Goal: Information Seeking & Learning: Learn about a topic

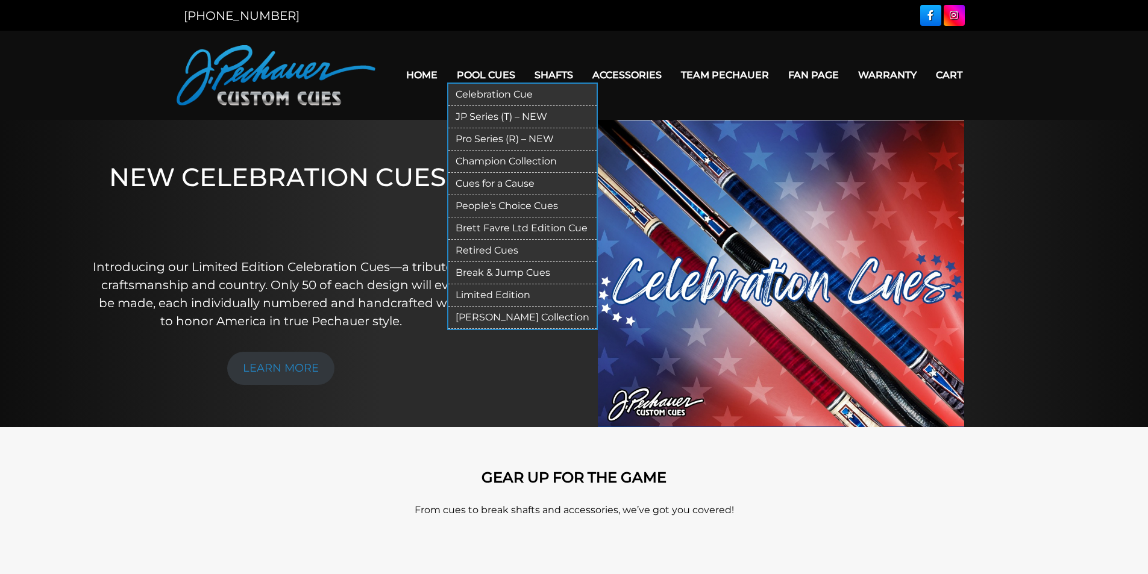
click at [489, 186] on link "Cues for a Cause" at bounding box center [522, 184] width 148 height 22
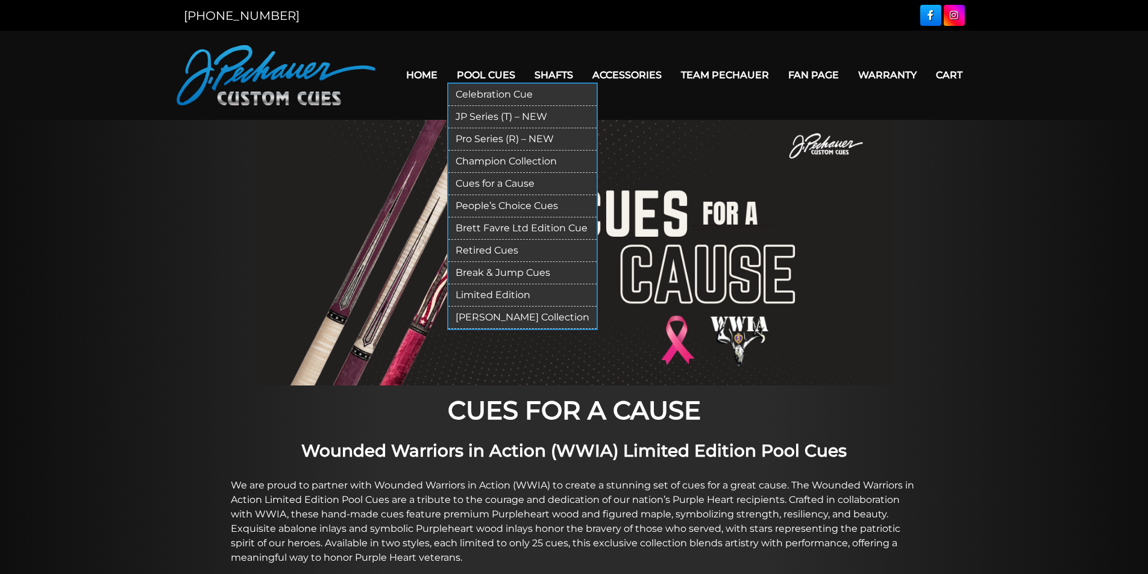
click at [505, 95] on link "Celebration Cue" at bounding box center [522, 95] width 148 height 22
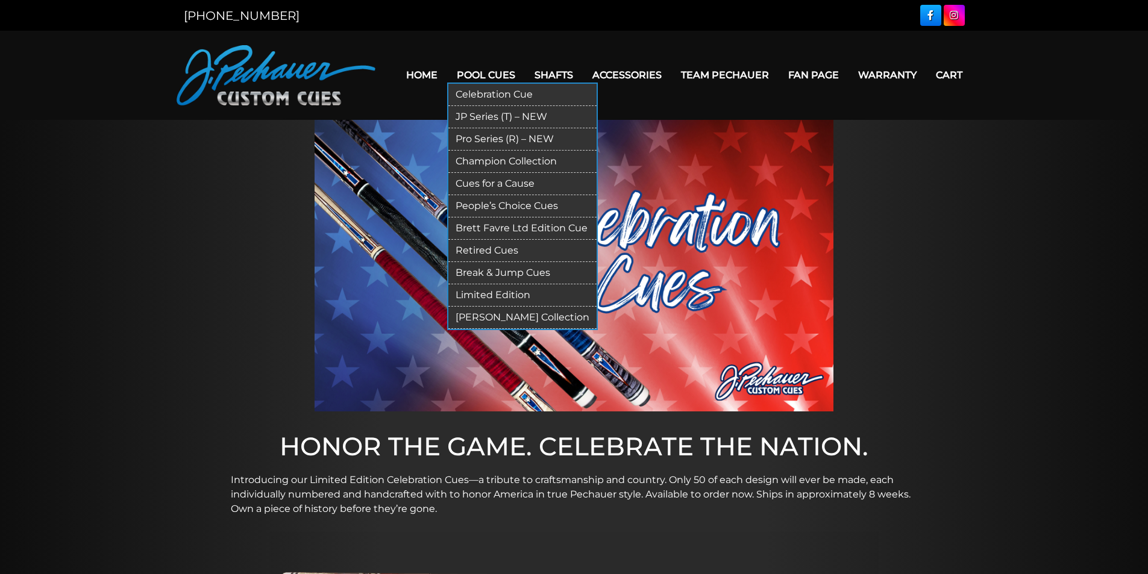
click at [494, 116] on link "JP Series (T) – NEW" at bounding box center [522, 117] width 148 height 22
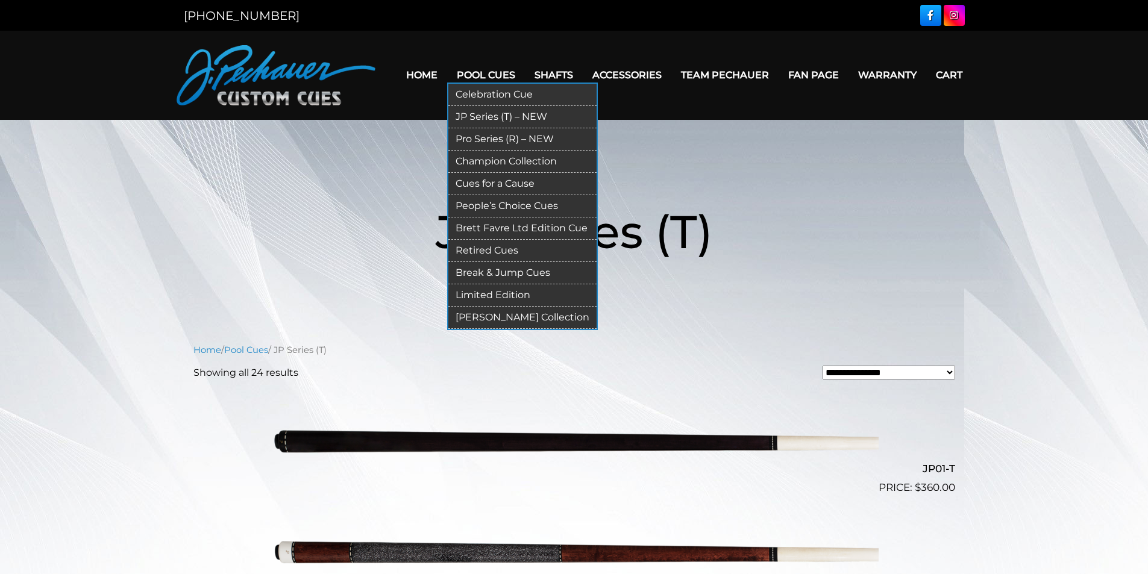
click at [514, 135] on link "Pro Series (R) – NEW" at bounding box center [522, 139] width 148 height 22
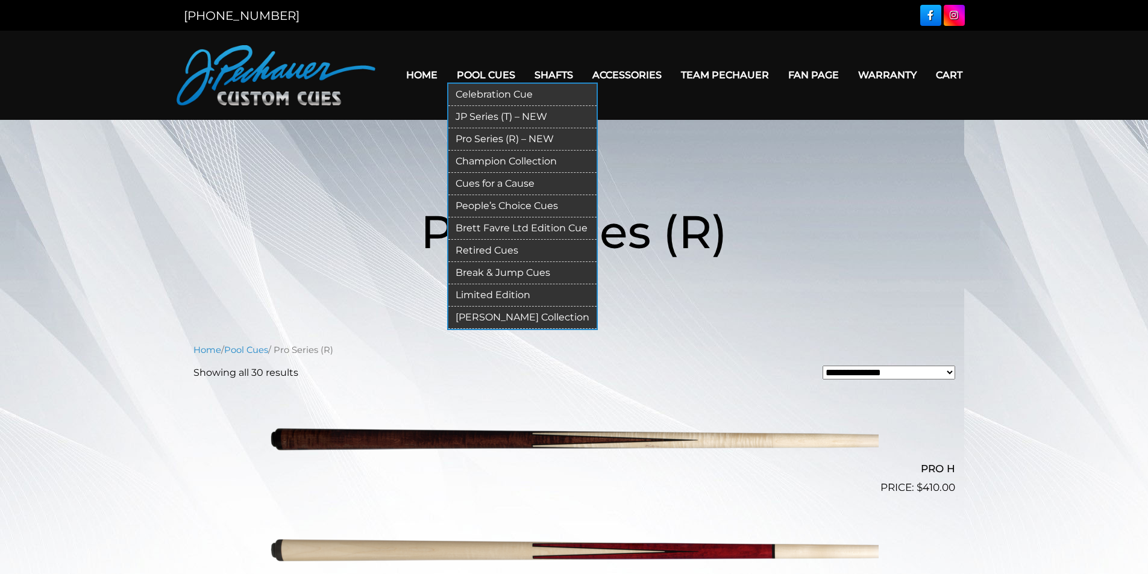
click at [517, 162] on link "Champion Collection" at bounding box center [522, 162] width 148 height 22
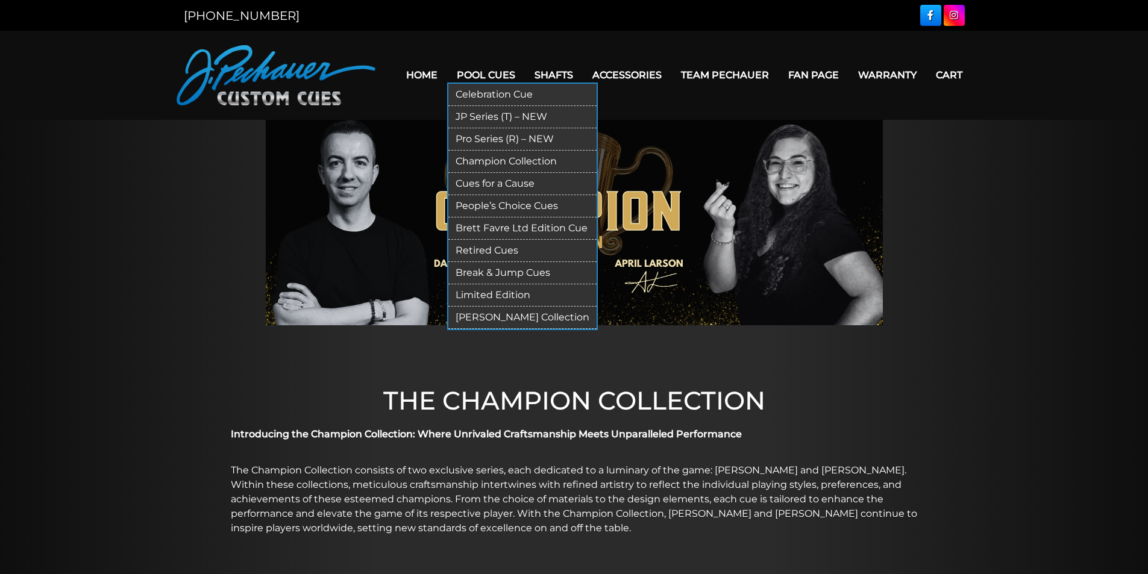
click at [523, 208] on link "People’s Choice Cues" at bounding box center [522, 206] width 148 height 22
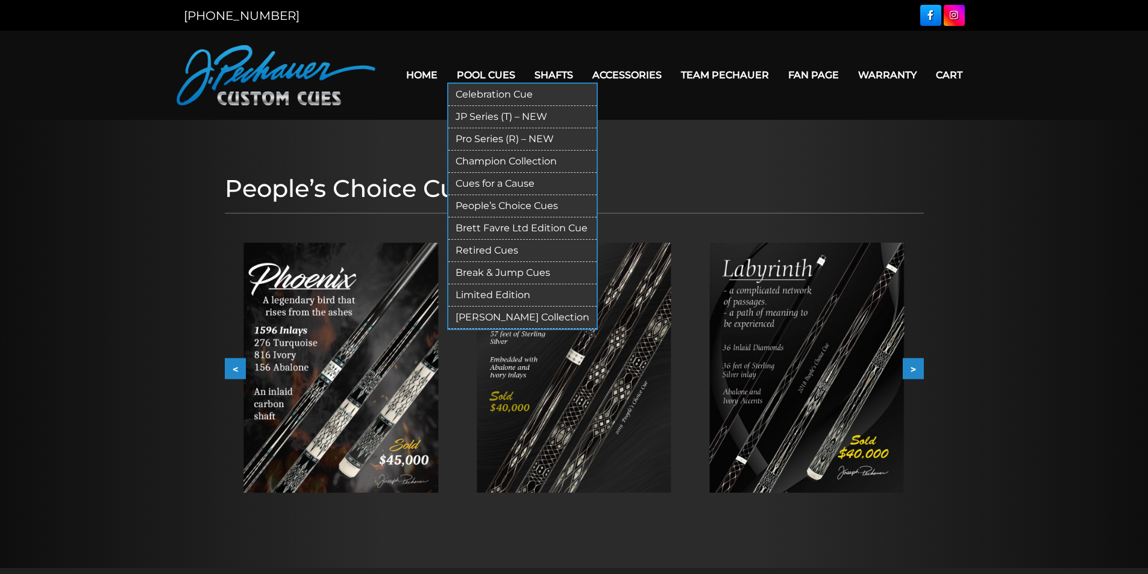
click at [496, 228] on link "Brett Favre Ltd Edition Cue" at bounding box center [522, 229] width 148 height 22
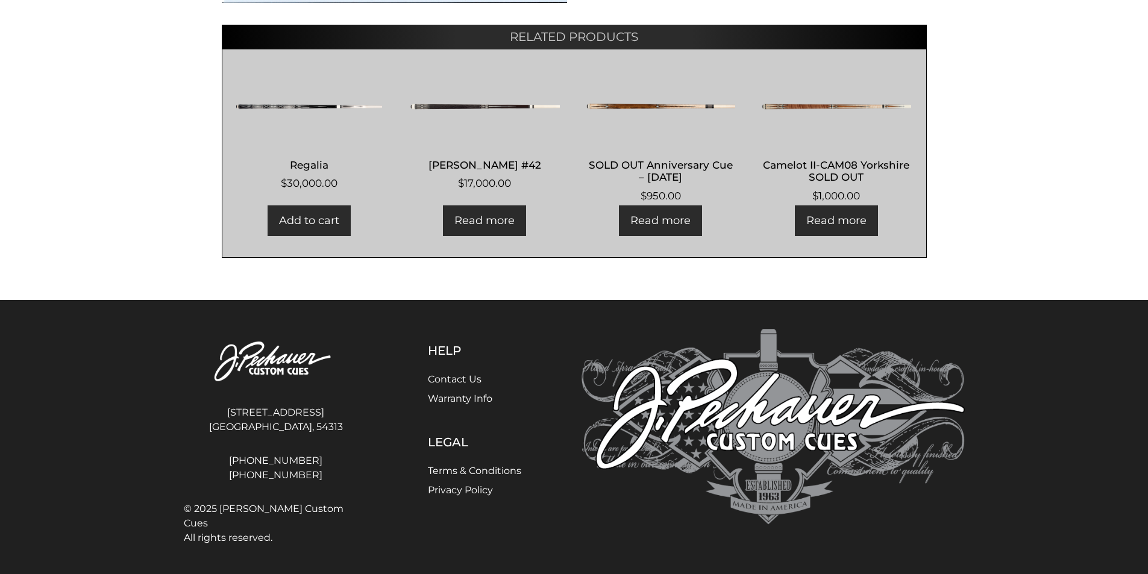
drag, startPoint x: 444, startPoint y: 184, endPoint x: 464, endPoint y: 186, distance: 19.9
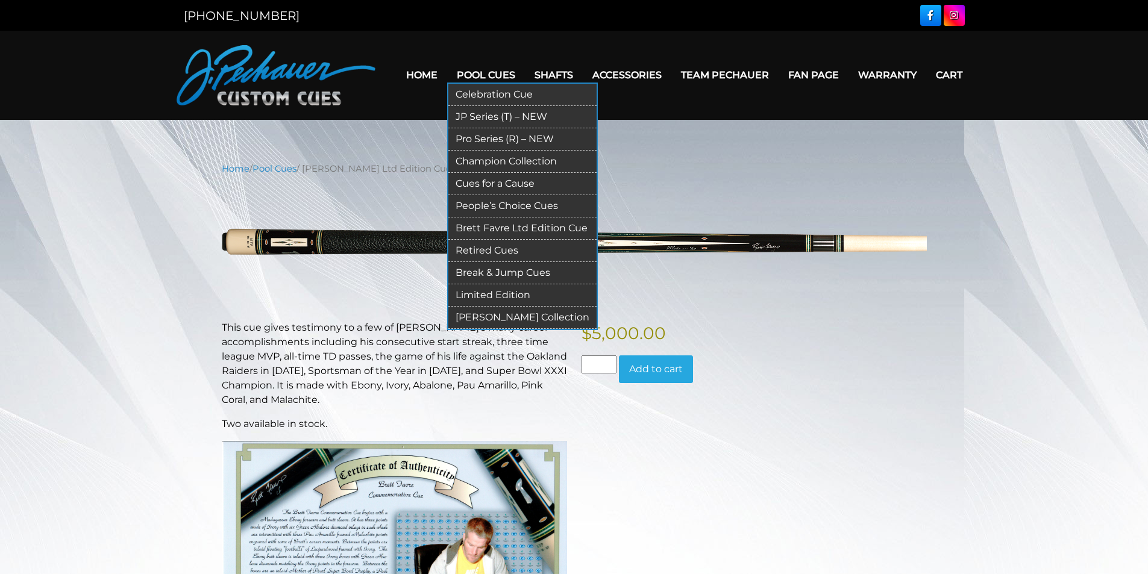
click at [506, 253] on link "Retired Cues" at bounding box center [522, 251] width 148 height 22
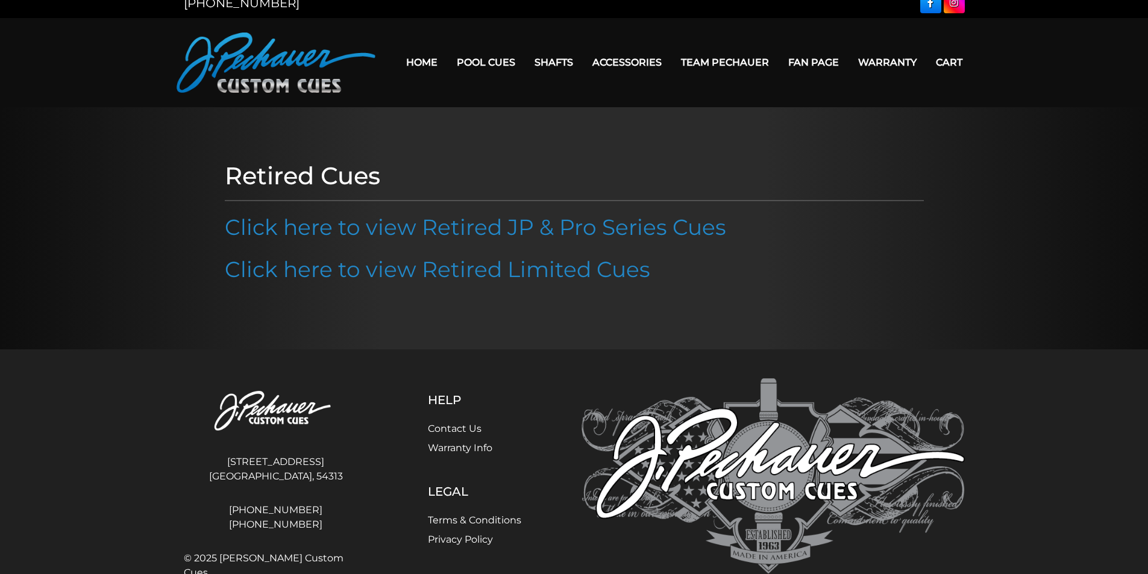
scroll to position [2, 0]
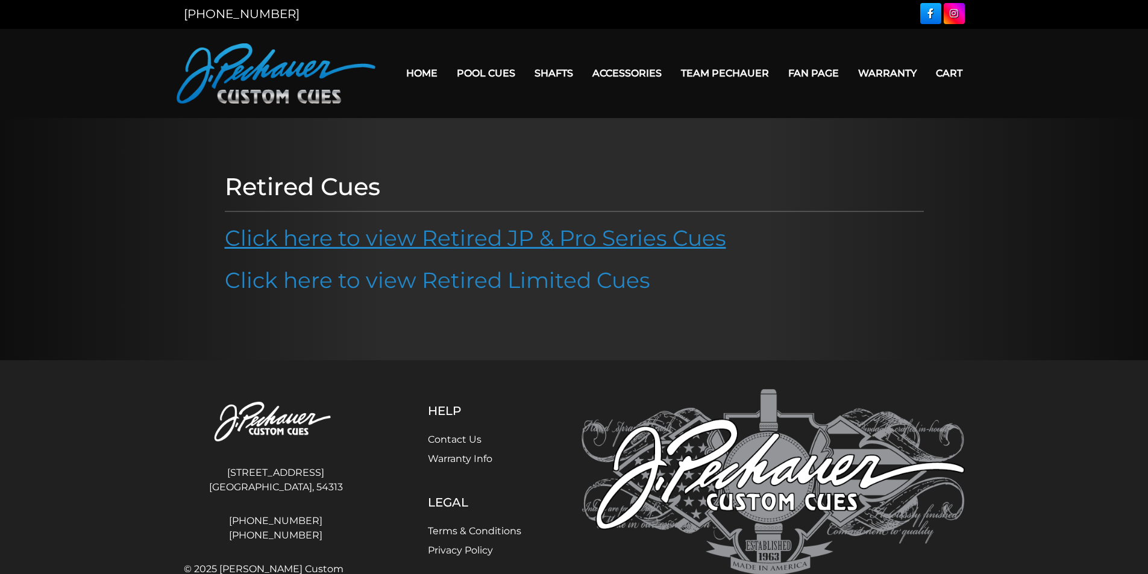
click at [448, 243] on link "Click here to view Retired JP & Pro Series Cues" at bounding box center [476, 238] width 502 height 27
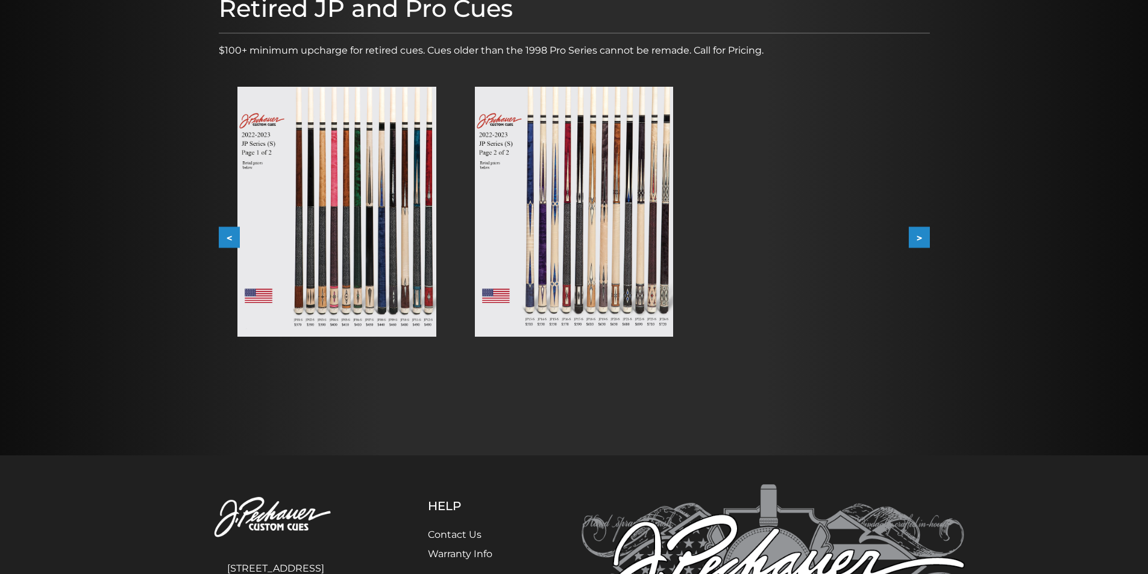
scroll to position [181, 0]
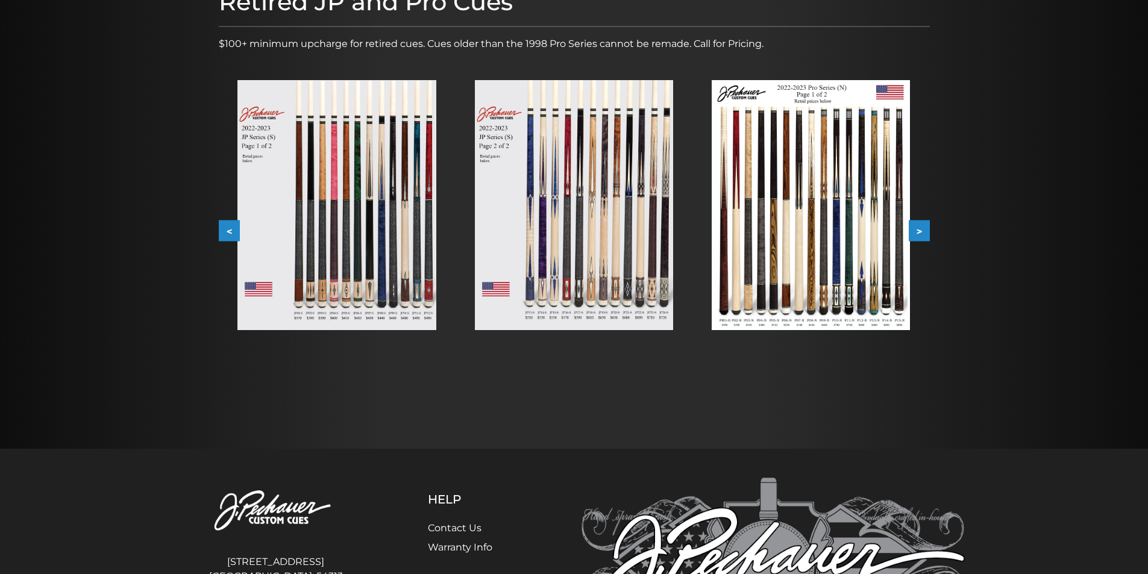
click at [919, 231] on button ">" at bounding box center [919, 231] width 21 height 21
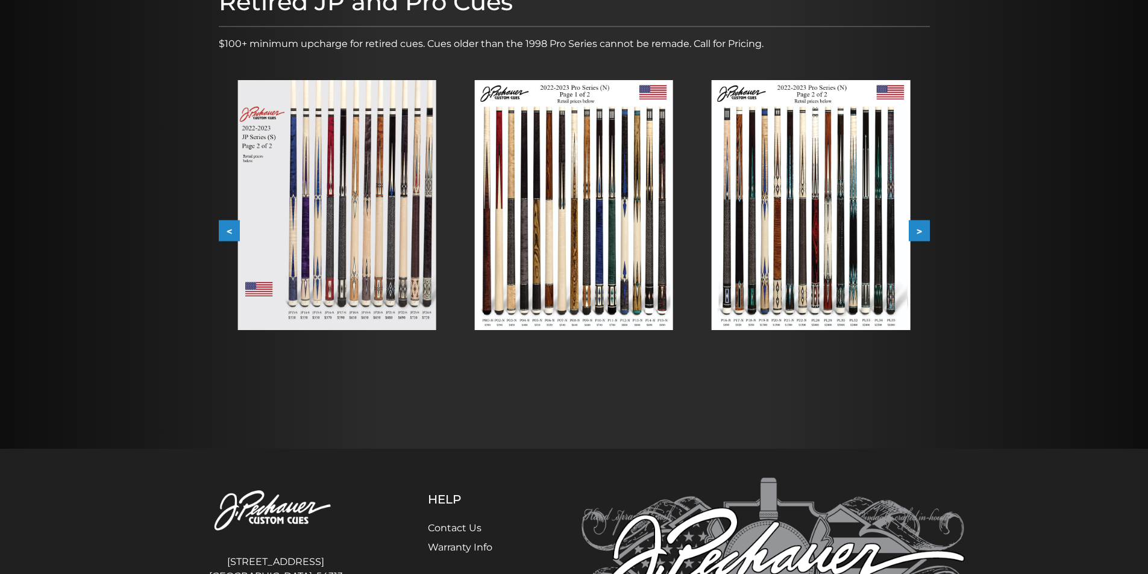
click at [923, 221] on button ">" at bounding box center [919, 231] width 21 height 21
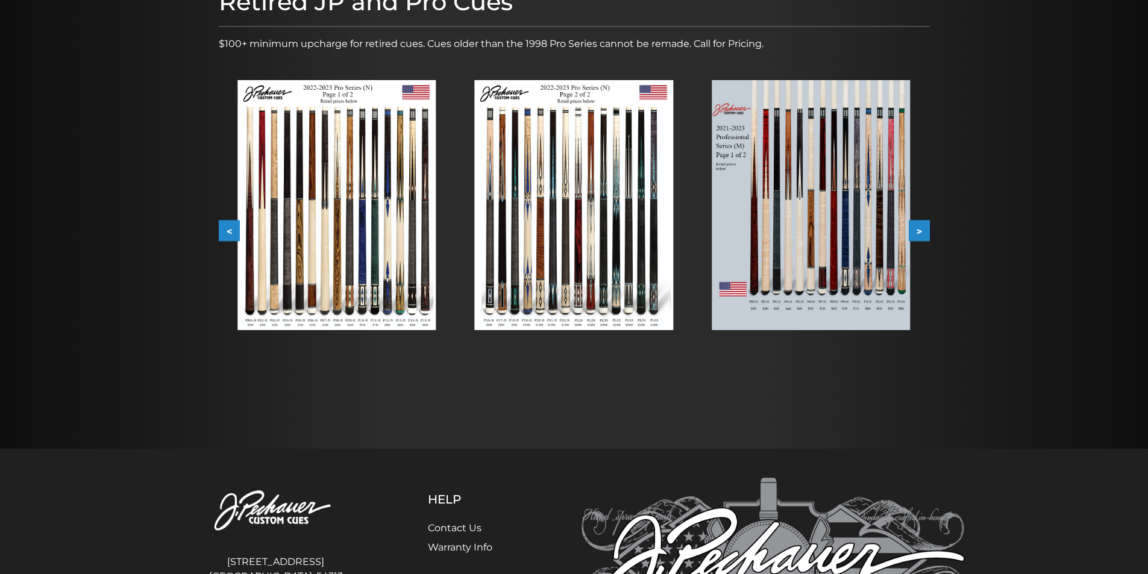
click at [914, 226] on button ">" at bounding box center [919, 231] width 21 height 21
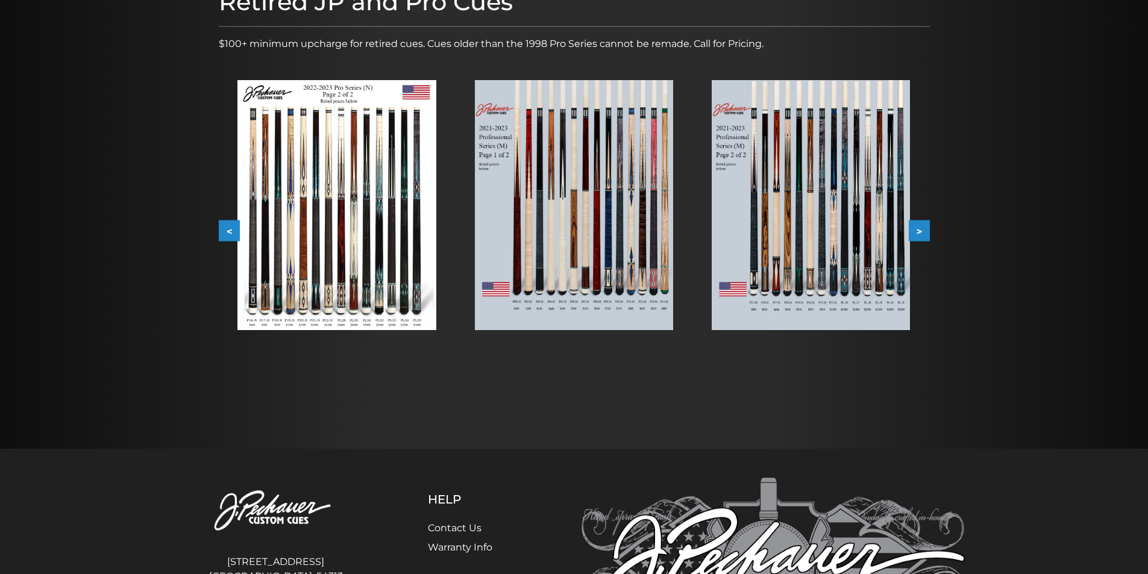
click at [917, 232] on button ">" at bounding box center [919, 231] width 21 height 21
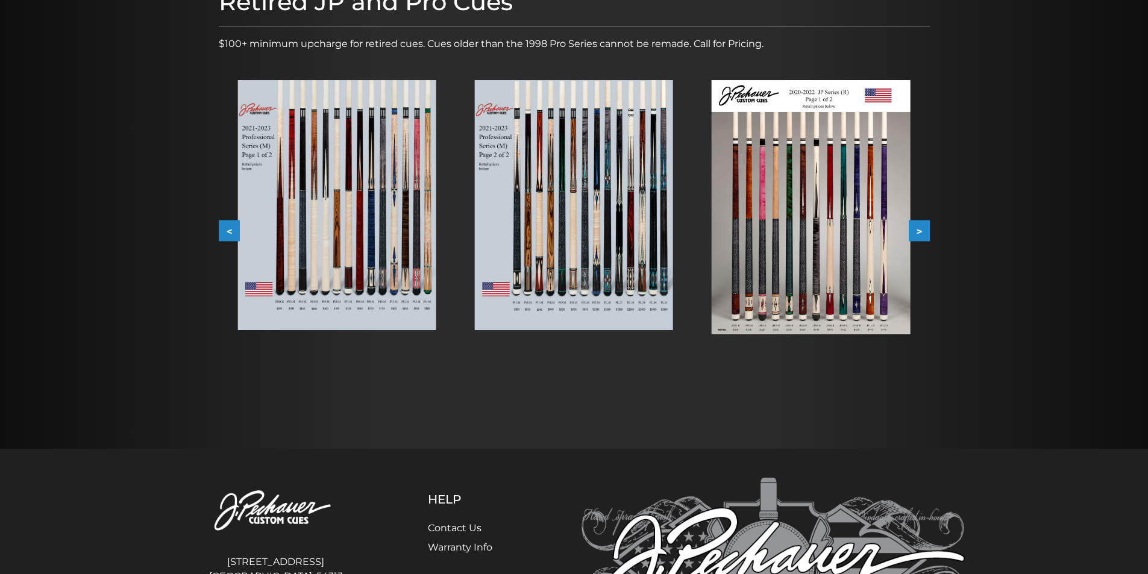
click at [923, 230] on button ">" at bounding box center [919, 231] width 21 height 21
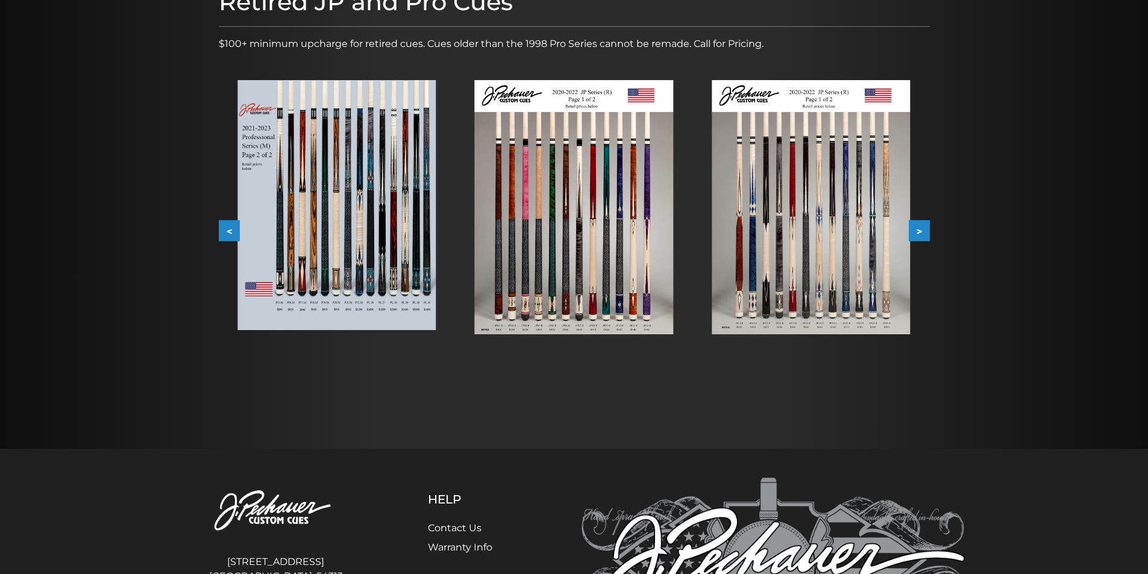
click at [921, 230] on button ">" at bounding box center [919, 231] width 21 height 21
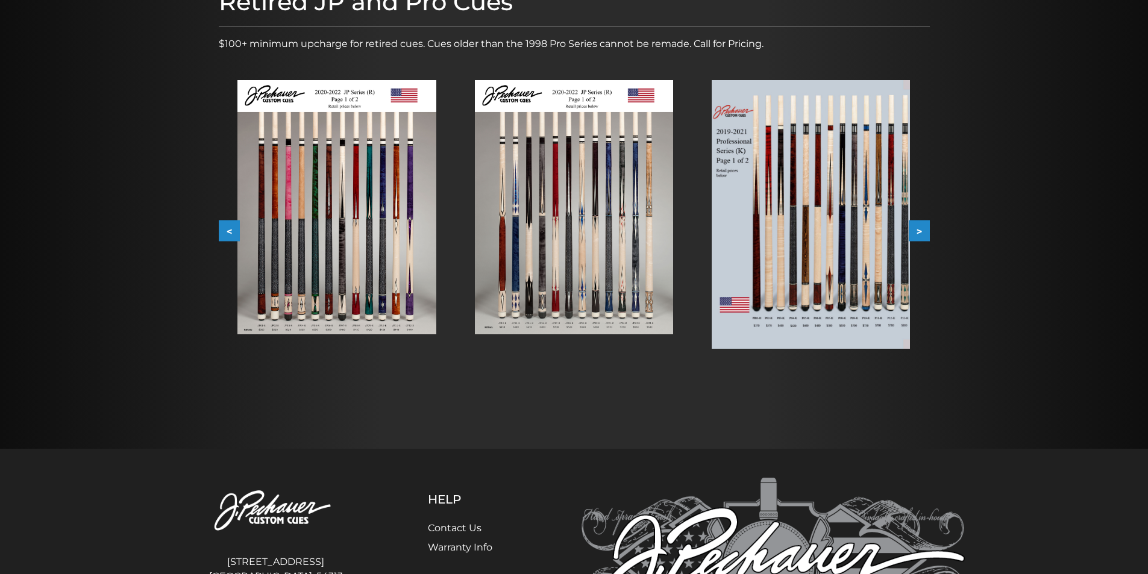
click at [921, 230] on button ">" at bounding box center [919, 231] width 21 height 21
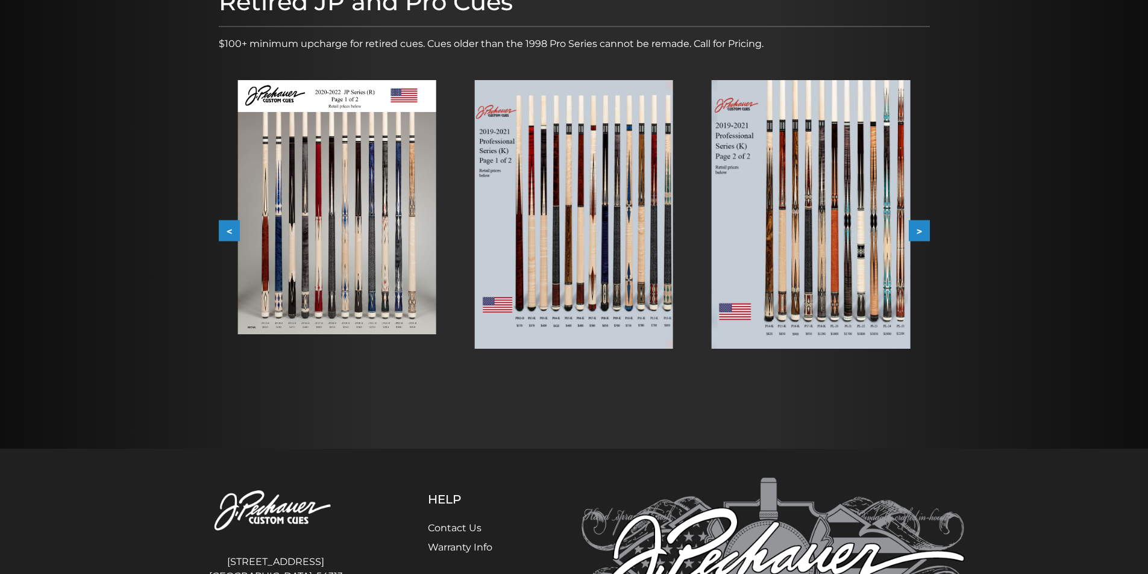
click at [921, 230] on button ">" at bounding box center [919, 231] width 21 height 21
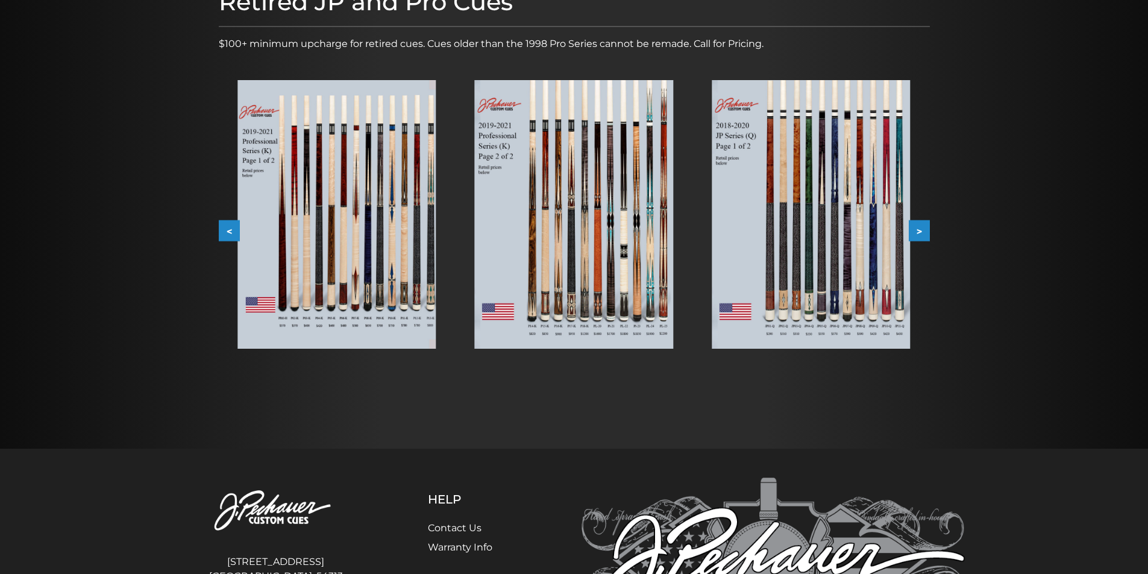
click at [923, 227] on button ">" at bounding box center [919, 231] width 21 height 21
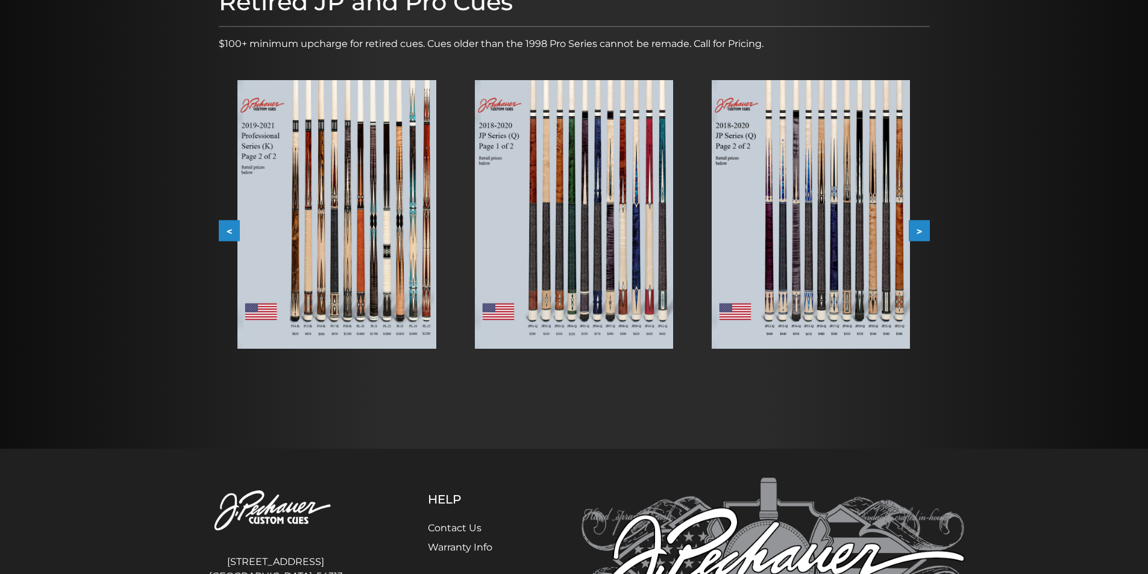
click at [924, 225] on button ">" at bounding box center [919, 231] width 21 height 21
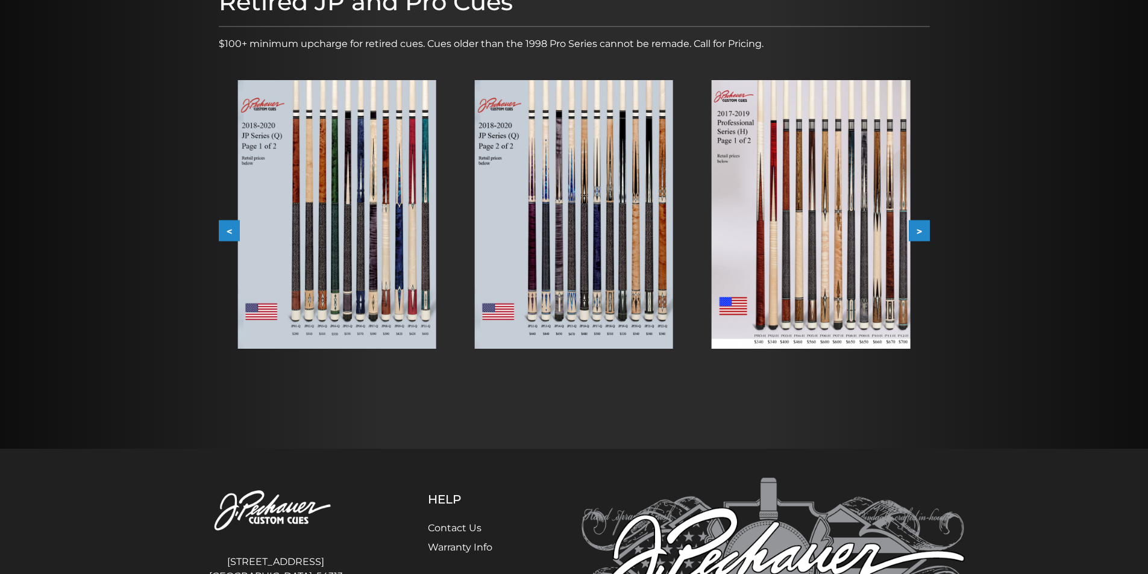
click at [925, 225] on button ">" at bounding box center [919, 231] width 21 height 21
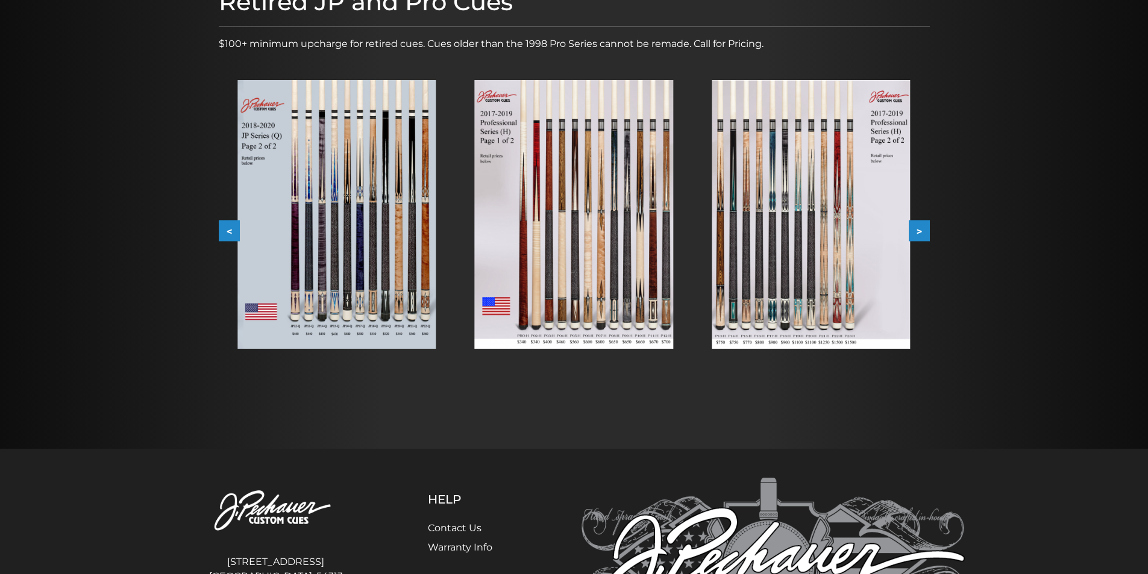
click at [923, 226] on button ">" at bounding box center [919, 231] width 21 height 21
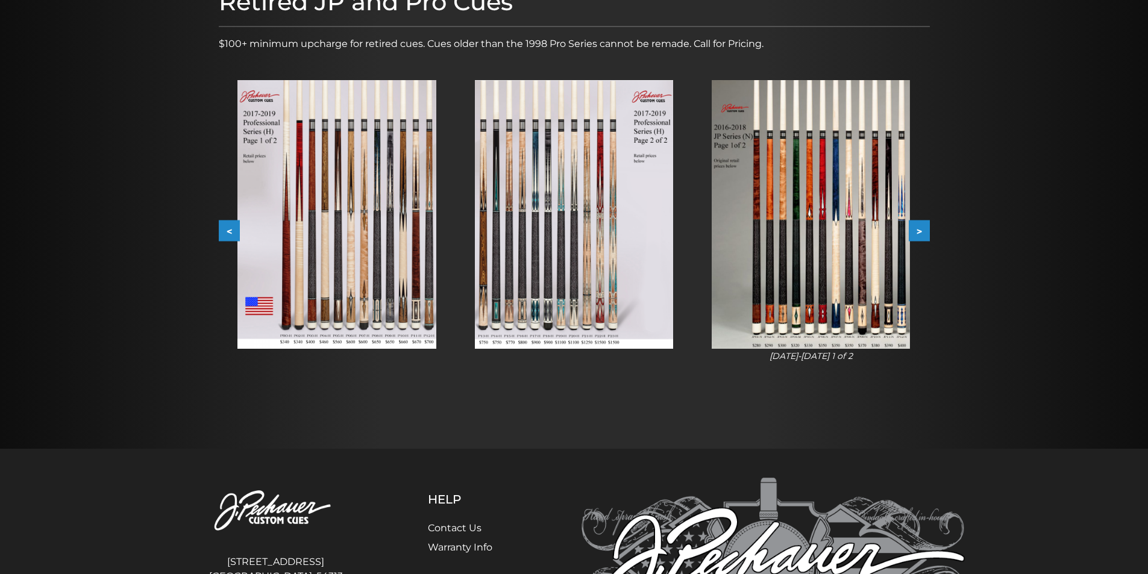
click at [920, 224] on button ">" at bounding box center [919, 231] width 21 height 21
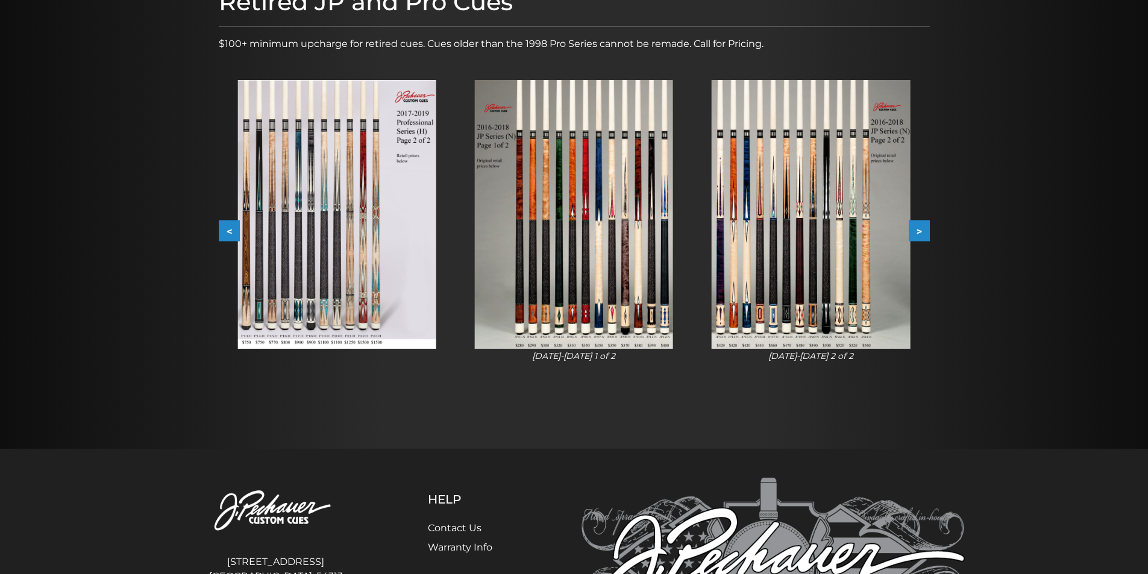
click at [925, 227] on button ">" at bounding box center [919, 231] width 21 height 21
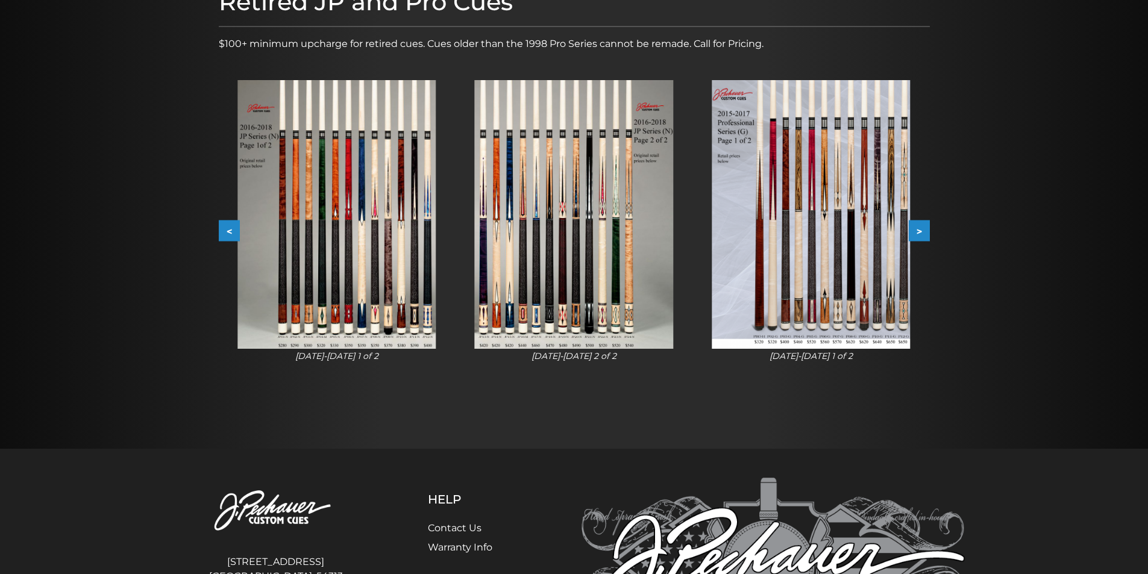
click at [920, 227] on button ">" at bounding box center [919, 231] width 21 height 21
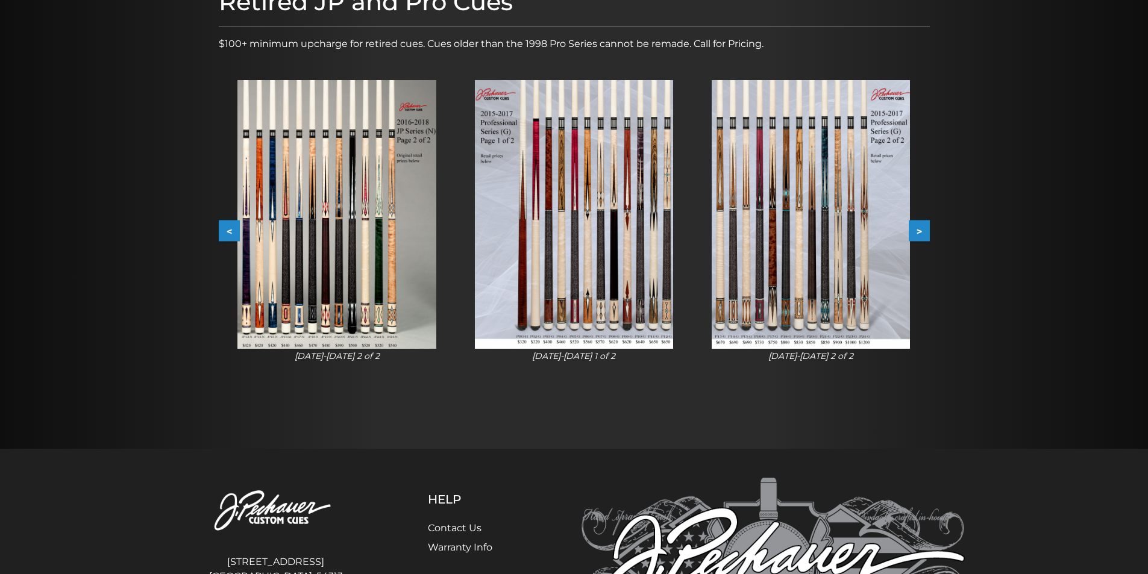
click at [922, 232] on button ">" at bounding box center [919, 231] width 21 height 21
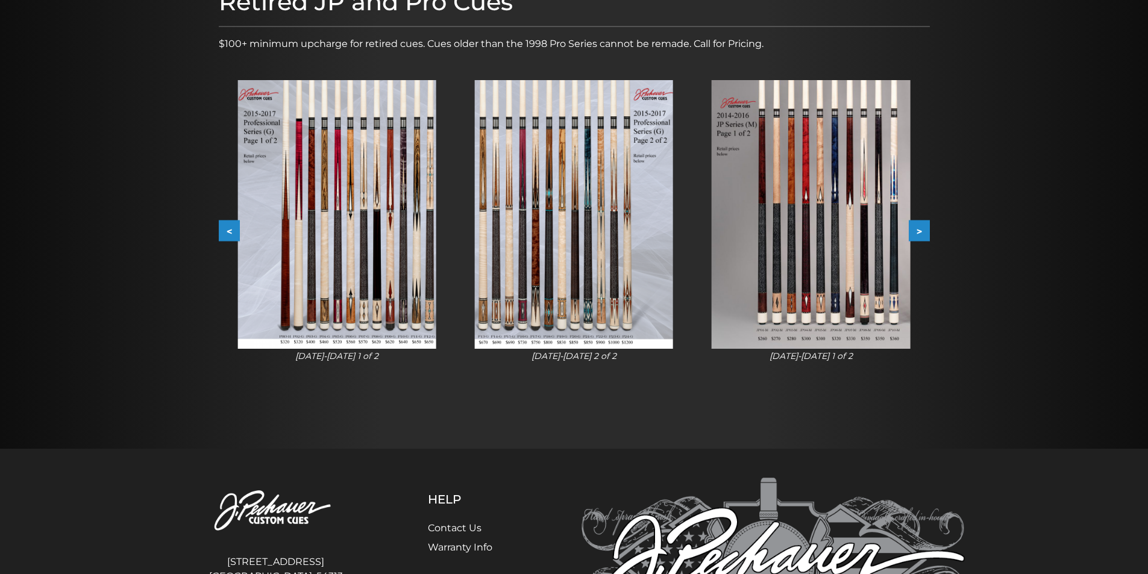
click at [922, 225] on button ">" at bounding box center [919, 231] width 21 height 21
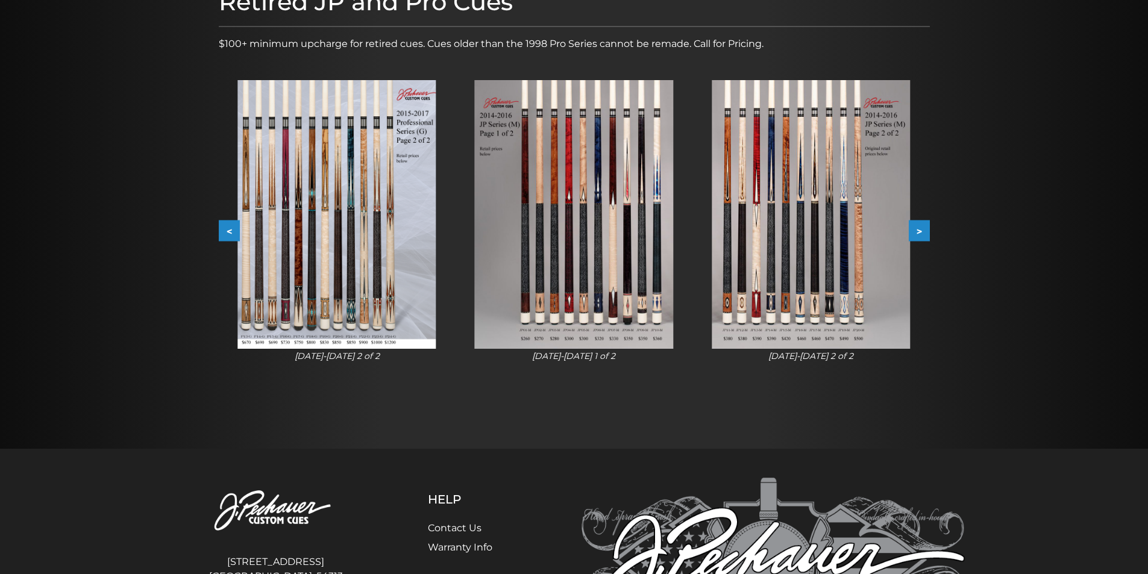
click at [923, 230] on button ">" at bounding box center [919, 231] width 21 height 21
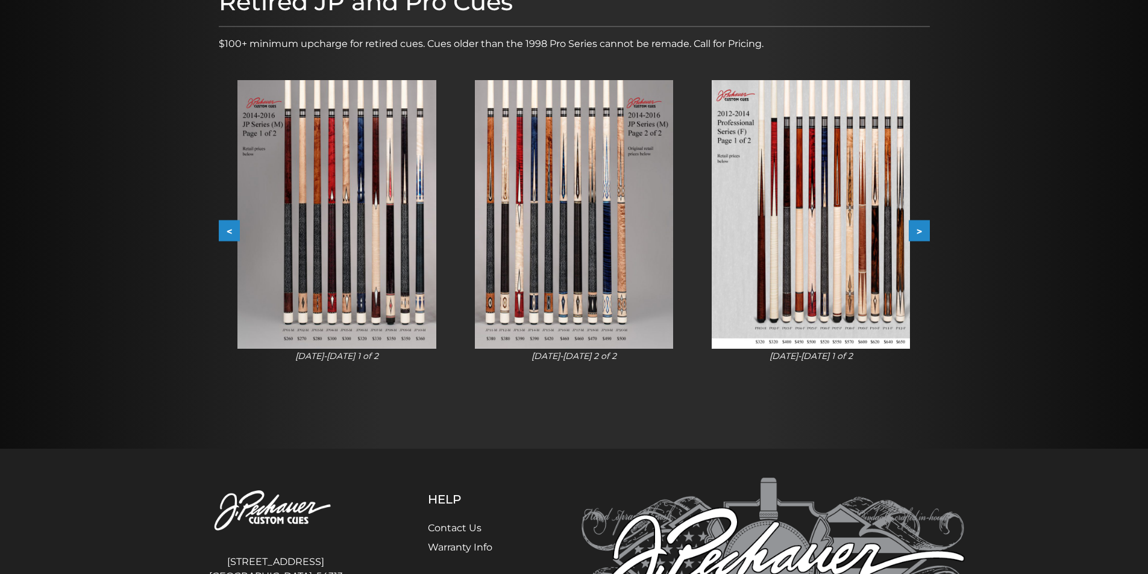
click at [929, 228] on button ">" at bounding box center [919, 231] width 21 height 21
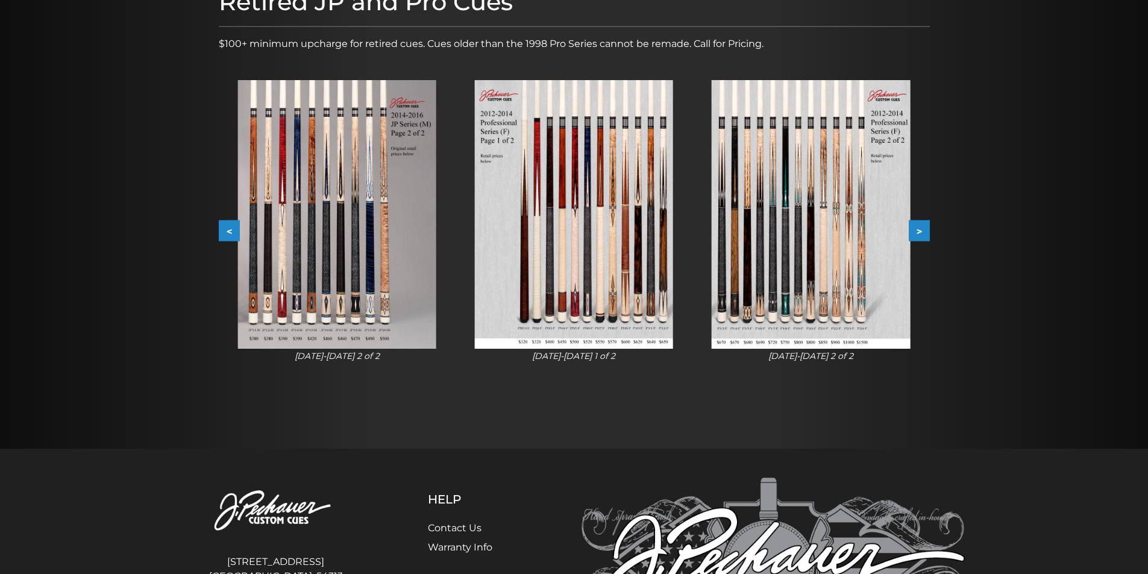
click at [922, 227] on button ">" at bounding box center [919, 231] width 21 height 21
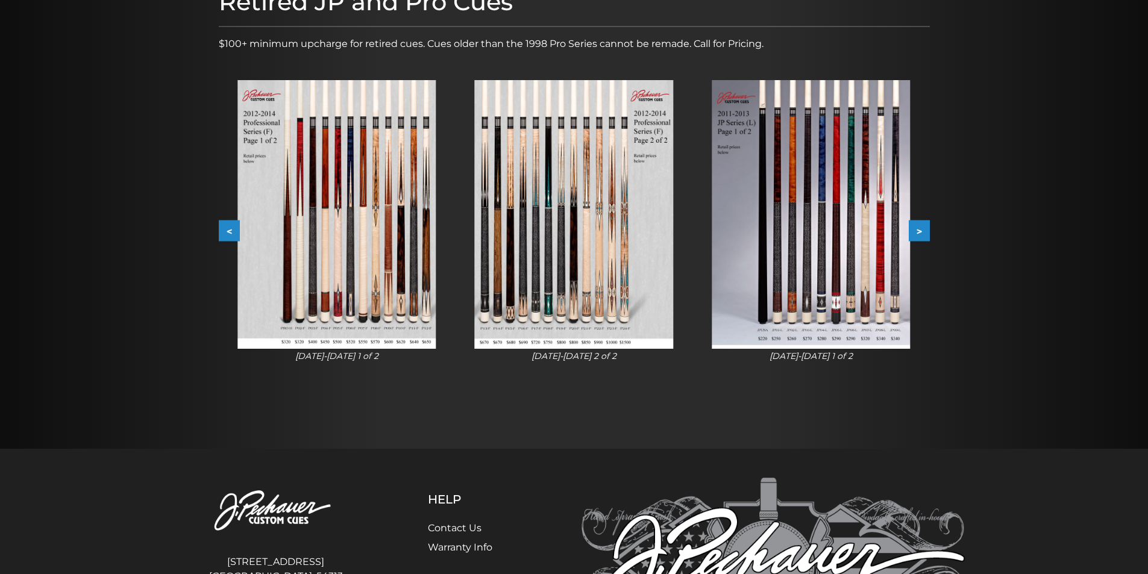
click at [924, 229] on button ">" at bounding box center [919, 231] width 21 height 21
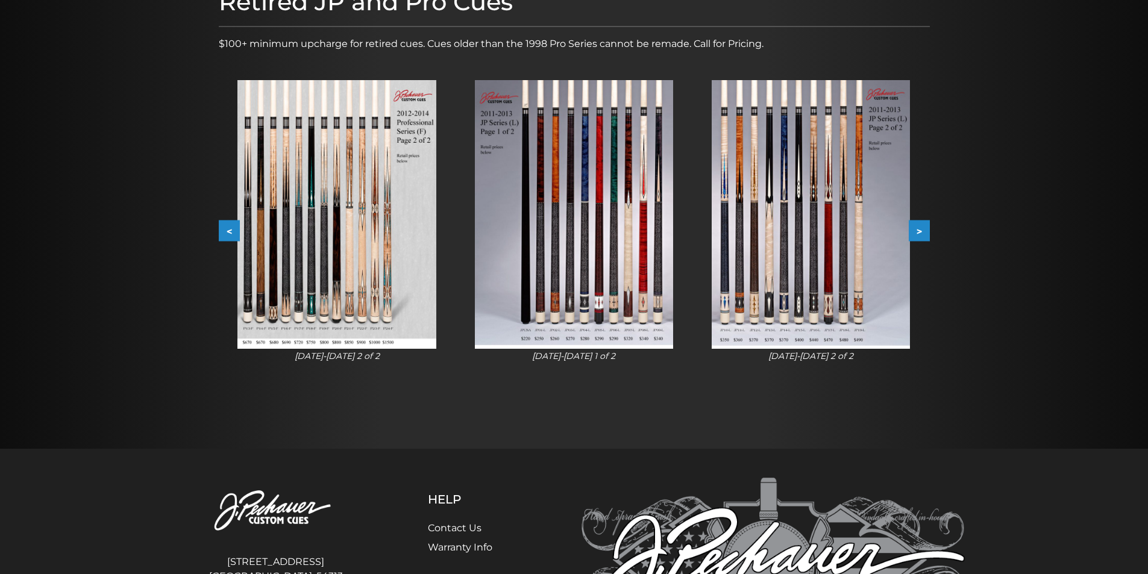
click at [917, 227] on button ">" at bounding box center [919, 231] width 21 height 21
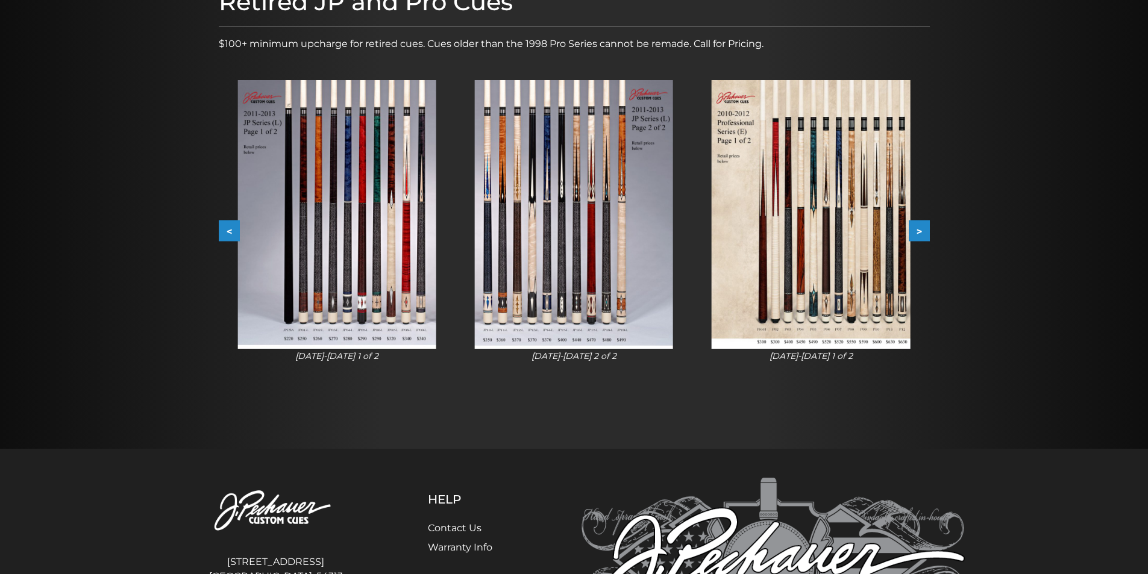
click at [920, 225] on button ">" at bounding box center [919, 231] width 21 height 21
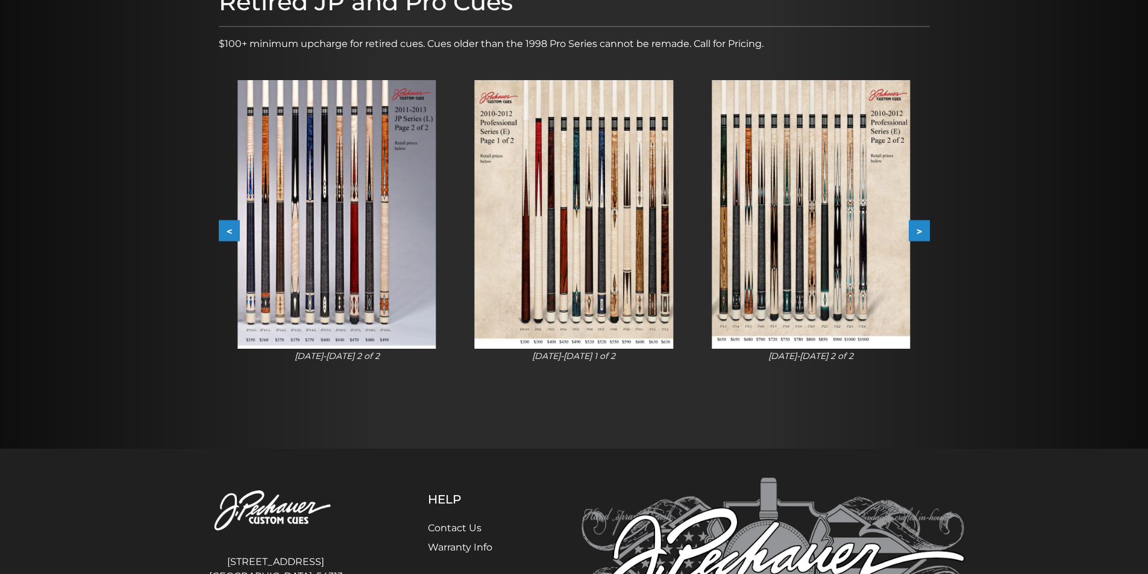
click at [922, 226] on button ">" at bounding box center [919, 231] width 21 height 21
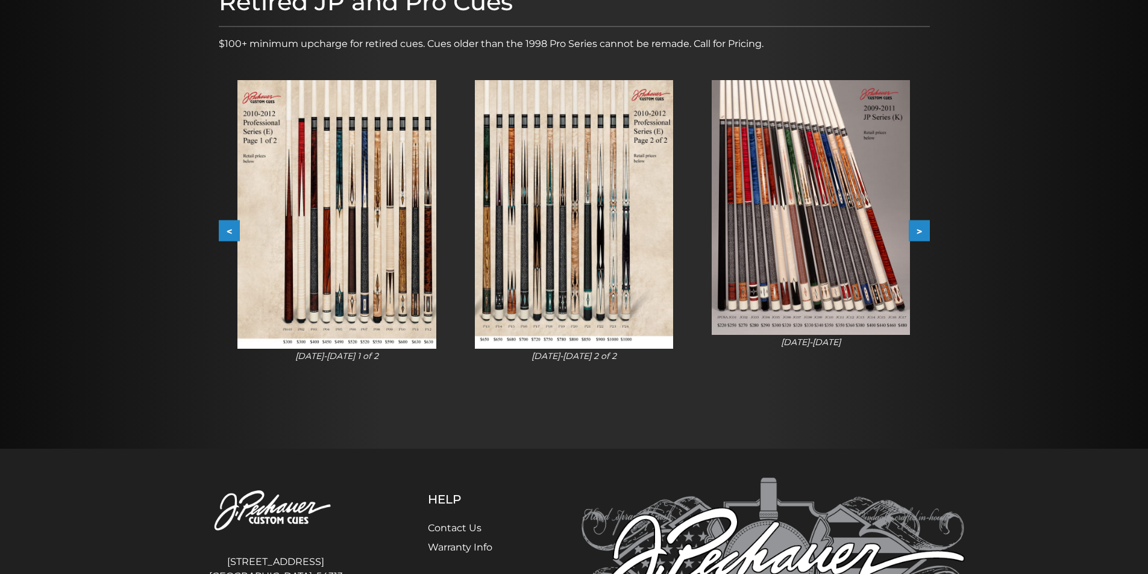
click at [923, 232] on button ">" at bounding box center [919, 231] width 21 height 21
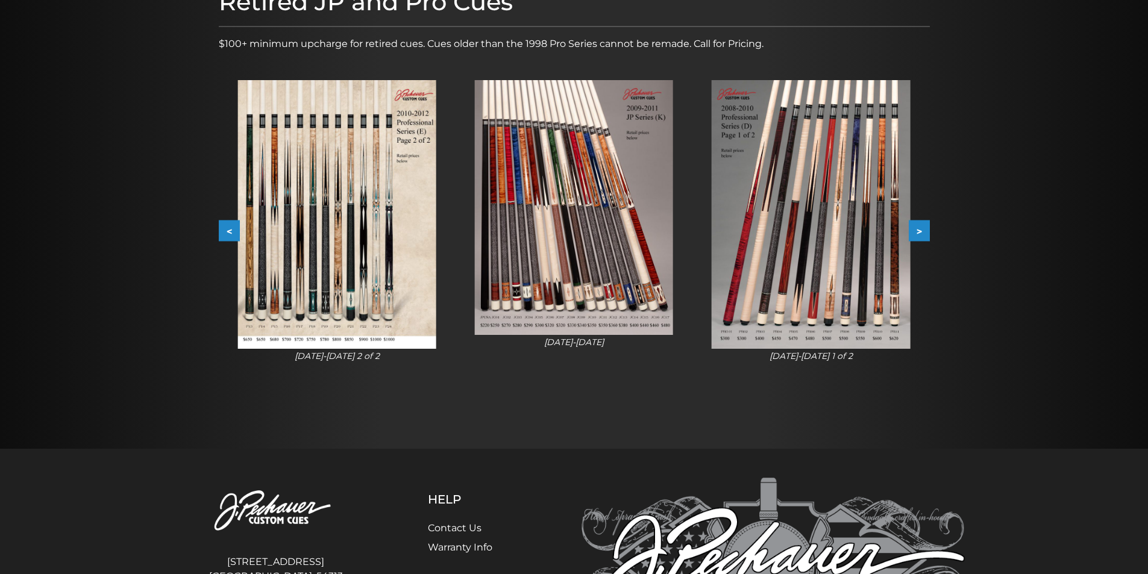
click at [920, 228] on button ">" at bounding box center [919, 231] width 21 height 21
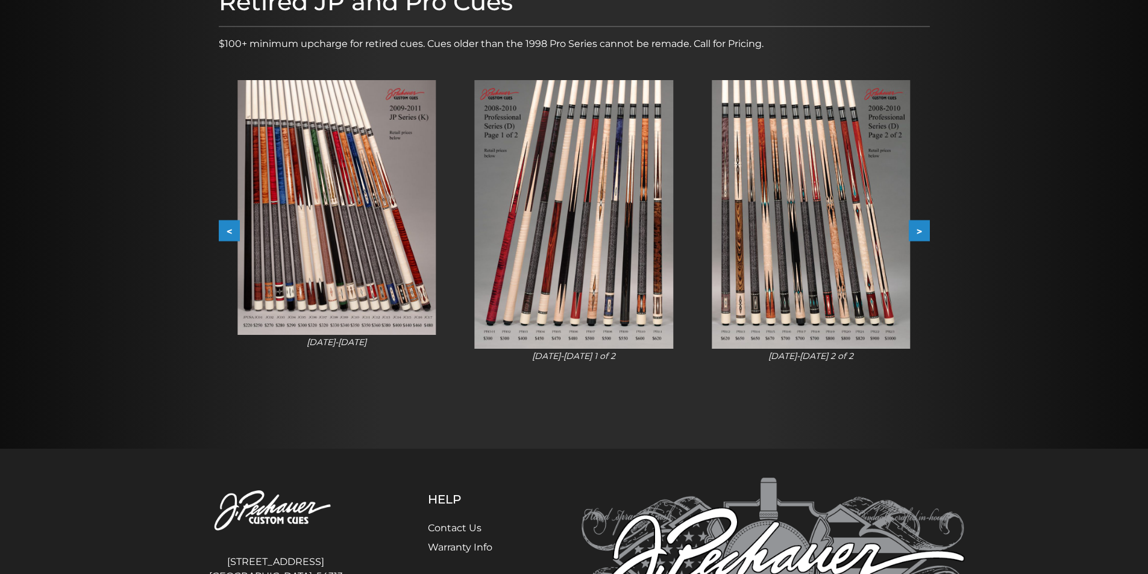
click at [920, 225] on button ">" at bounding box center [919, 231] width 21 height 21
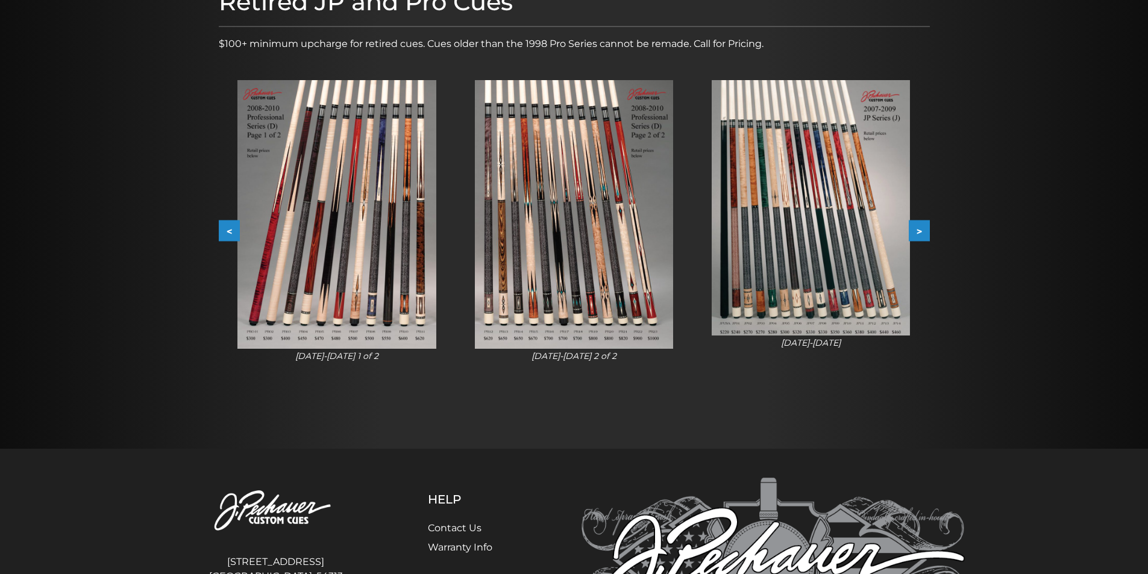
click at [920, 232] on button ">" at bounding box center [919, 231] width 21 height 21
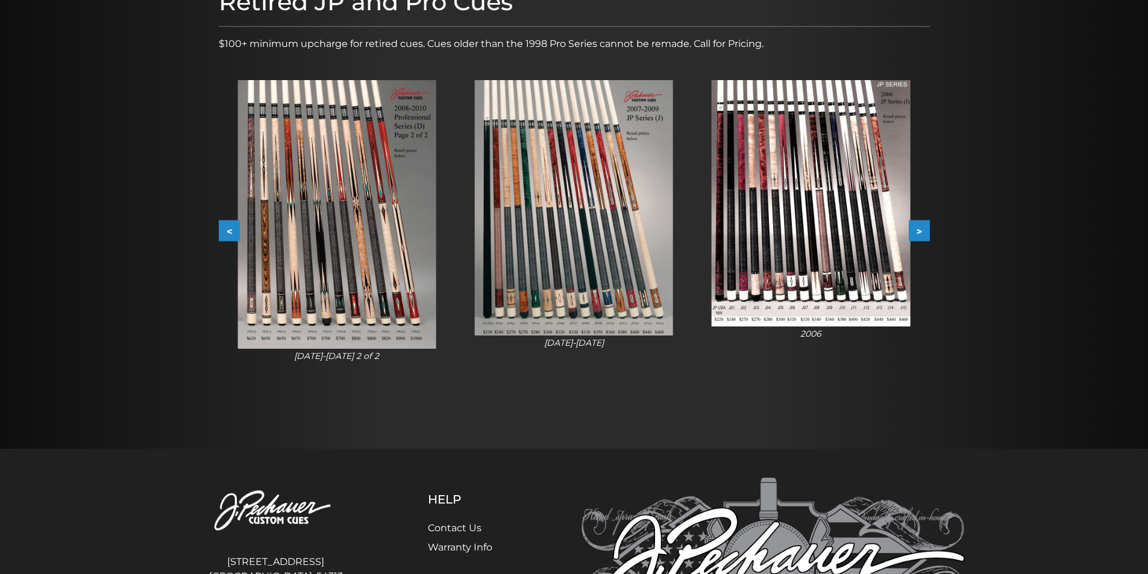
click at [925, 227] on button ">" at bounding box center [919, 231] width 21 height 21
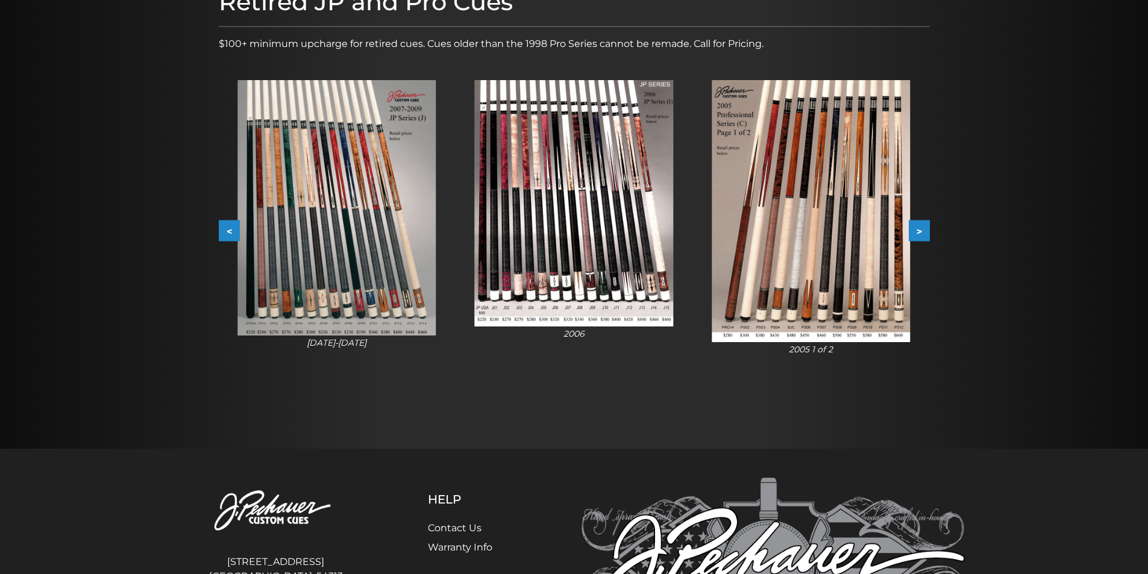
click at [921, 232] on button ">" at bounding box center [919, 231] width 21 height 21
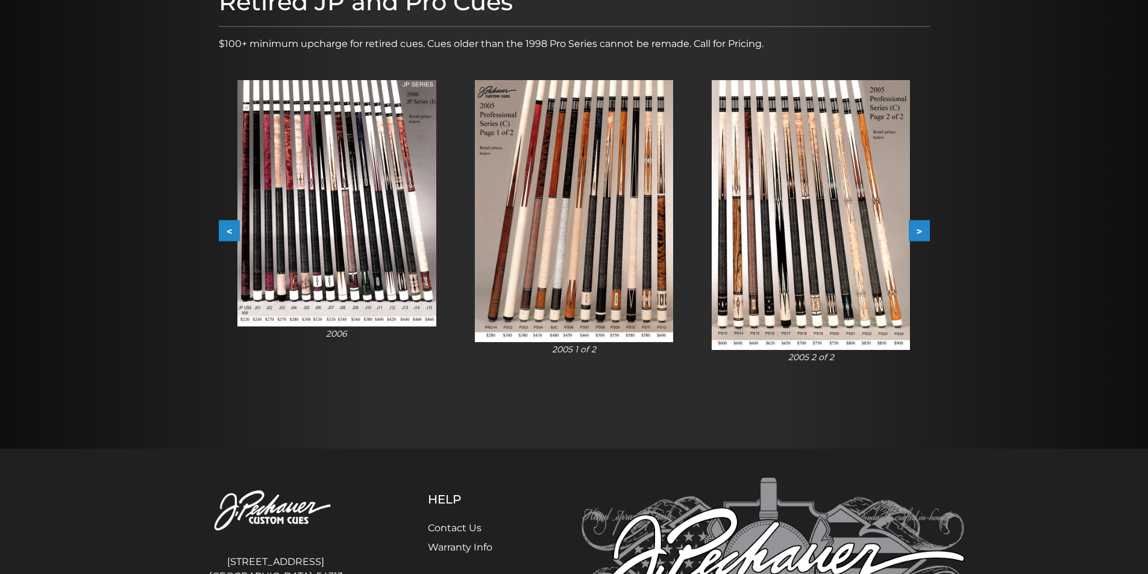
click at [919, 228] on button ">" at bounding box center [919, 231] width 21 height 21
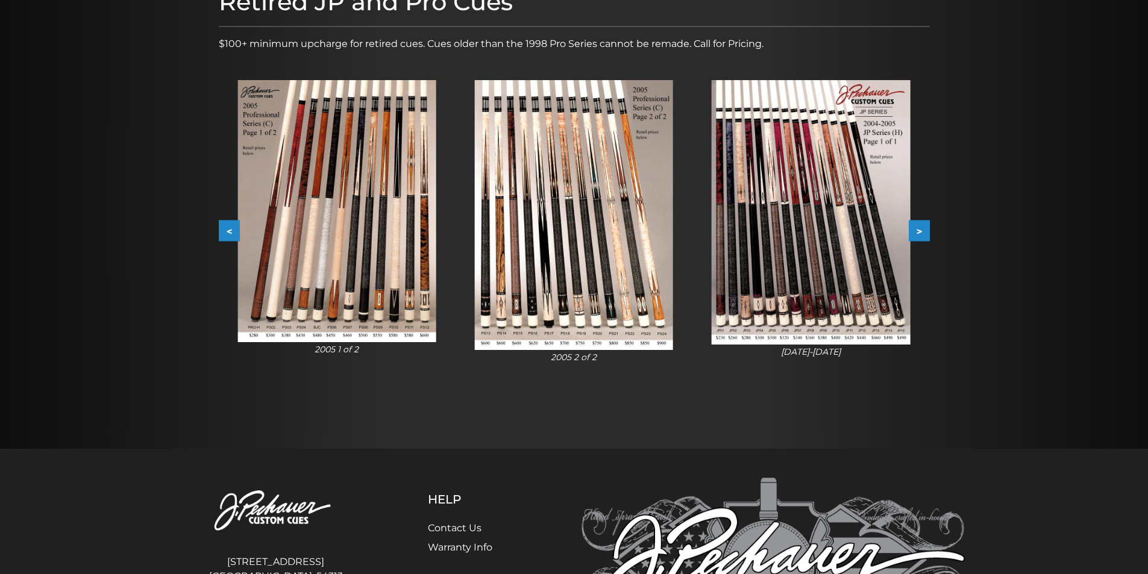
click at [921, 229] on button ">" at bounding box center [919, 231] width 21 height 21
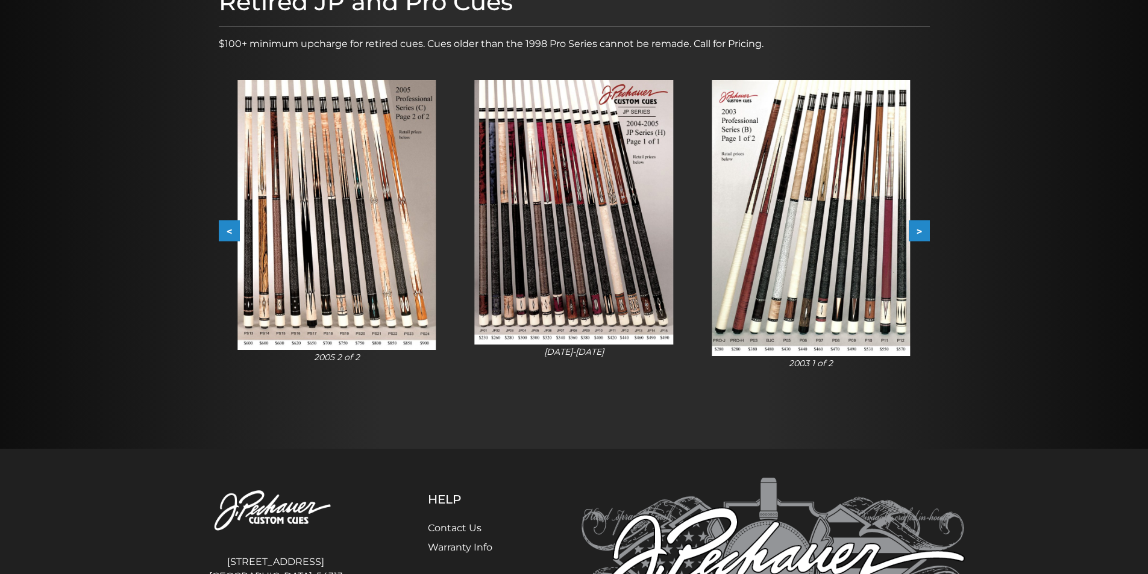
click at [925, 227] on button ">" at bounding box center [919, 231] width 21 height 21
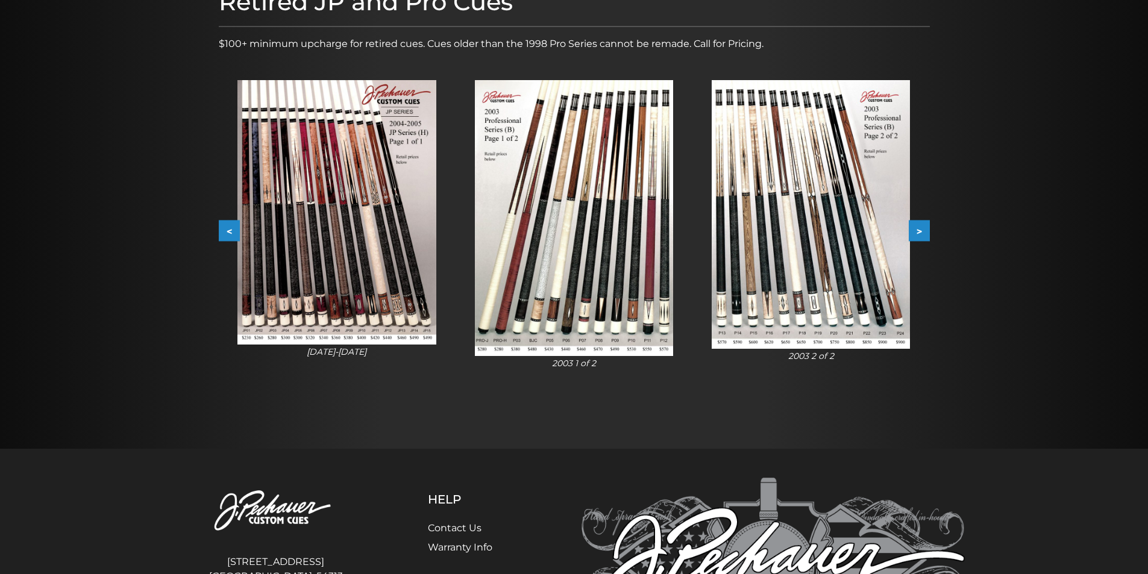
click at [918, 227] on button ">" at bounding box center [919, 231] width 21 height 21
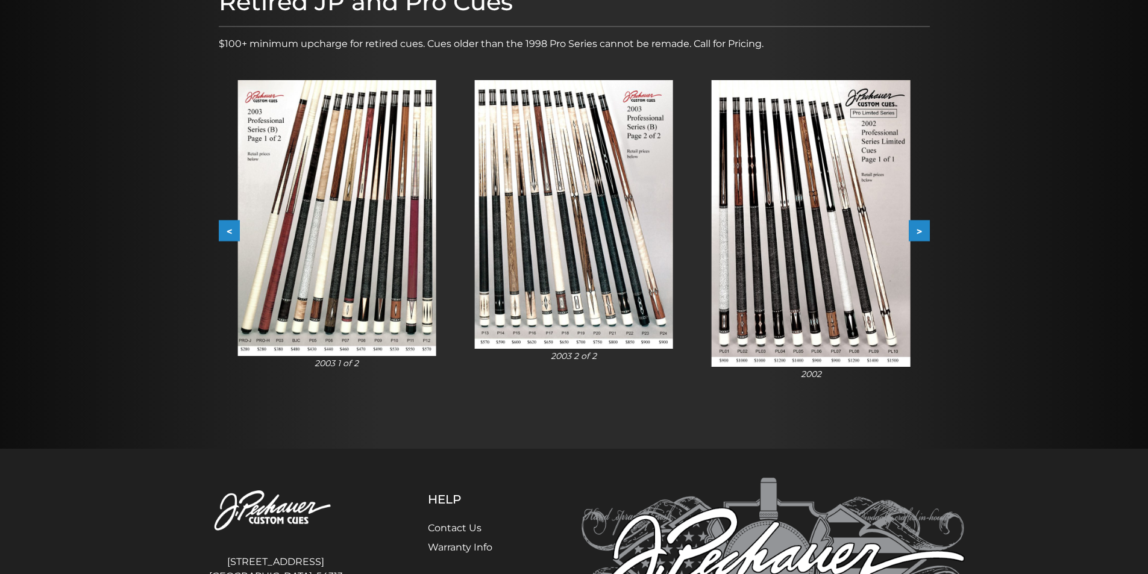
click at [920, 228] on button ">" at bounding box center [919, 231] width 21 height 21
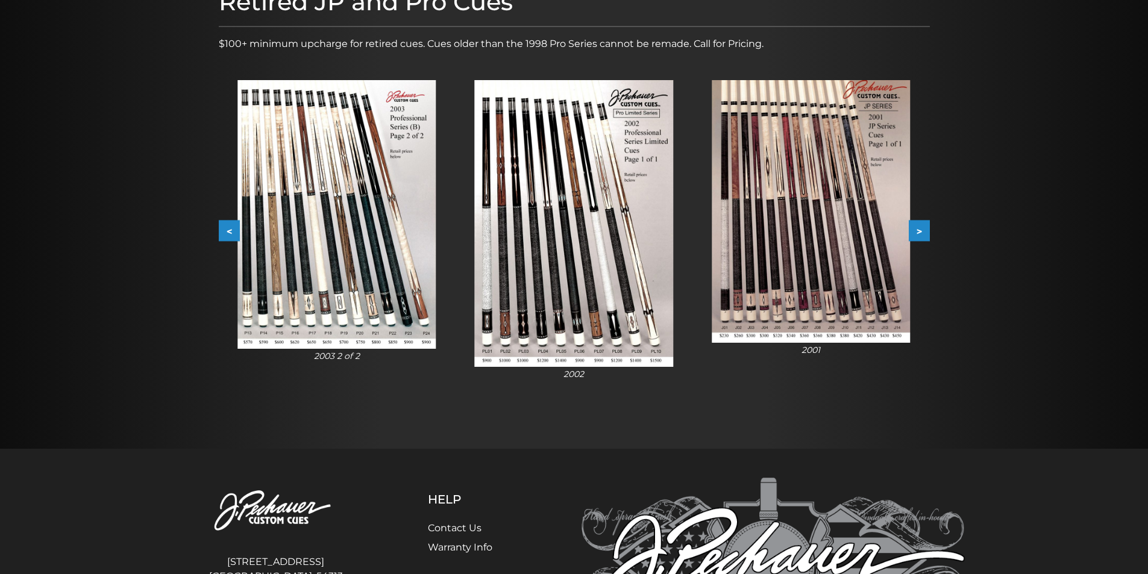
click at [923, 227] on button ">" at bounding box center [919, 231] width 21 height 21
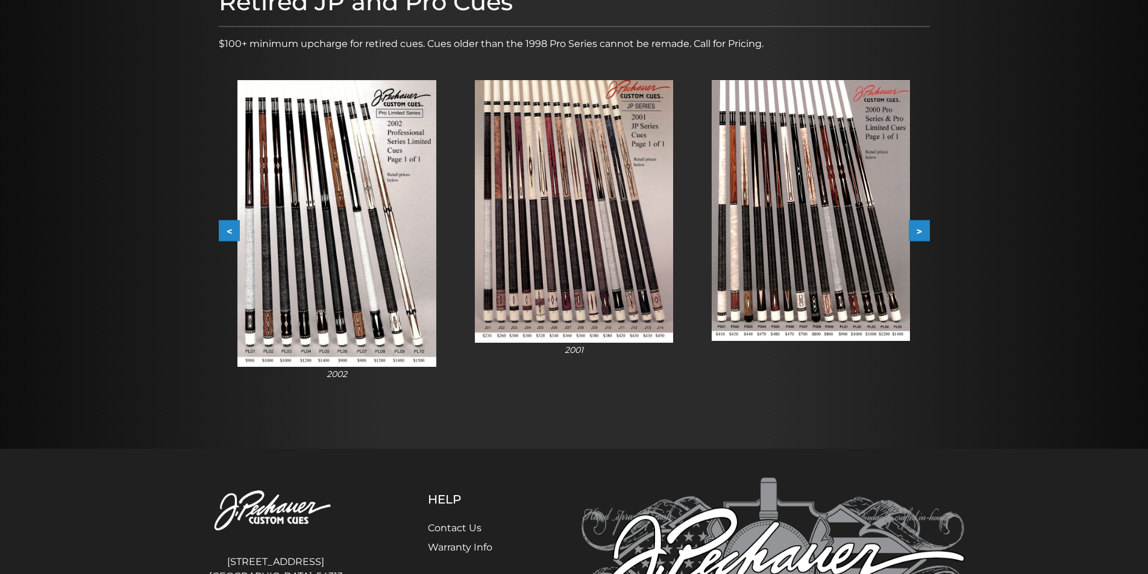
click at [918, 225] on button ">" at bounding box center [919, 231] width 21 height 21
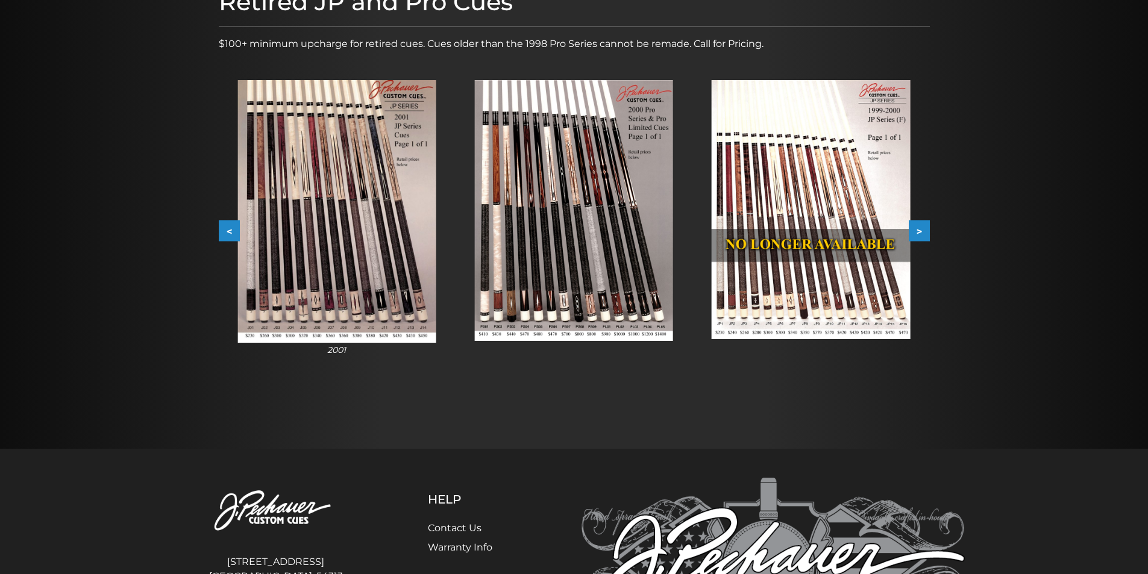
click at [921, 231] on button ">" at bounding box center [919, 231] width 21 height 21
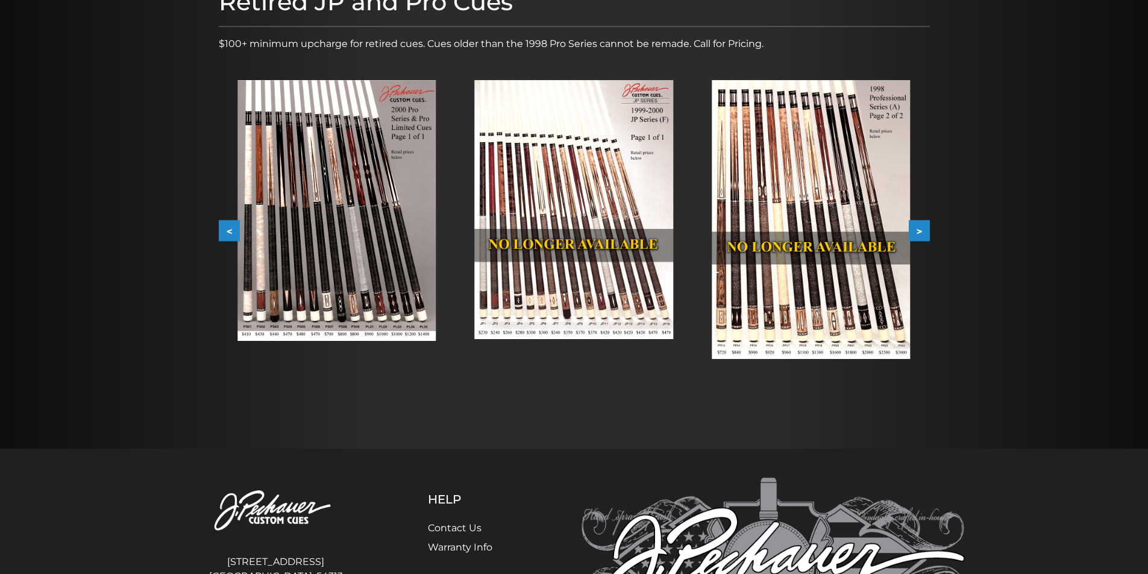
click at [918, 227] on button ">" at bounding box center [919, 231] width 21 height 21
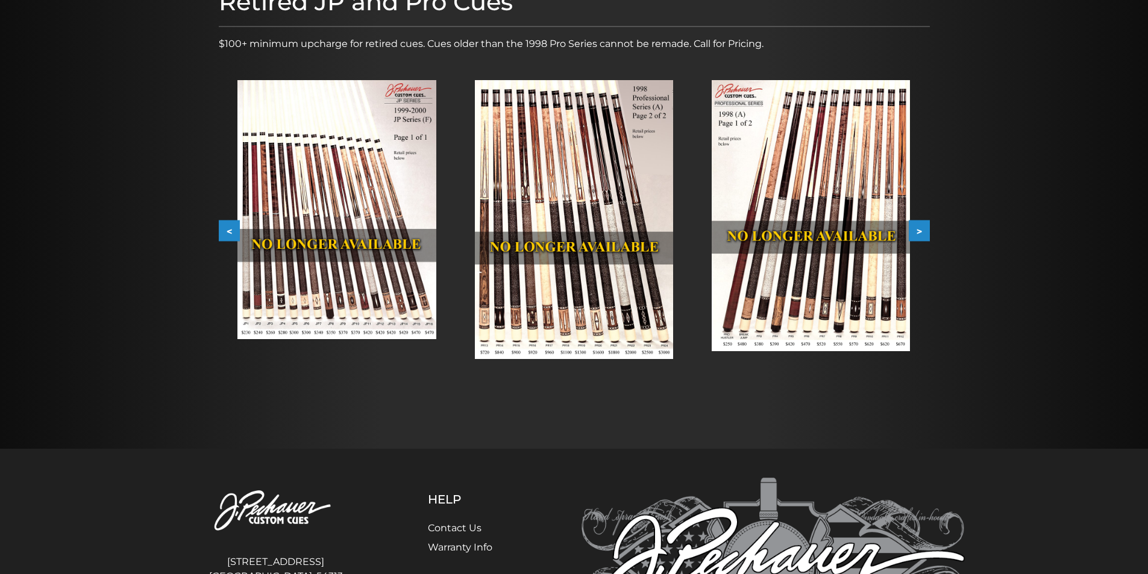
click at [926, 228] on button ">" at bounding box center [919, 231] width 21 height 21
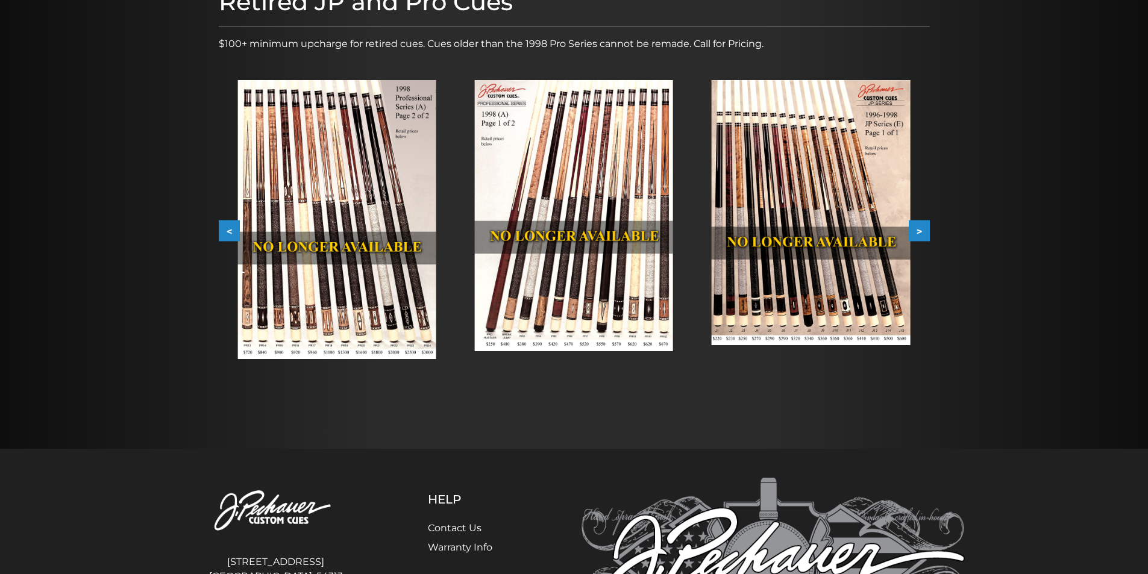
click at [915, 234] on button ">" at bounding box center [919, 231] width 21 height 21
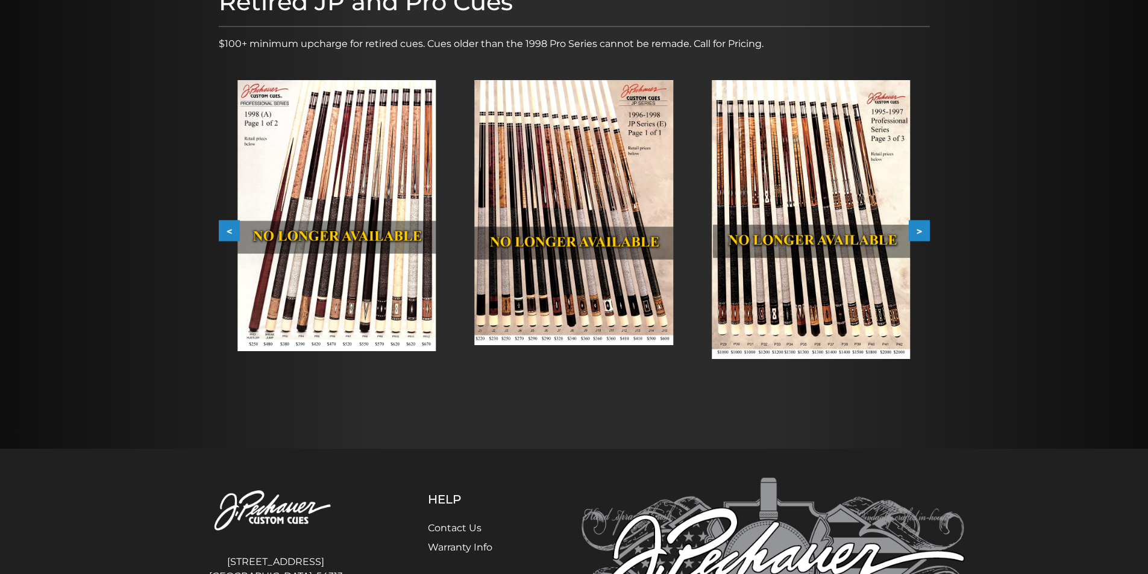
click at [918, 228] on button ">" at bounding box center [919, 231] width 21 height 21
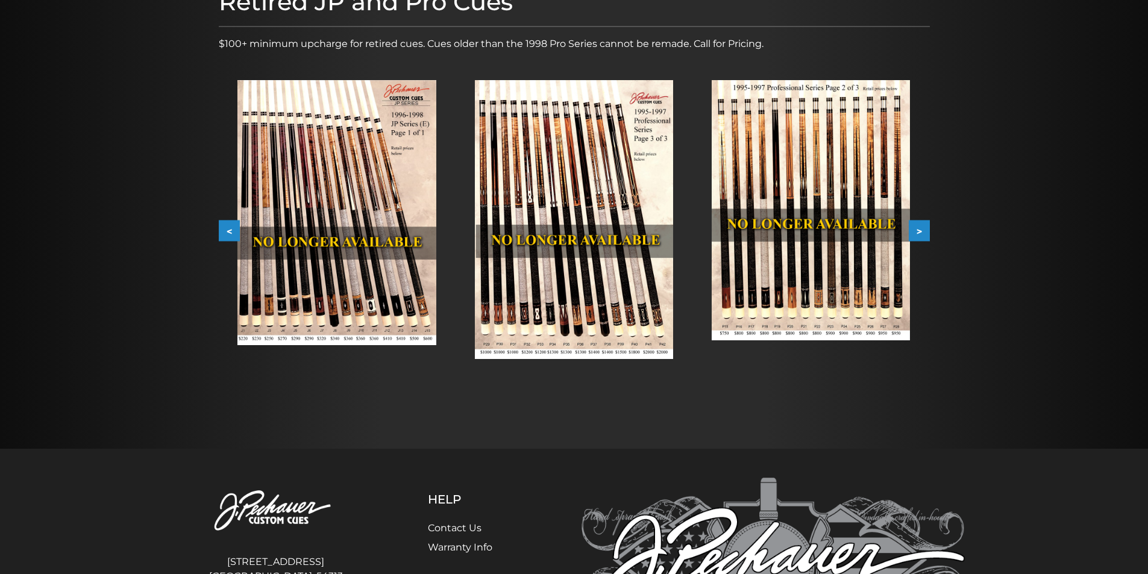
click at [916, 229] on button ">" at bounding box center [919, 231] width 21 height 21
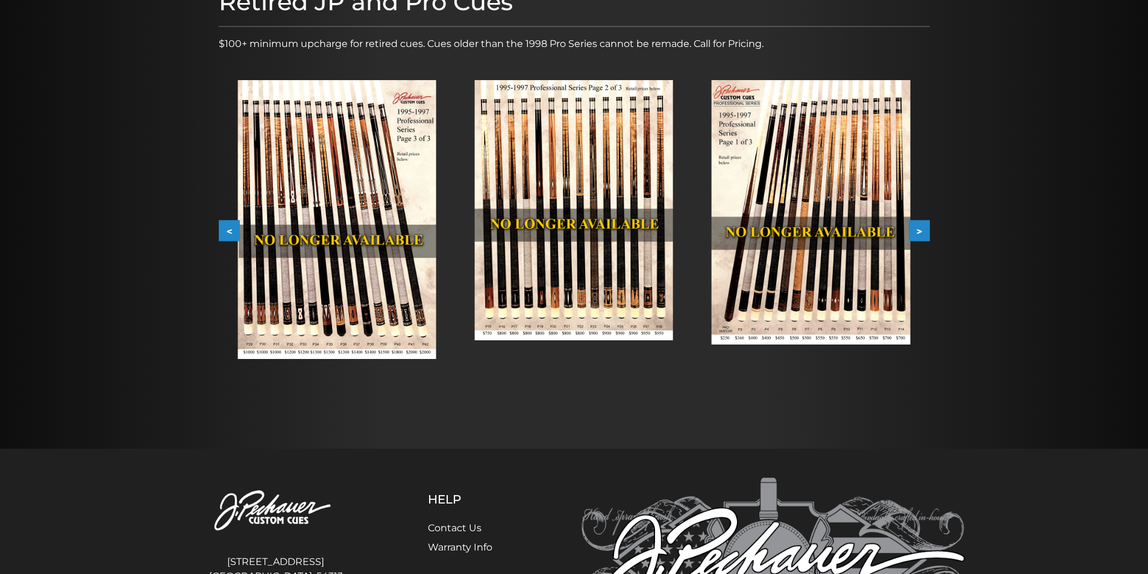
click at [915, 230] on button ">" at bounding box center [919, 231] width 21 height 21
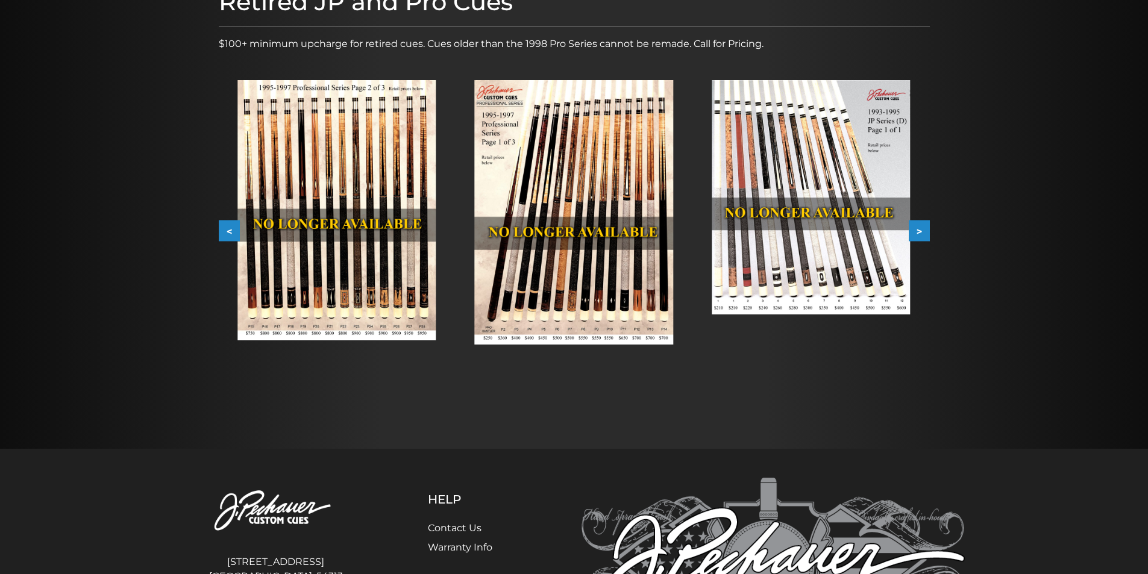
click at [916, 231] on button ">" at bounding box center [919, 231] width 21 height 21
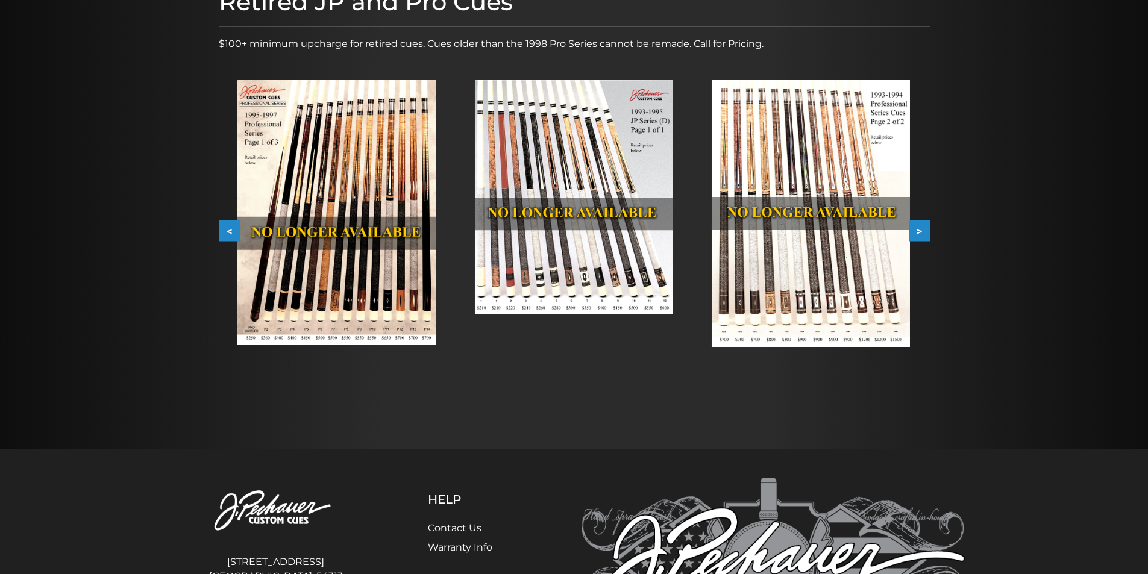
click at [919, 233] on button ">" at bounding box center [919, 231] width 21 height 21
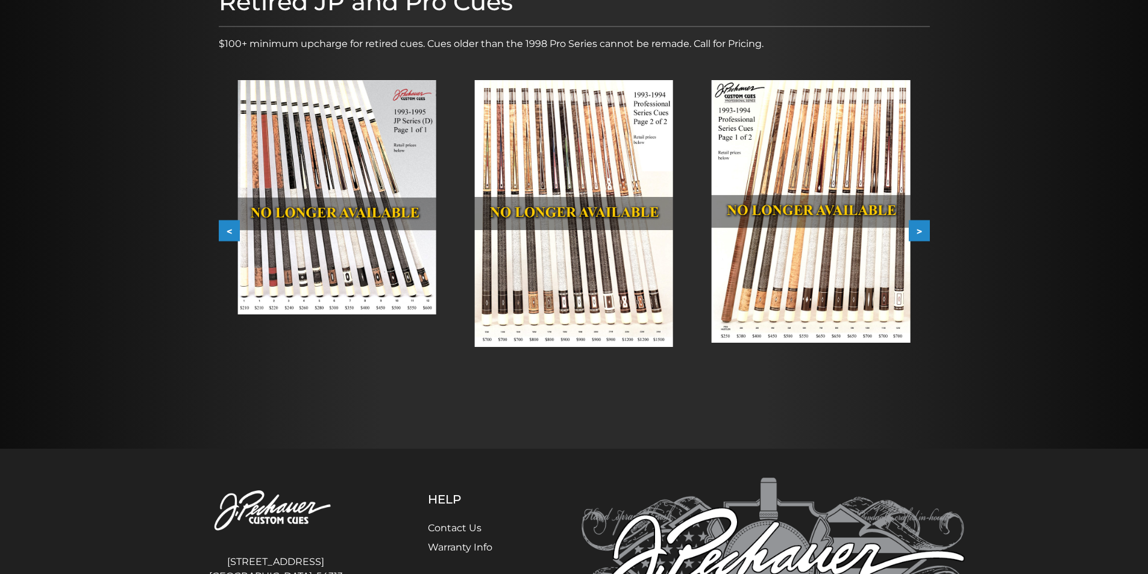
click at [919, 234] on button ">" at bounding box center [919, 231] width 21 height 21
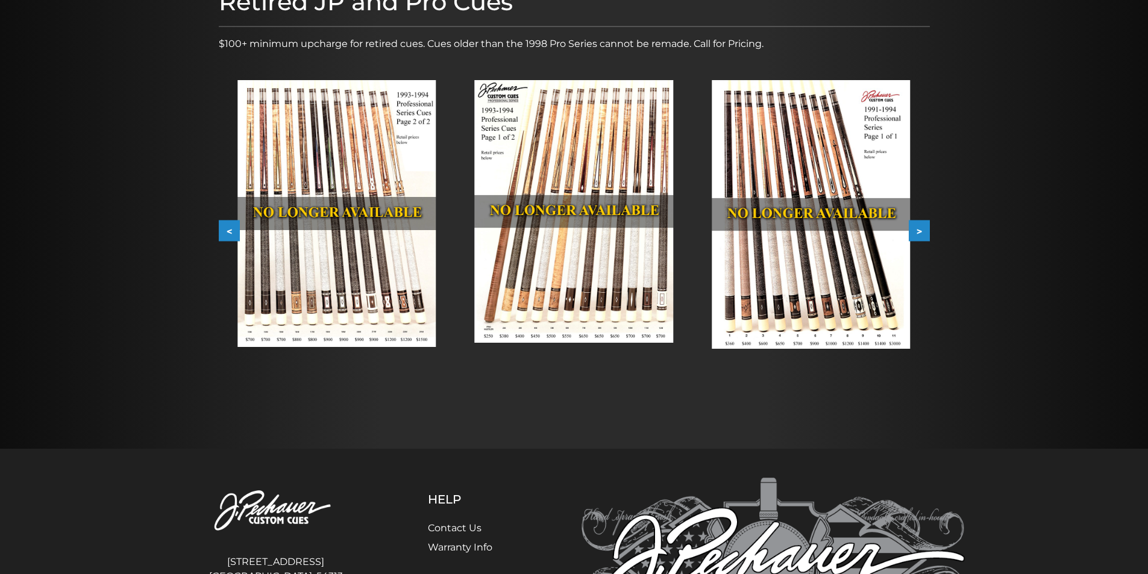
click at [920, 235] on button ">" at bounding box center [919, 231] width 21 height 21
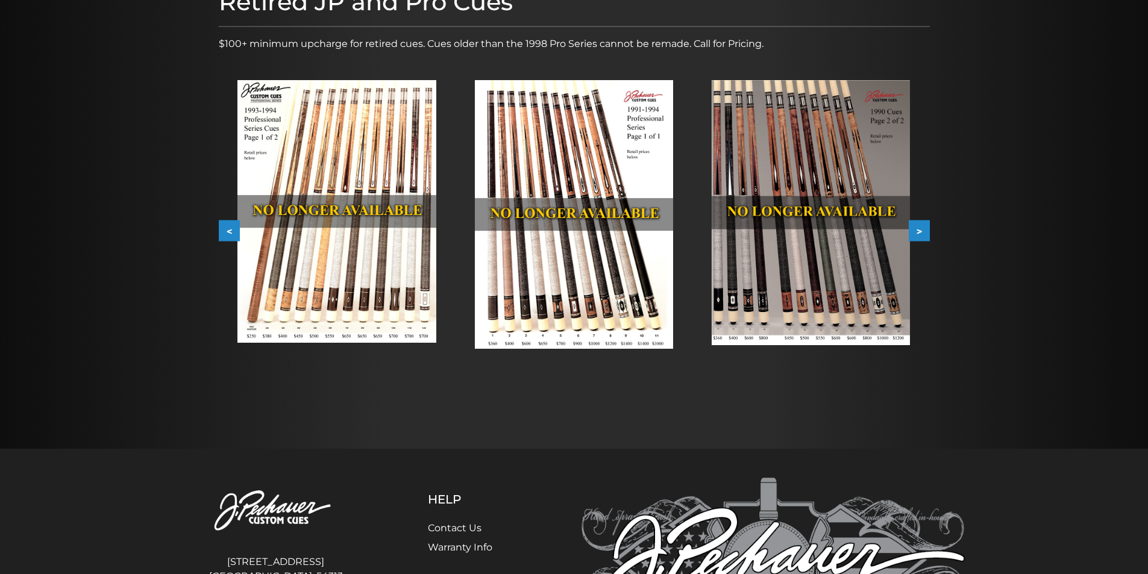
click at [920, 235] on button ">" at bounding box center [919, 231] width 21 height 21
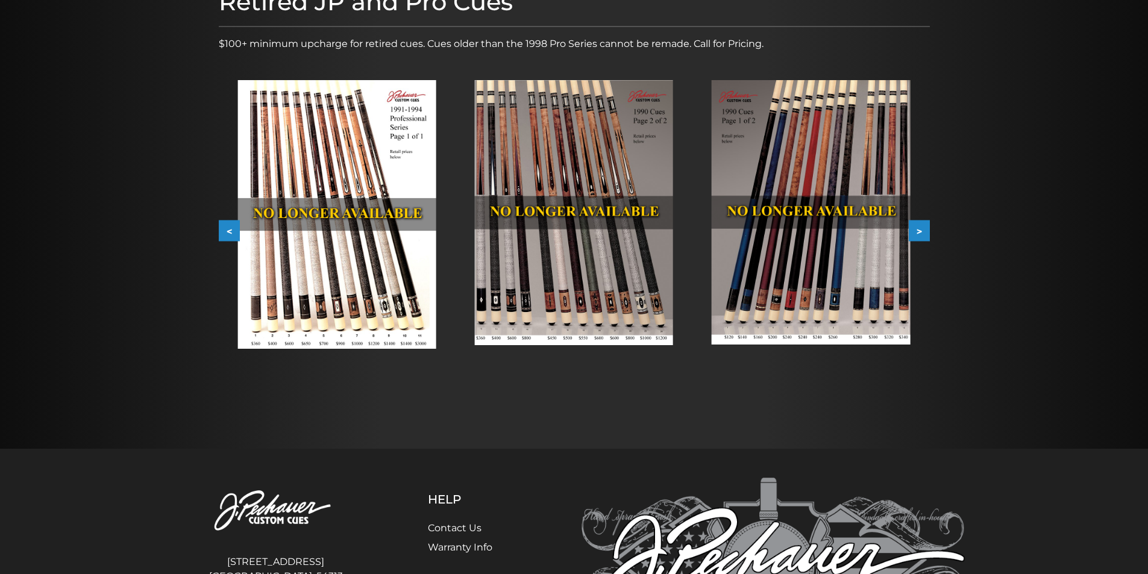
click at [571, 182] on img at bounding box center [574, 212] width 198 height 265
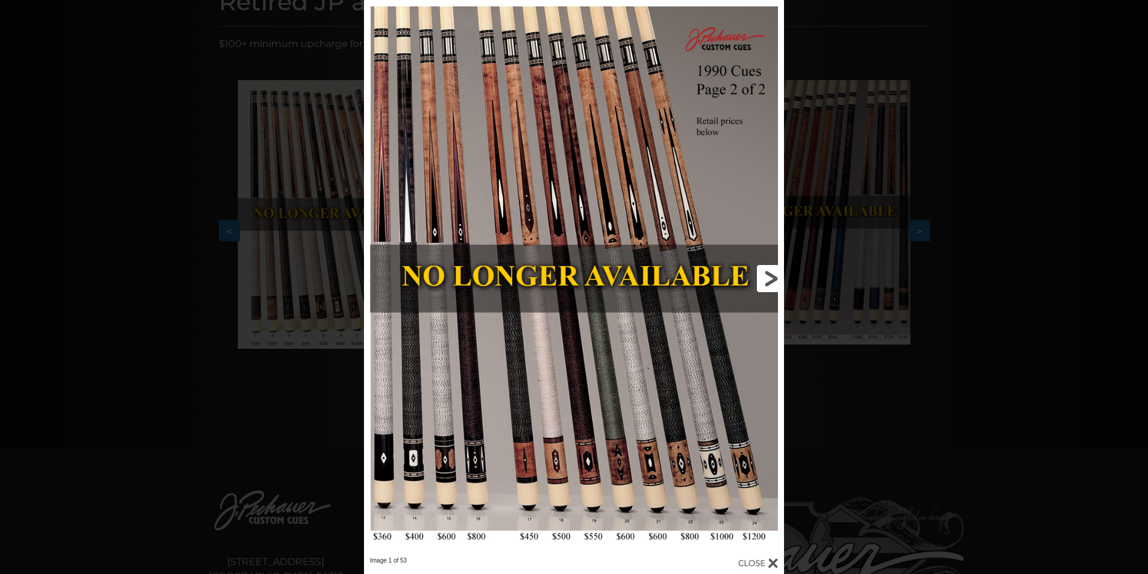
click at [763, 265] on link at bounding box center [689, 278] width 189 height 557
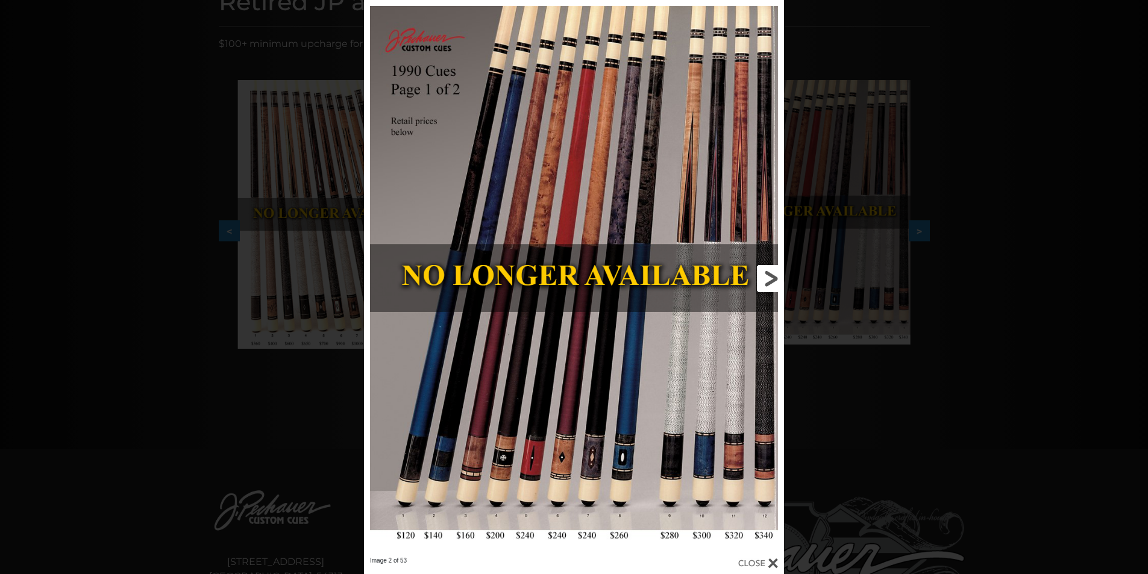
click at [767, 285] on link at bounding box center [689, 278] width 189 height 557
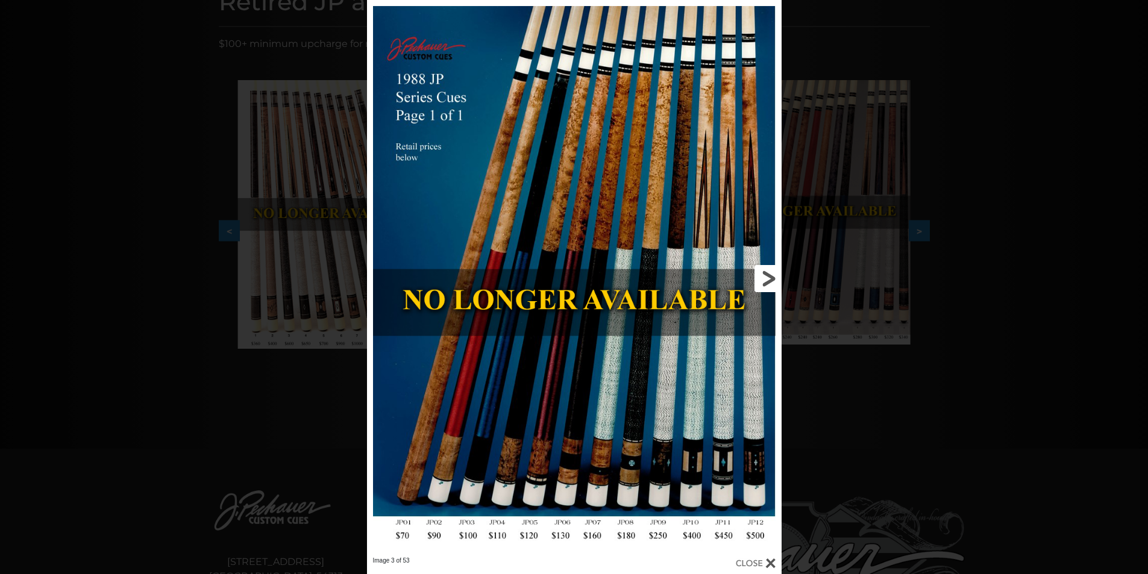
click at [768, 283] on link at bounding box center [688, 278] width 187 height 557
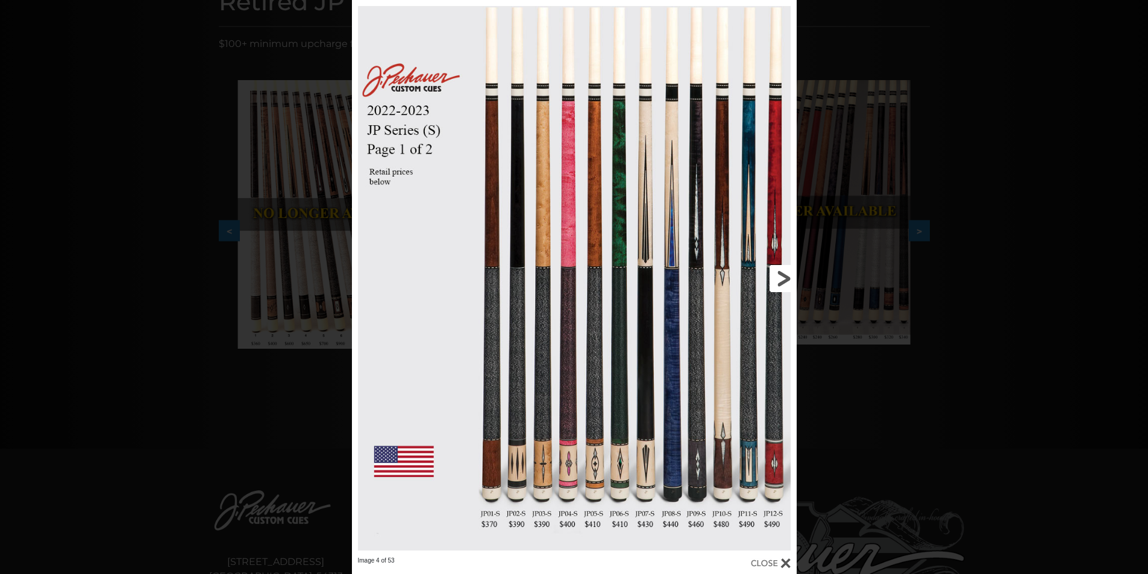
click at [776, 277] on link at bounding box center [696, 278] width 200 height 557
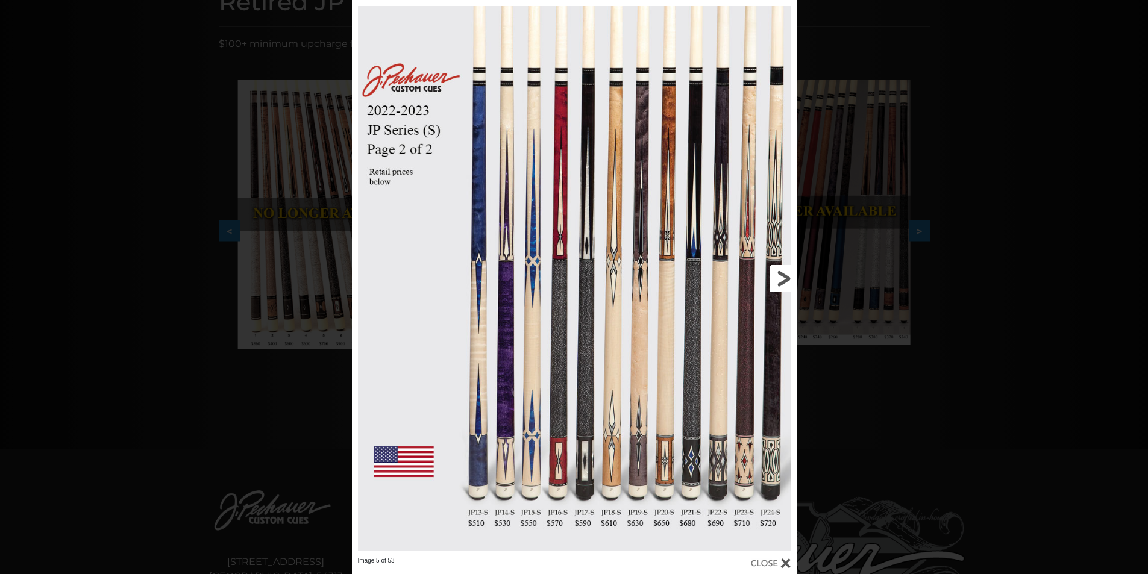
click at [771, 275] on link at bounding box center [696, 278] width 200 height 557
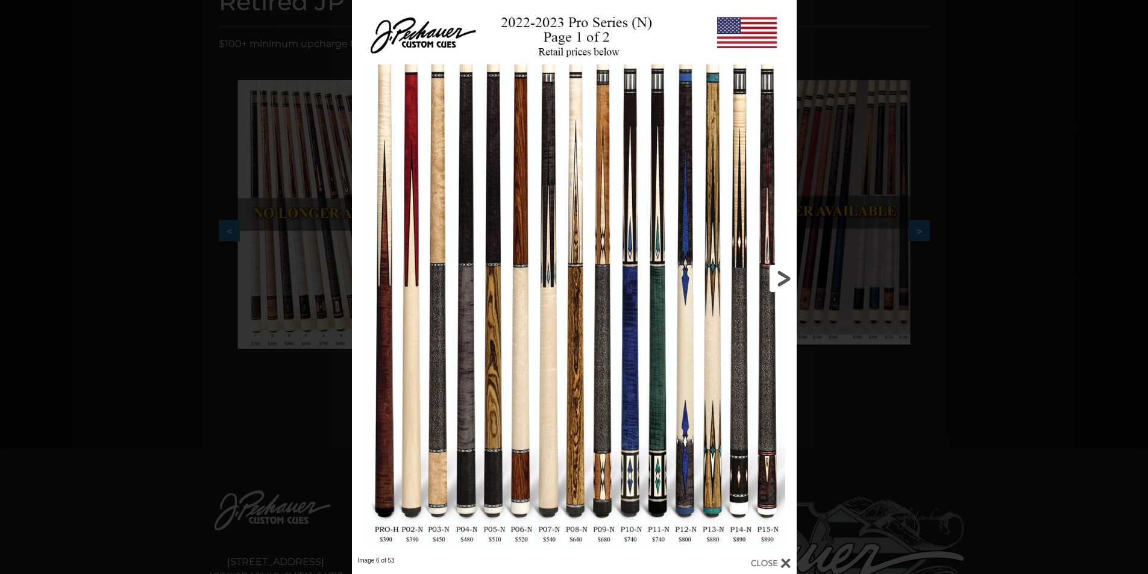
click at [785, 274] on link at bounding box center [696, 278] width 200 height 557
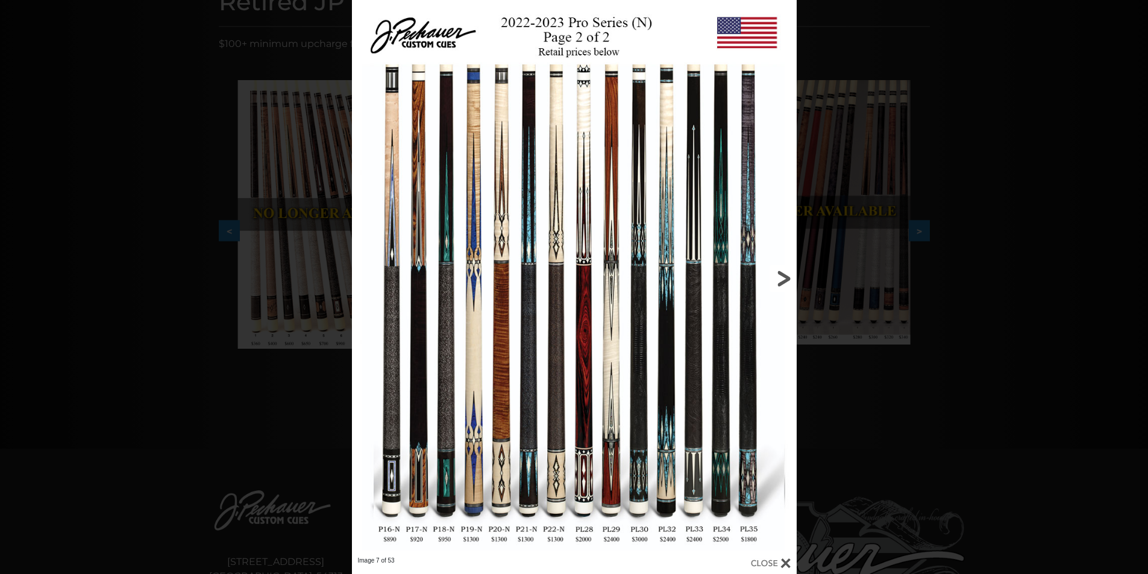
click at [789, 269] on link at bounding box center [696, 278] width 200 height 557
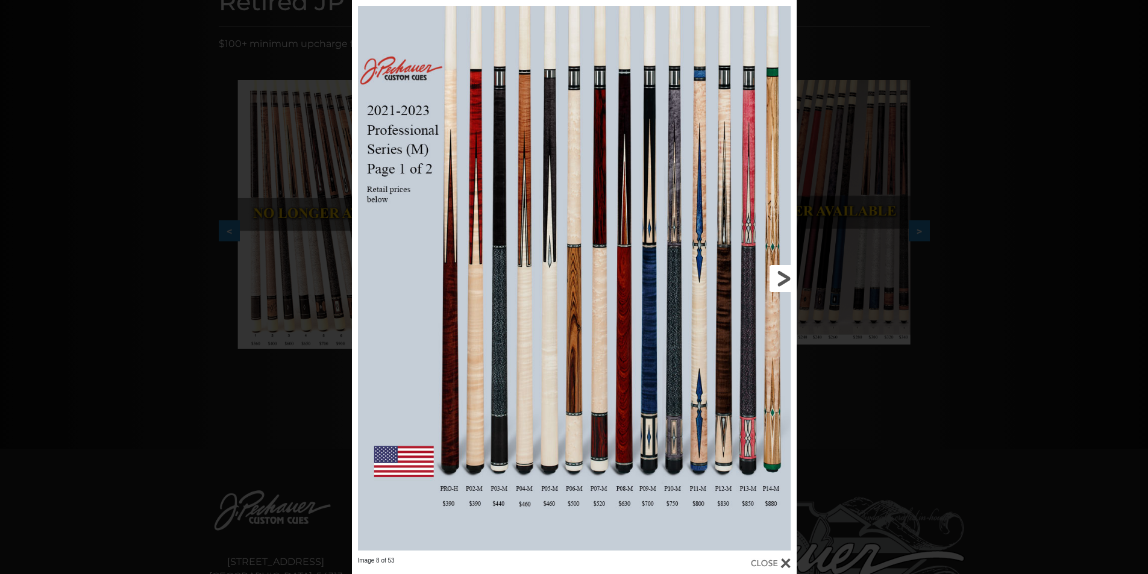
click at [772, 275] on link at bounding box center [696, 278] width 200 height 557
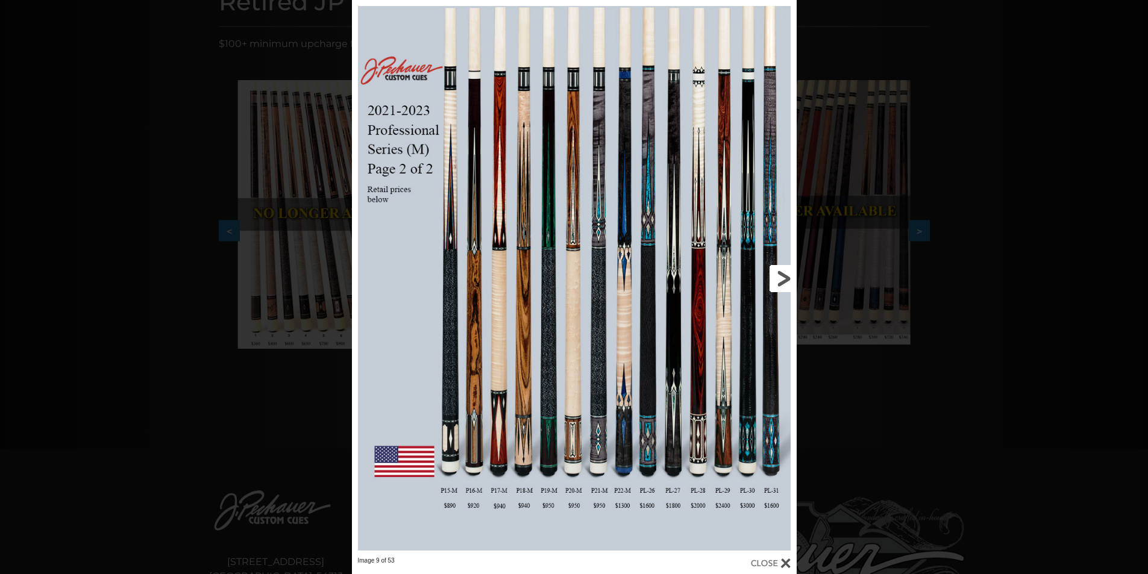
click at [786, 278] on link at bounding box center [696, 278] width 200 height 557
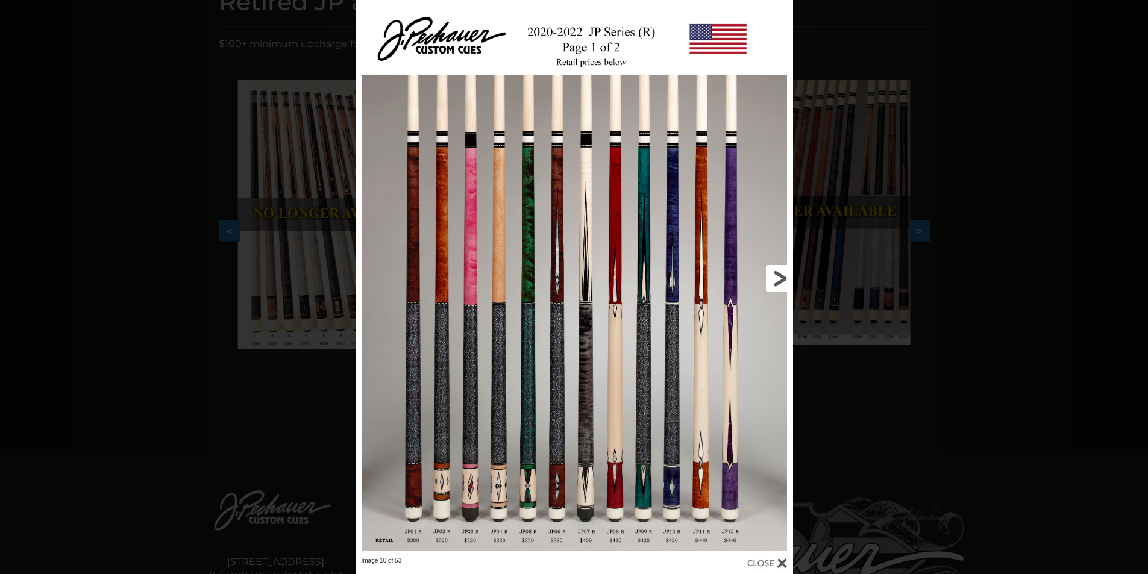
click at [791, 280] on link at bounding box center [694, 278] width 197 height 557
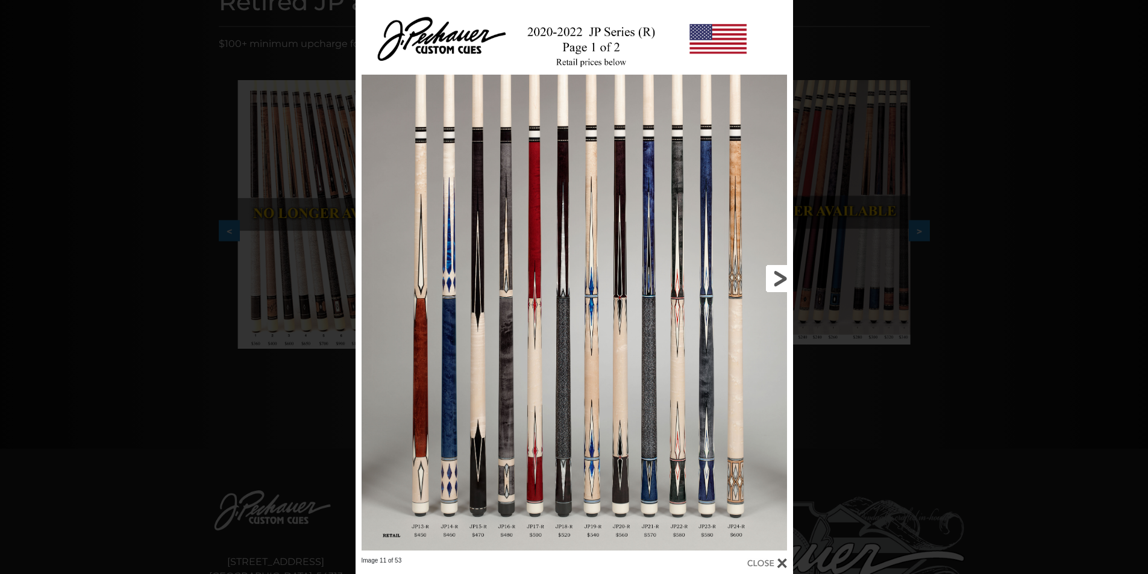
click at [784, 285] on link at bounding box center [694, 278] width 197 height 557
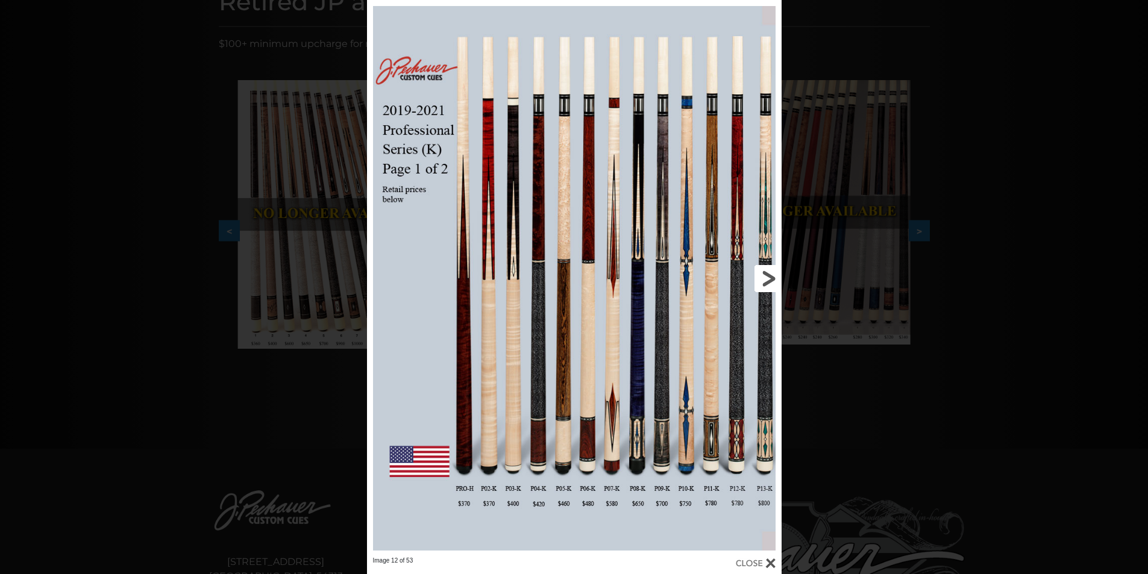
click at [761, 275] on link at bounding box center [688, 278] width 187 height 557
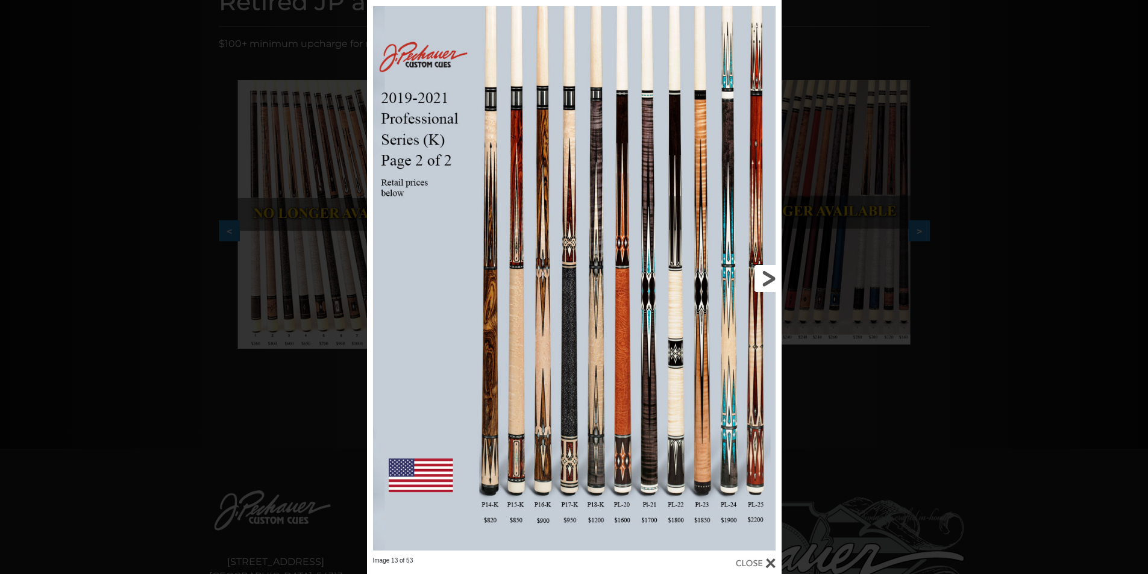
click at [763, 274] on link at bounding box center [688, 278] width 187 height 557
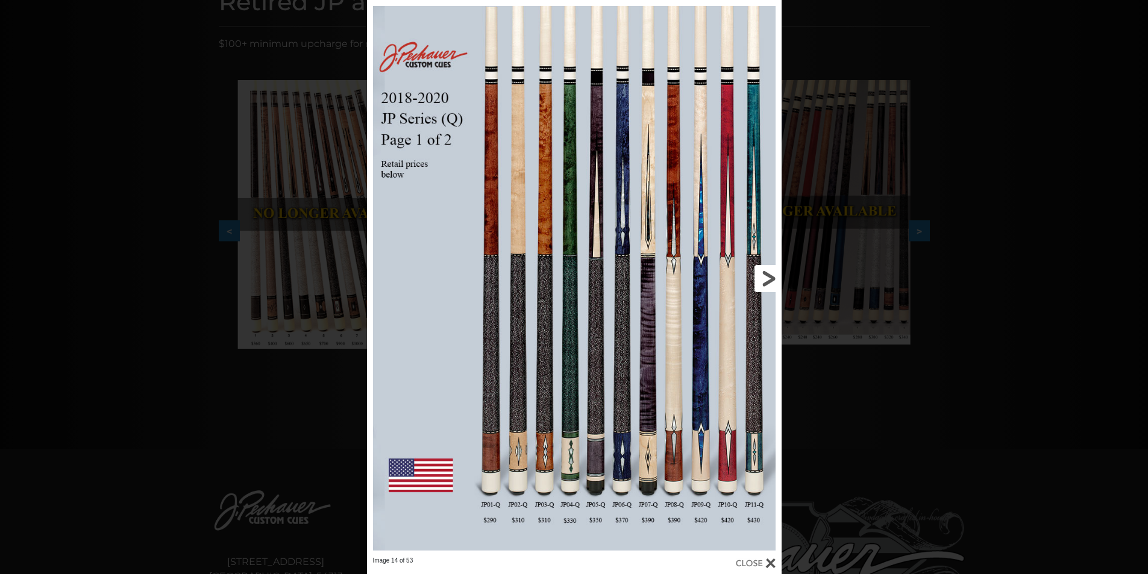
click at [760, 274] on link at bounding box center [688, 278] width 187 height 557
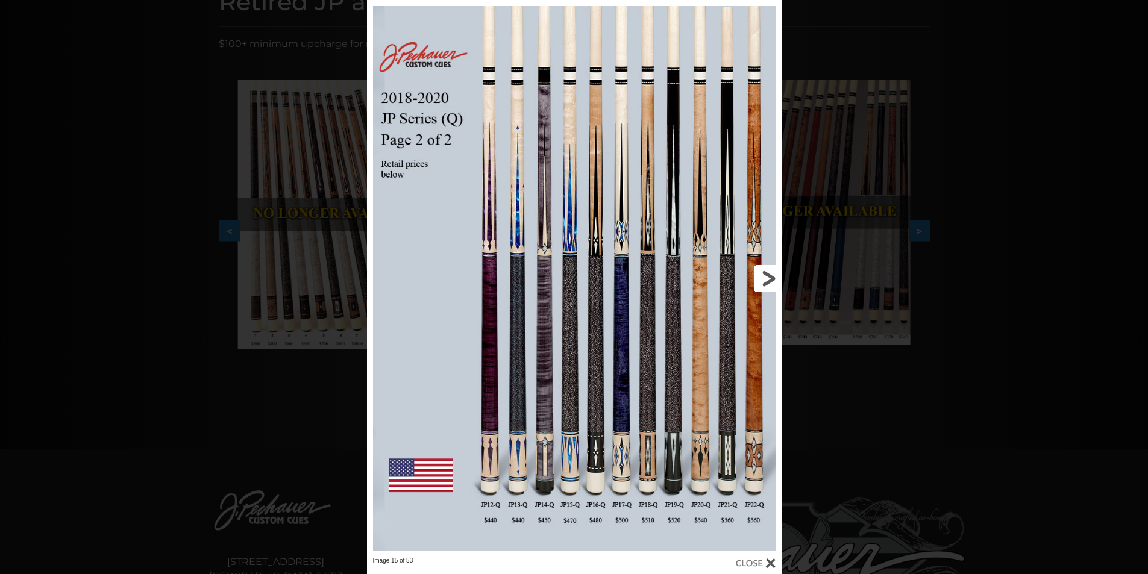
click at [760, 274] on link at bounding box center [688, 278] width 187 height 557
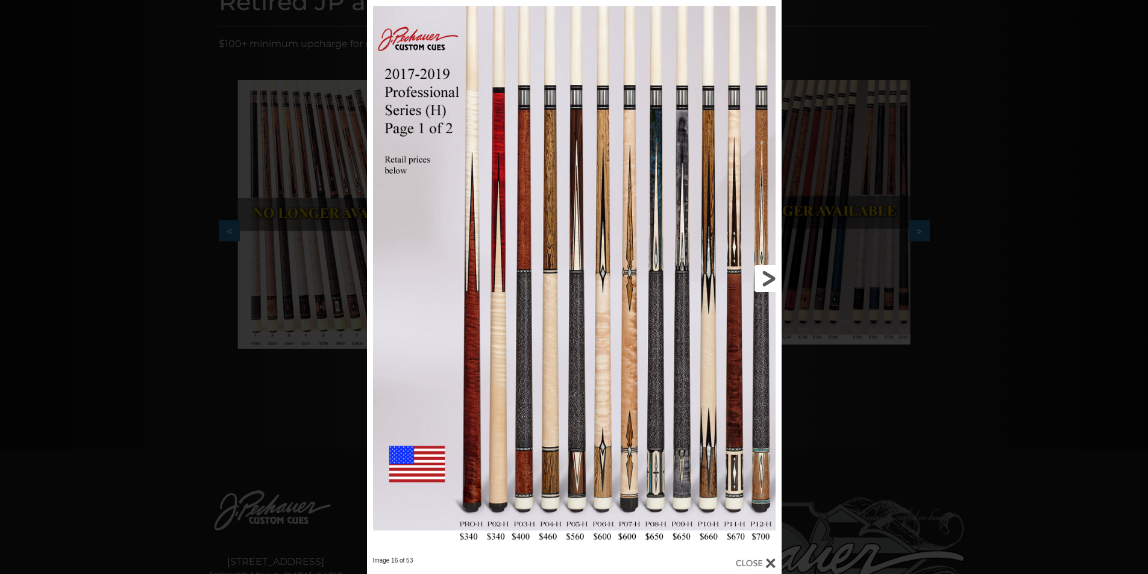
click at [760, 274] on link at bounding box center [688, 278] width 187 height 557
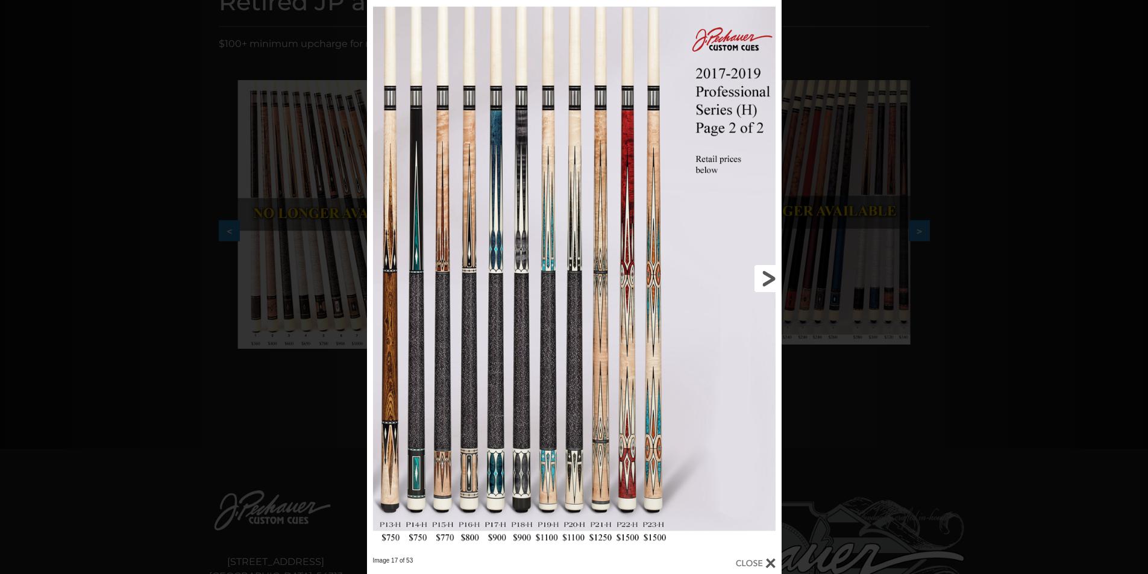
click at [760, 274] on link at bounding box center [688, 278] width 187 height 557
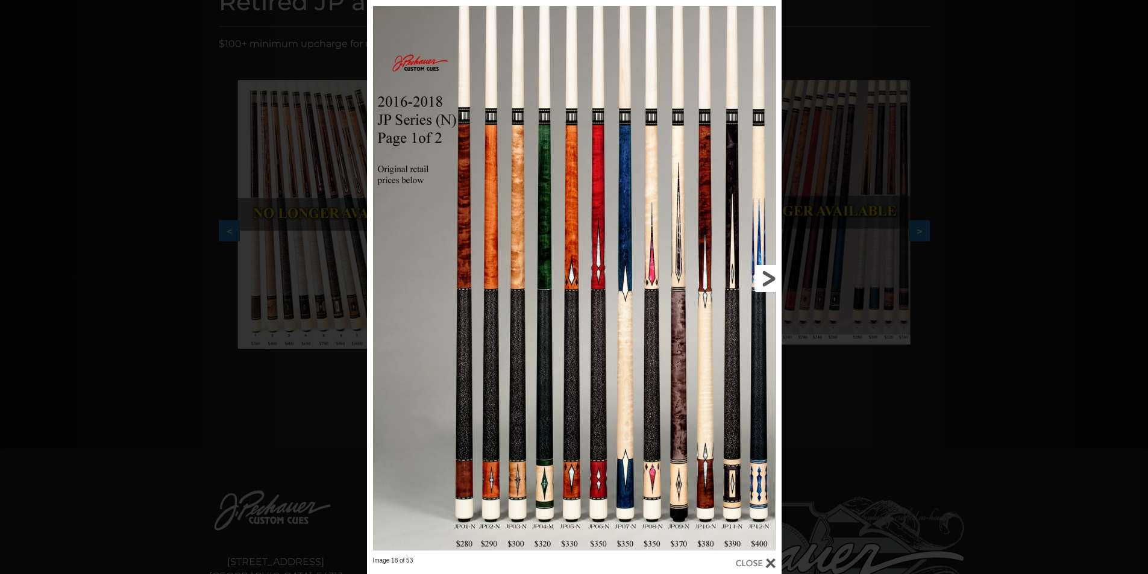
click at [759, 274] on link at bounding box center [688, 278] width 187 height 557
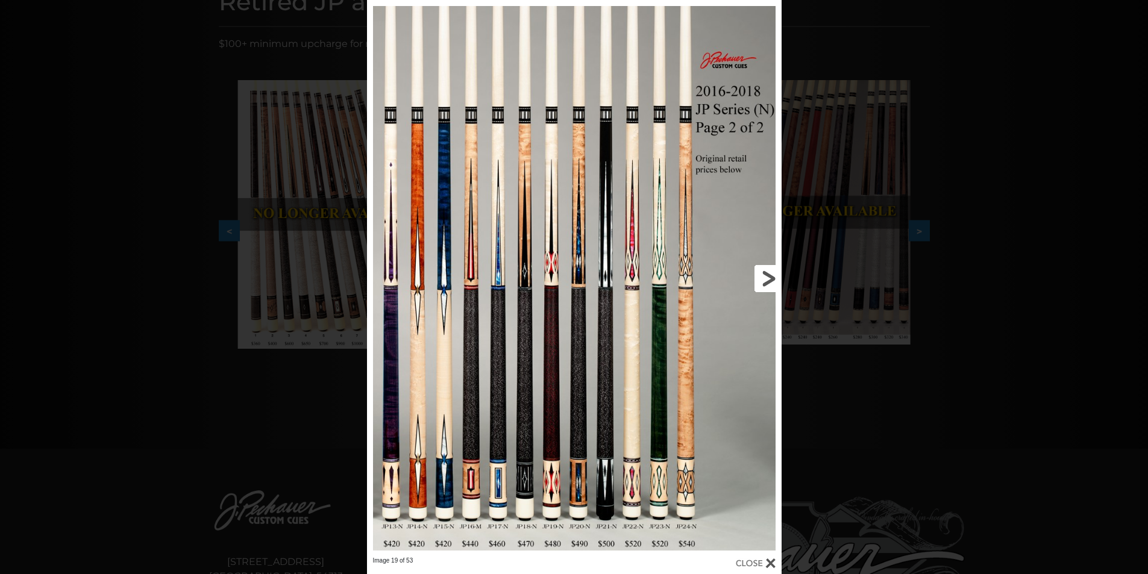
click at [758, 275] on link at bounding box center [688, 278] width 187 height 557
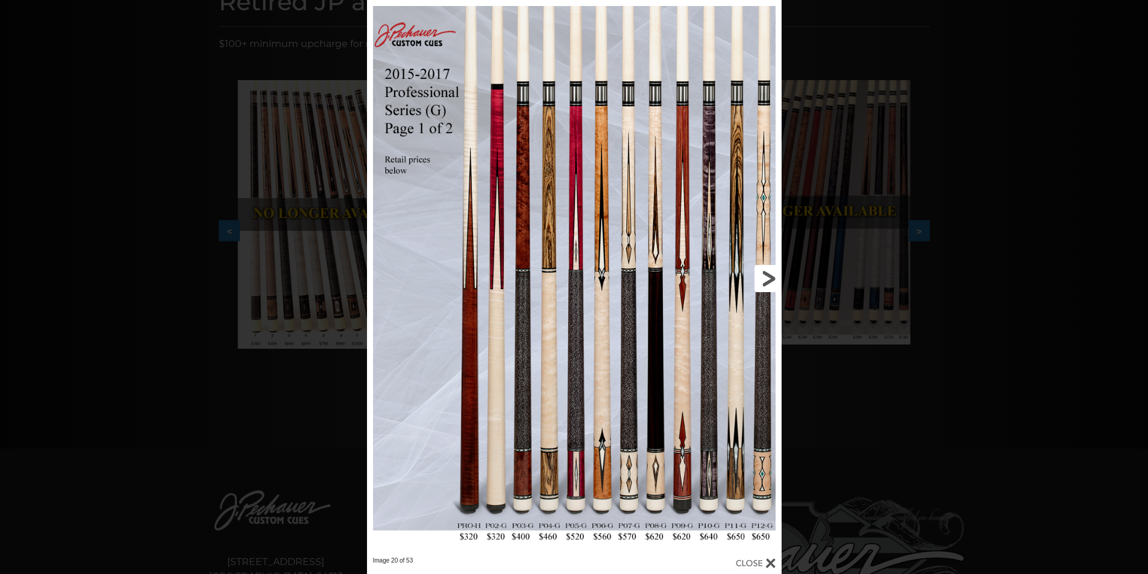
click at [758, 275] on link at bounding box center [688, 278] width 187 height 557
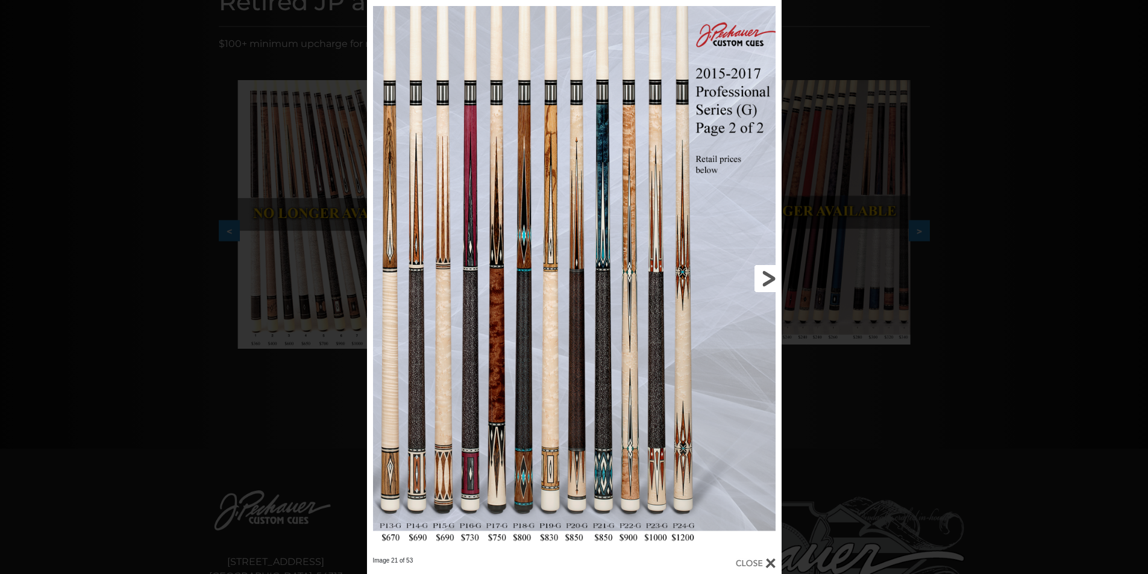
click at [758, 275] on link at bounding box center [688, 278] width 187 height 557
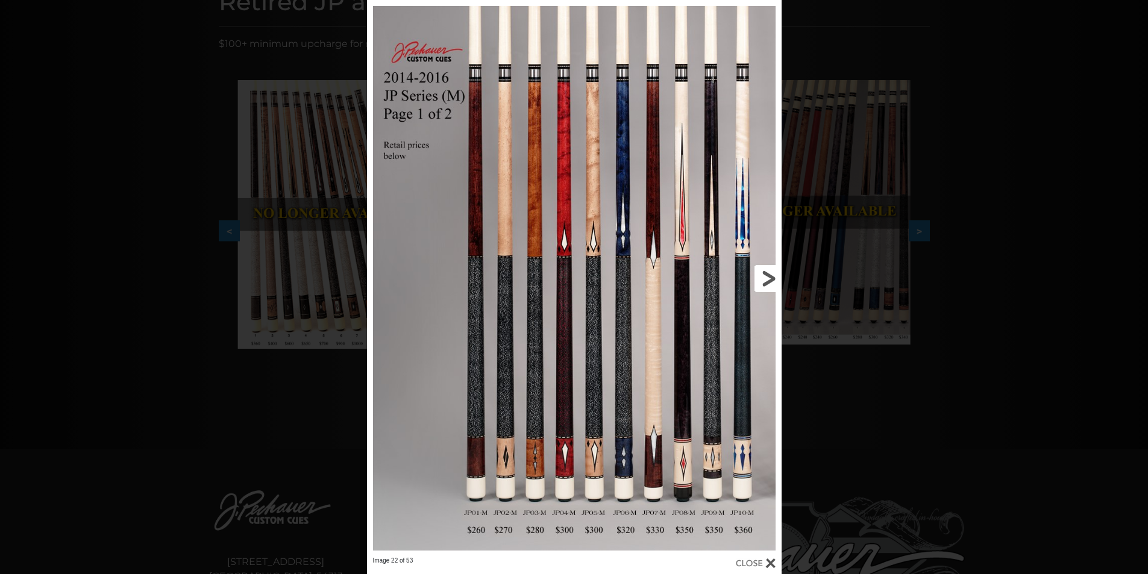
click at [765, 275] on link at bounding box center [688, 278] width 187 height 557
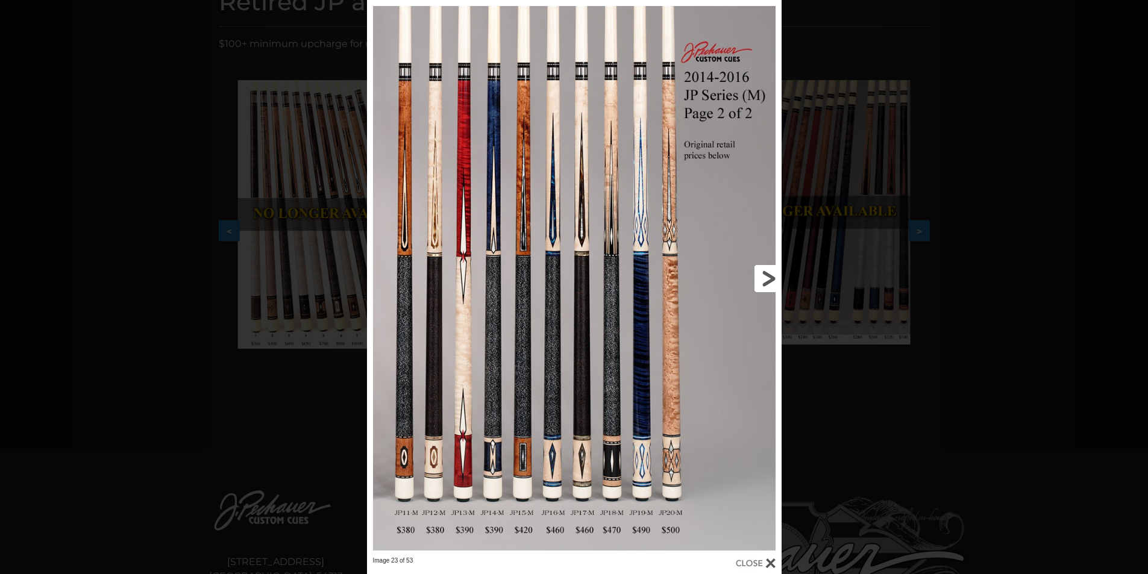
click at [748, 277] on link at bounding box center [688, 278] width 187 height 557
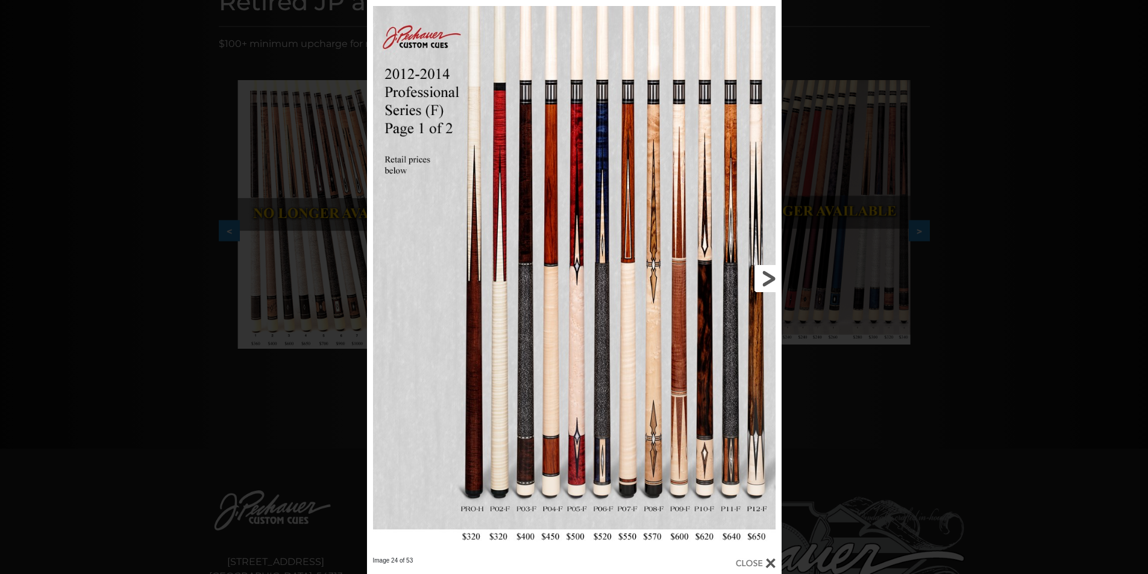
click at [771, 278] on link at bounding box center [688, 278] width 187 height 557
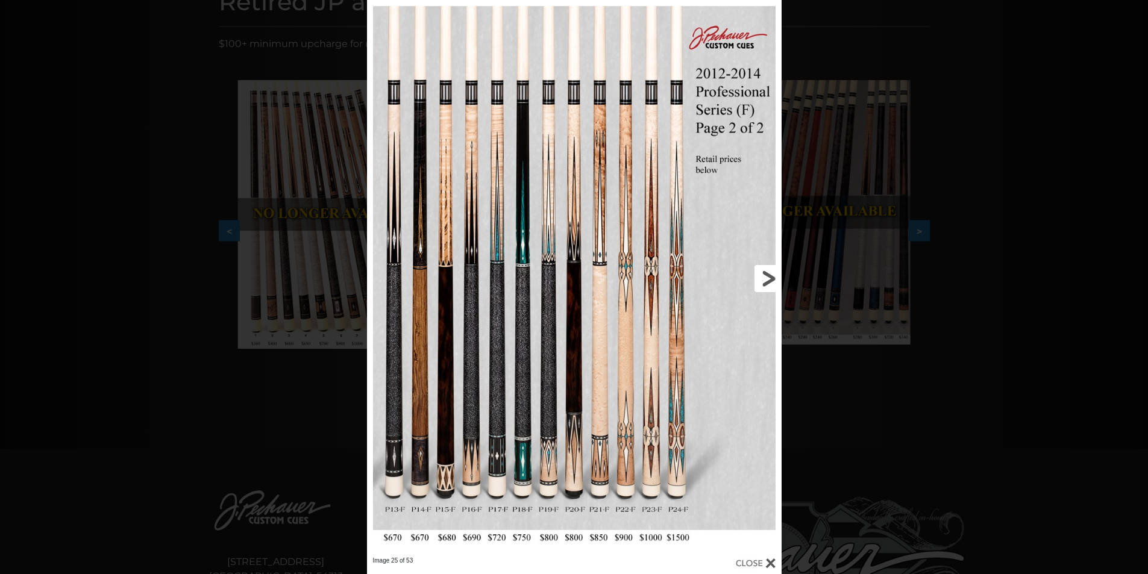
click at [770, 279] on link at bounding box center [688, 278] width 187 height 557
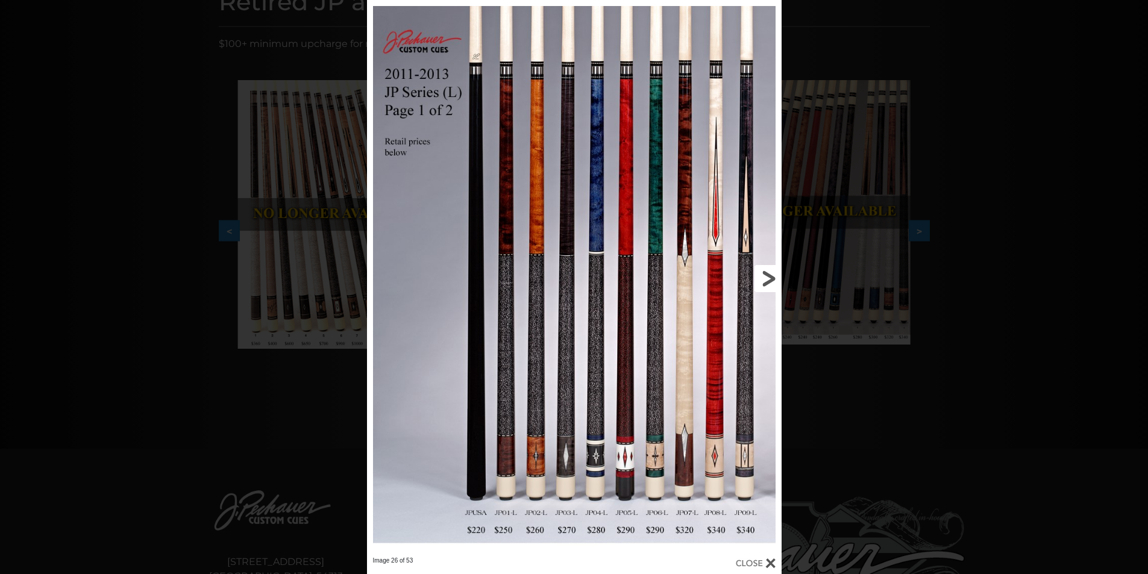
click at [770, 279] on link at bounding box center [688, 278] width 187 height 557
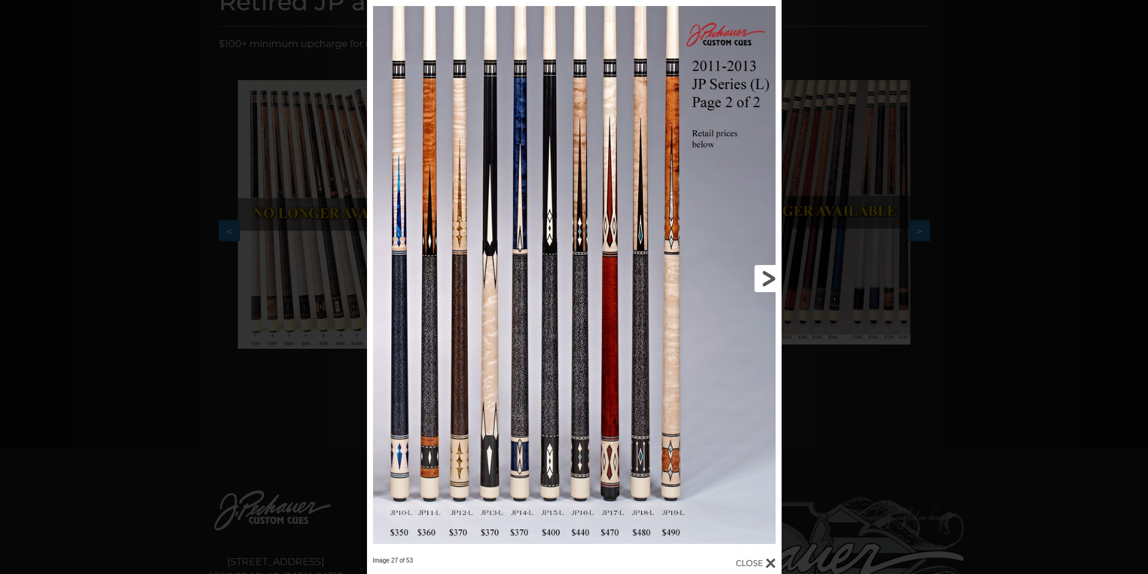
click at [772, 281] on link at bounding box center [688, 278] width 187 height 557
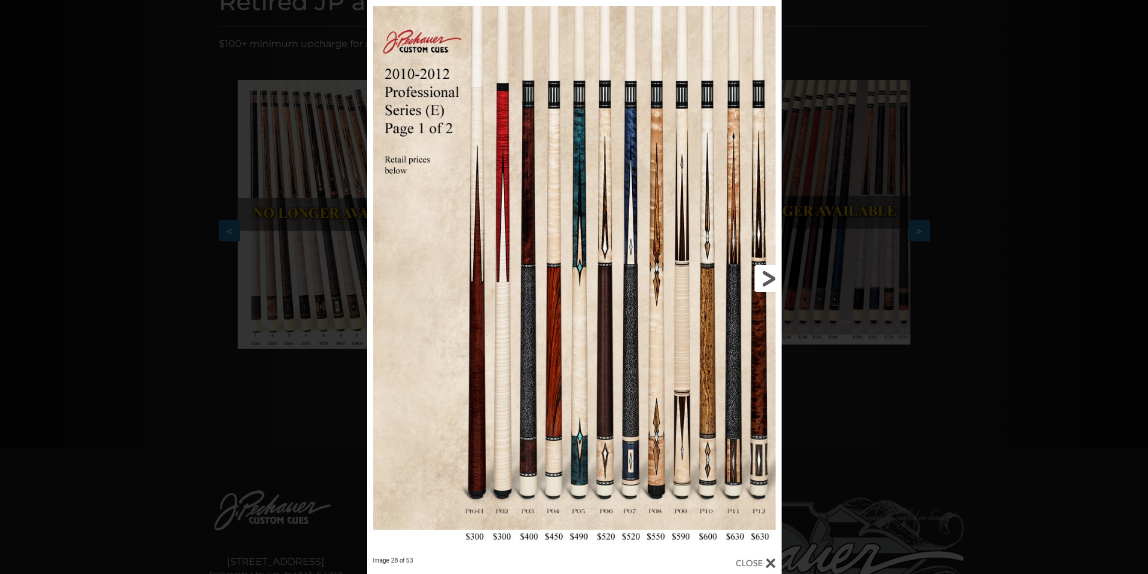
click at [772, 281] on link at bounding box center [688, 278] width 187 height 557
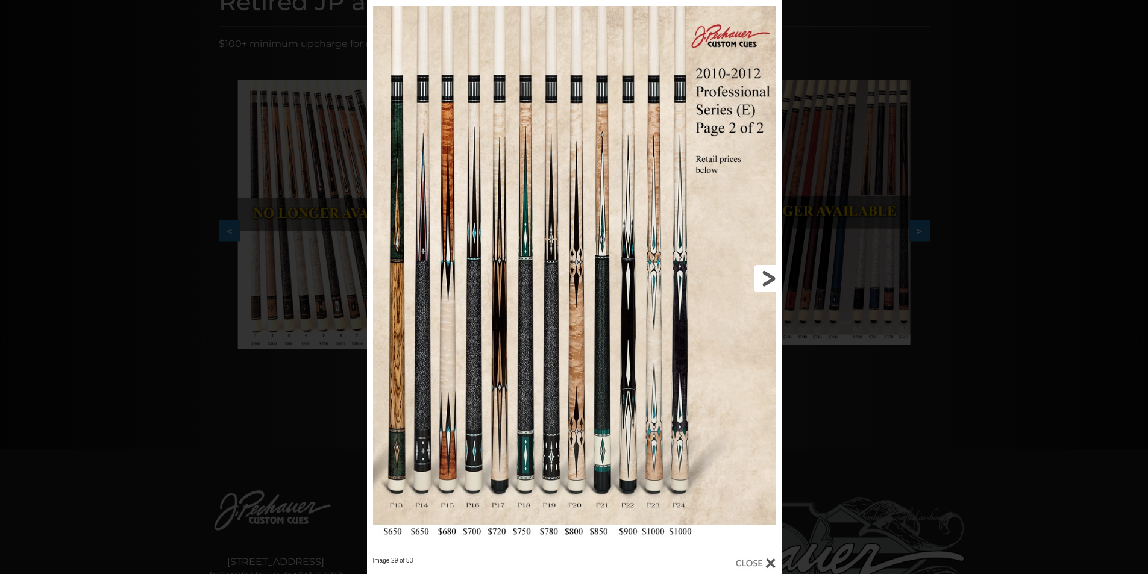
click at [772, 282] on link at bounding box center [688, 278] width 187 height 557
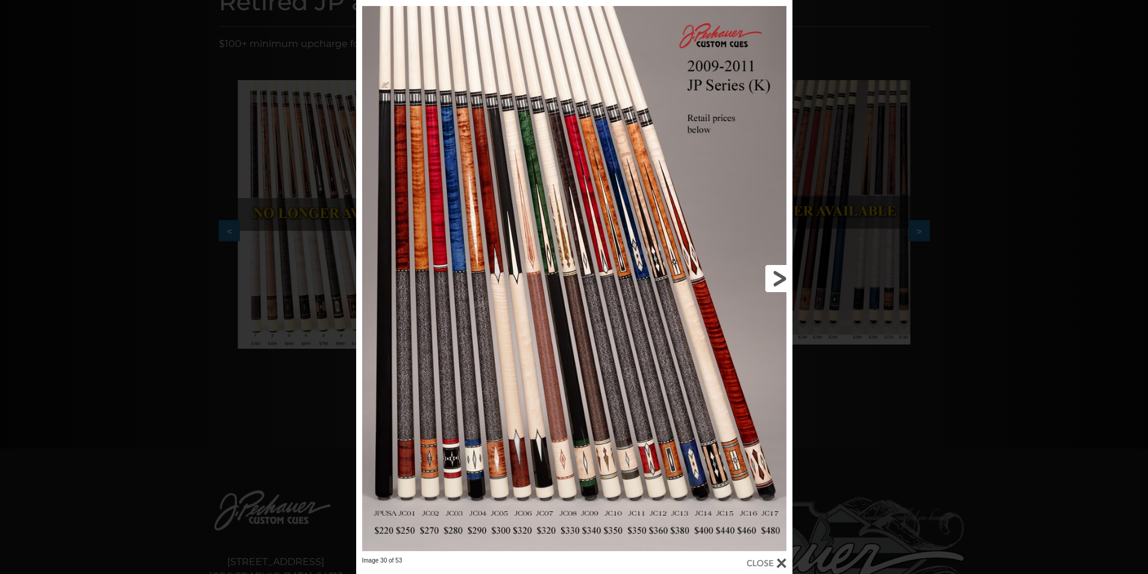
click at [772, 282] on link at bounding box center [694, 278] width 197 height 557
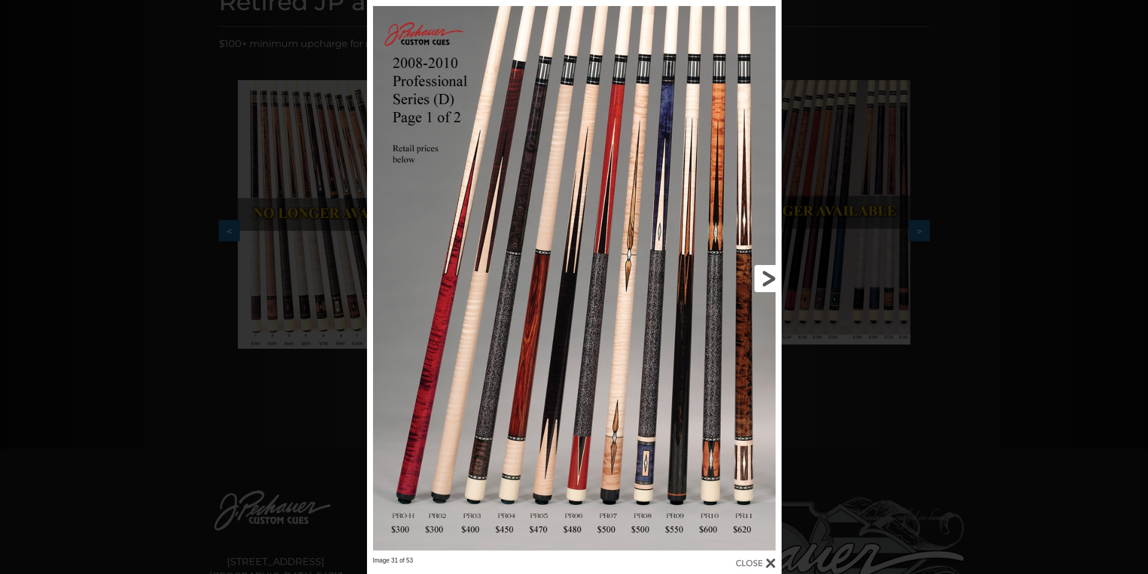
click at [772, 282] on link at bounding box center [688, 278] width 187 height 557
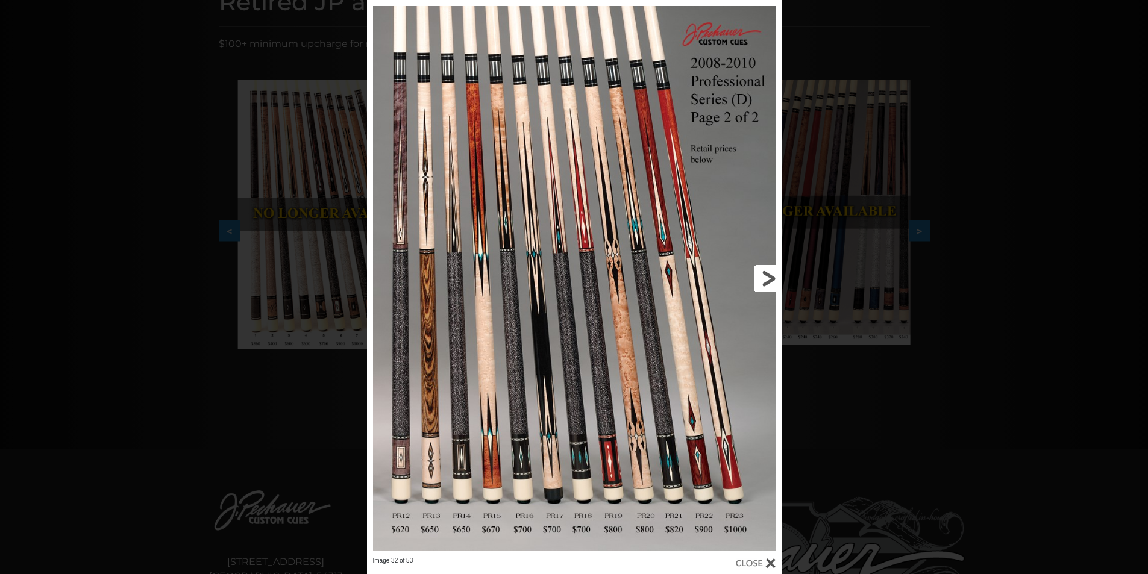
click at [766, 281] on link at bounding box center [688, 278] width 187 height 557
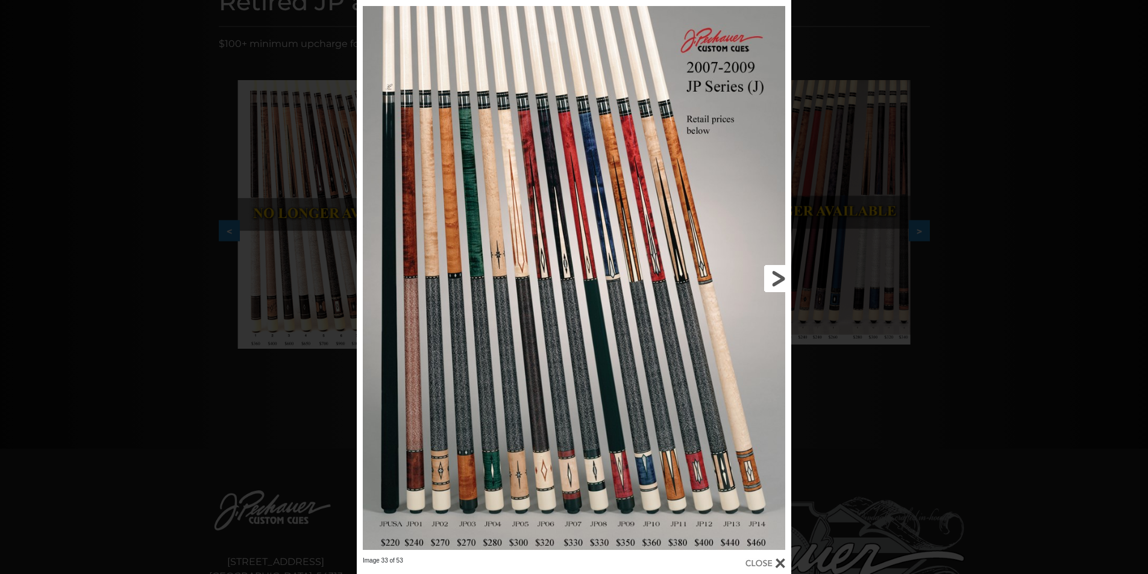
click at [765, 281] on link at bounding box center [693, 278] width 195 height 557
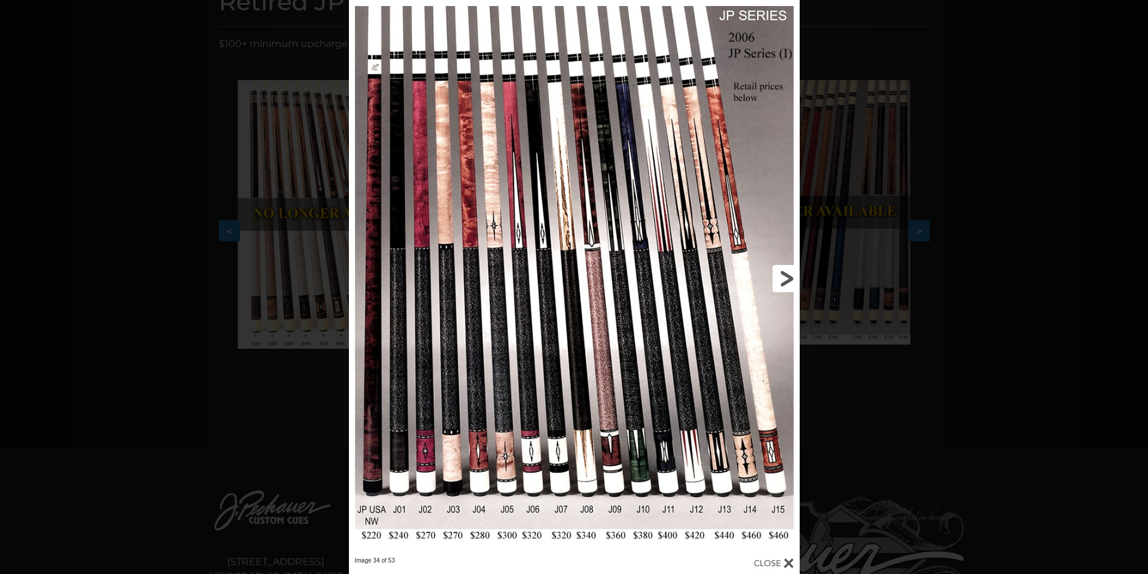
click at [779, 273] on link at bounding box center [698, 278] width 203 height 557
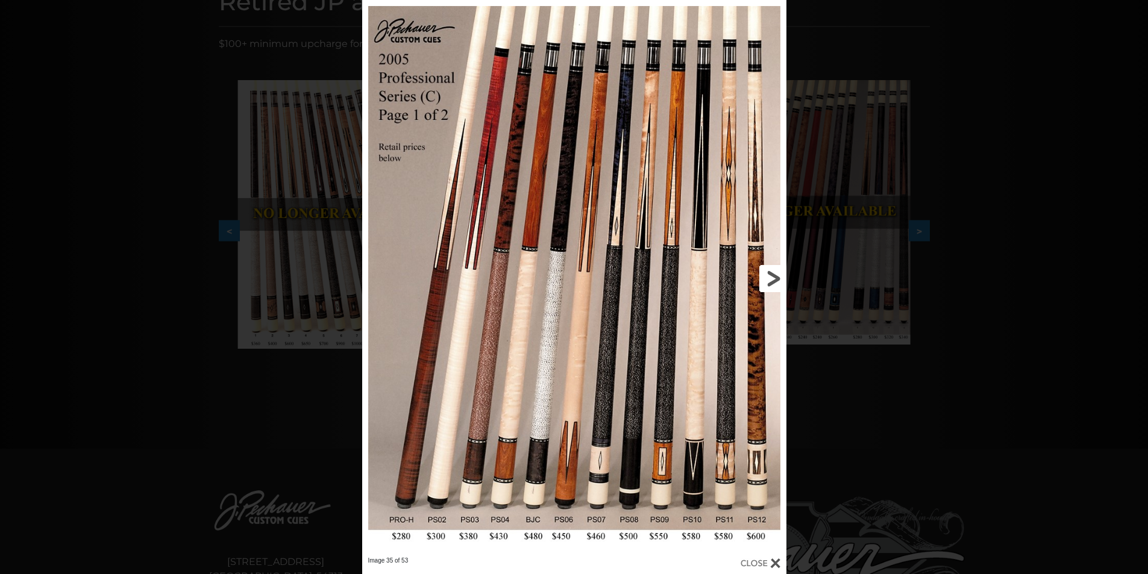
click at [779, 270] on link at bounding box center [691, 278] width 191 height 557
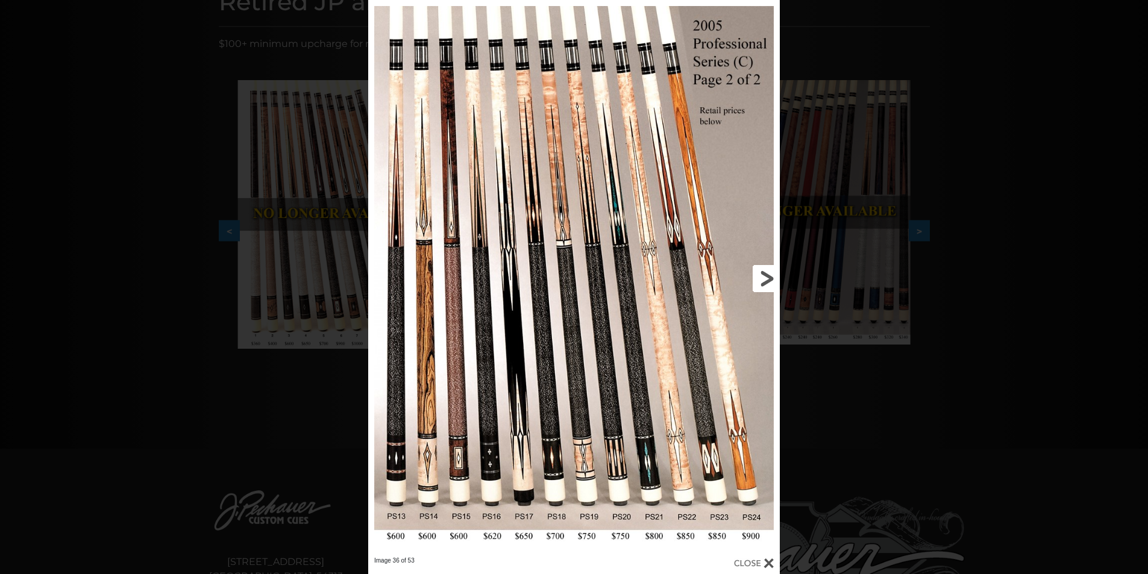
click at [769, 269] on link at bounding box center [687, 278] width 185 height 557
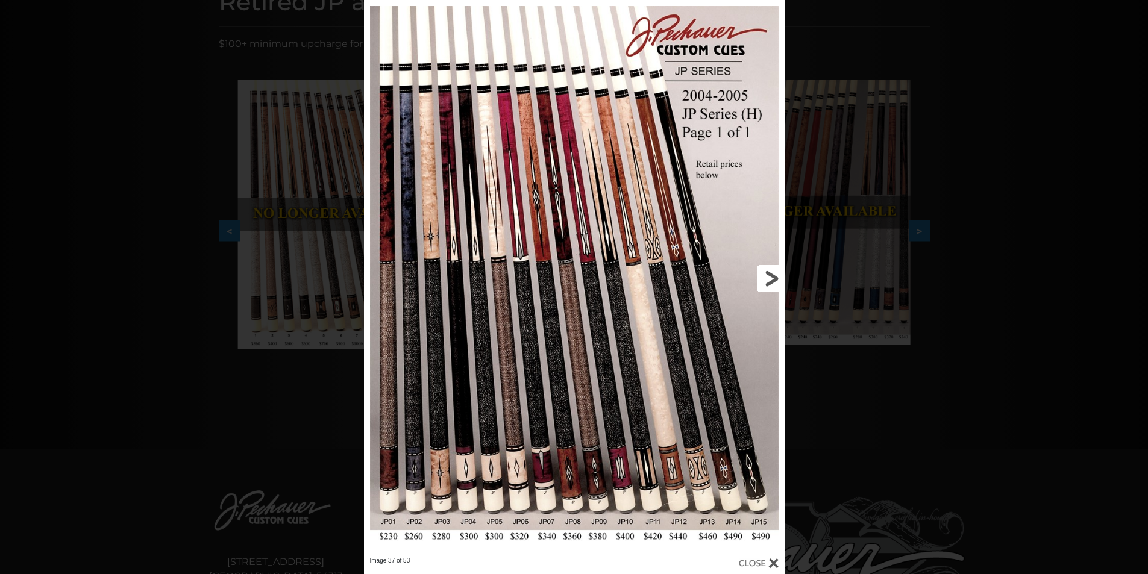
click at [769, 273] on link at bounding box center [689, 278] width 189 height 557
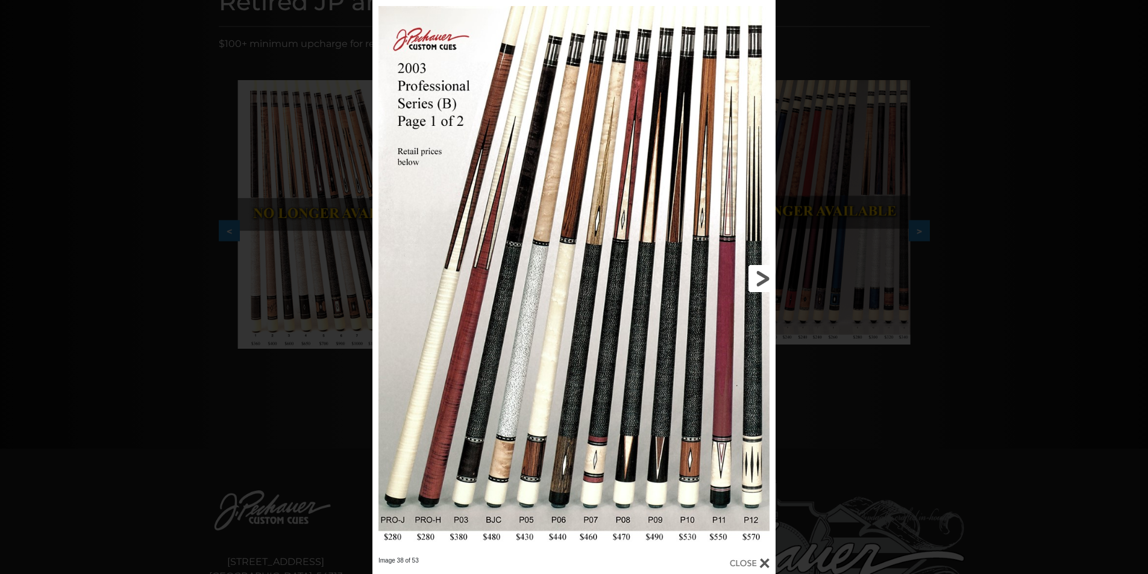
click at [768, 274] on link at bounding box center [684, 278] width 181 height 557
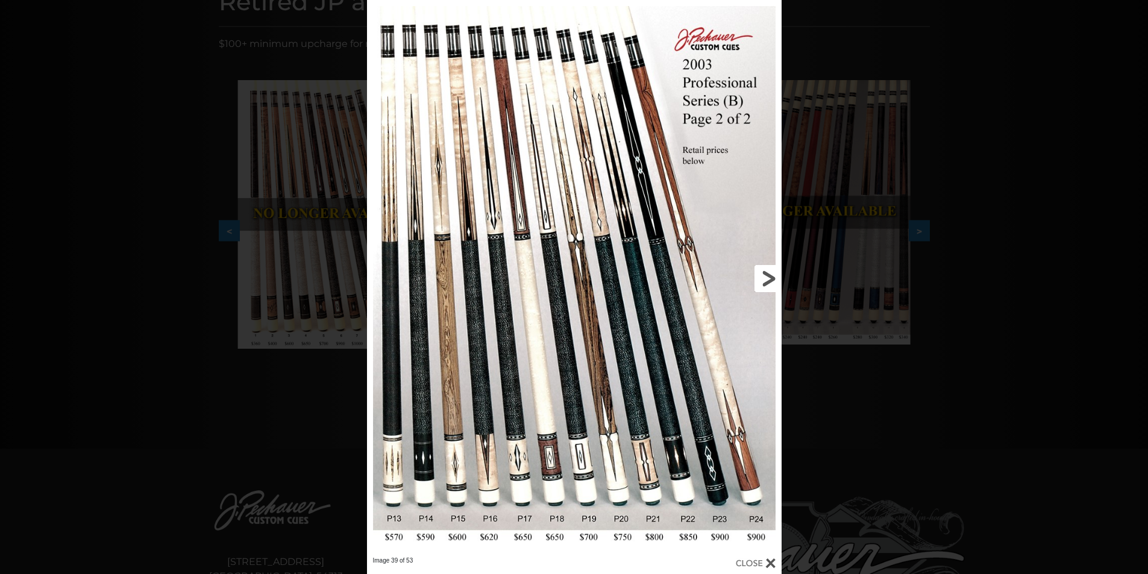
click at [769, 274] on link at bounding box center [688, 278] width 187 height 557
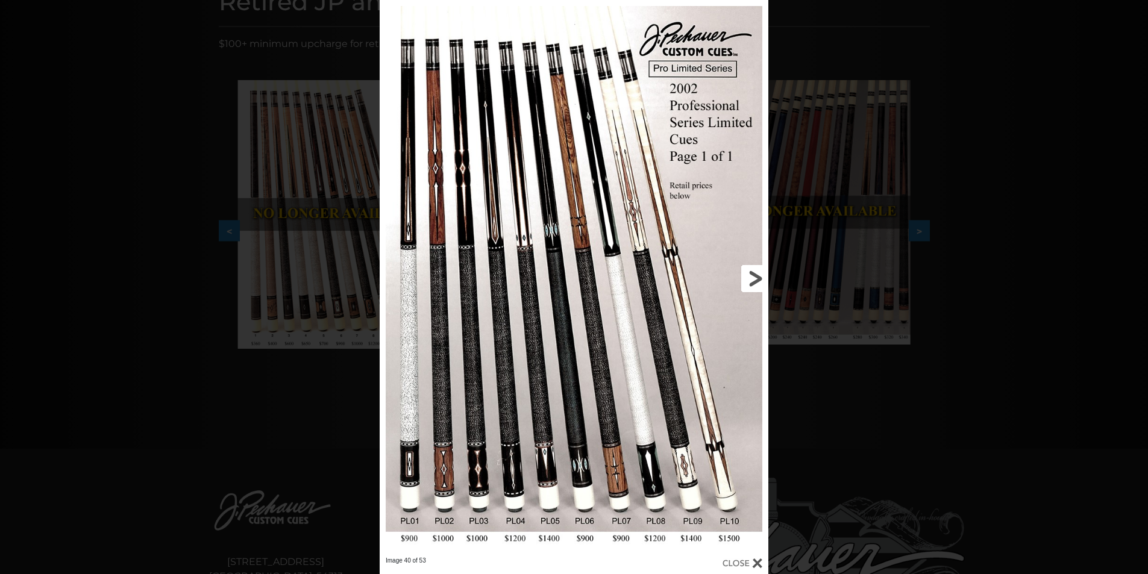
click at [748, 275] on link at bounding box center [681, 278] width 175 height 557
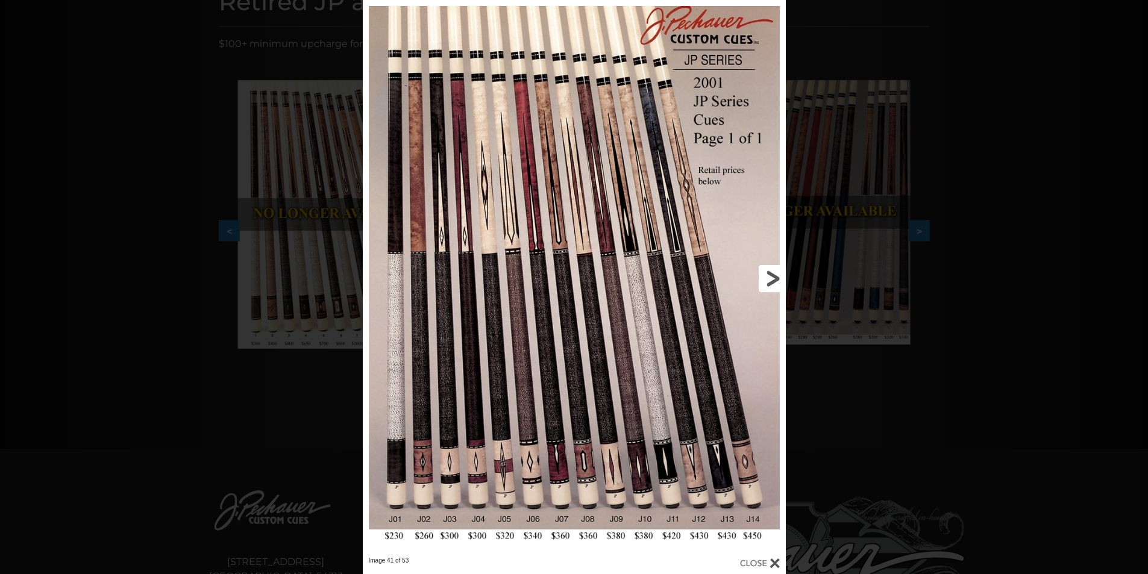
click at [766, 277] on link at bounding box center [691, 278] width 190 height 557
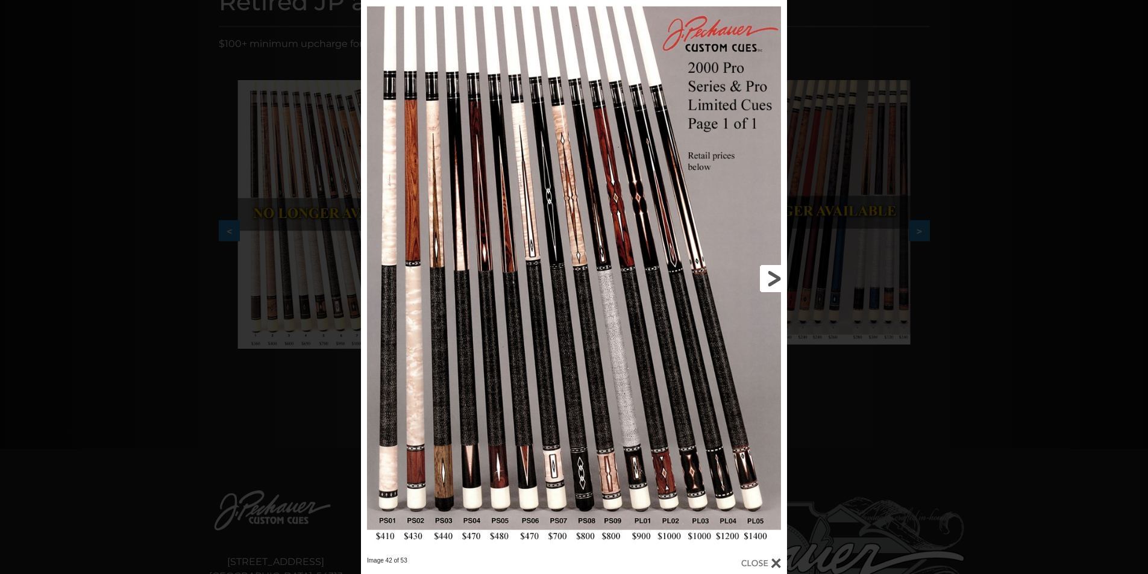
click at [767, 275] on link at bounding box center [692, 278] width 192 height 557
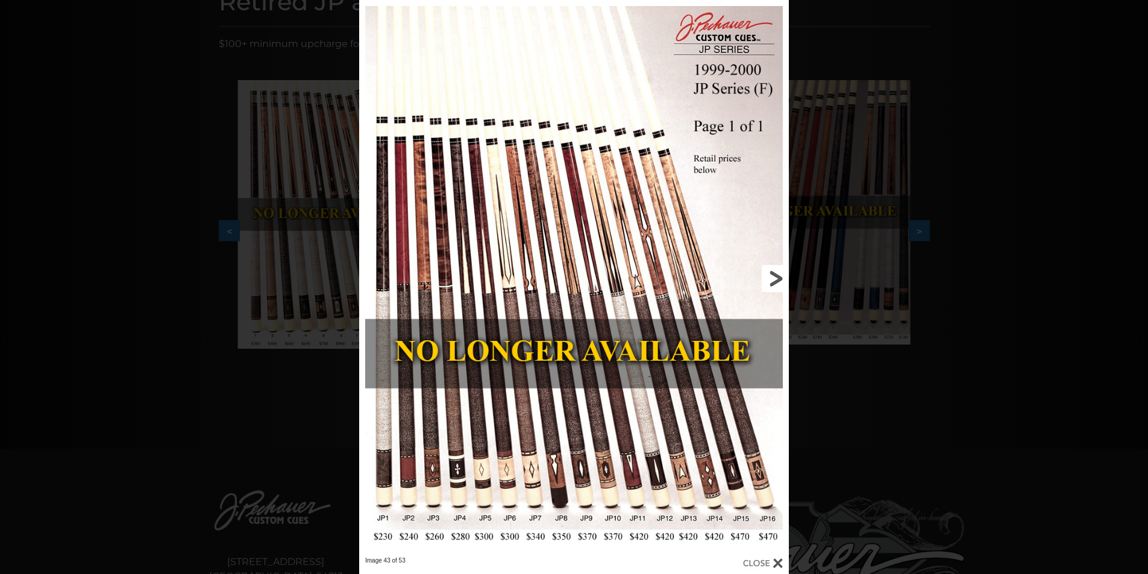
click at [767, 275] on link at bounding box center [692, 278] width 193 height 557
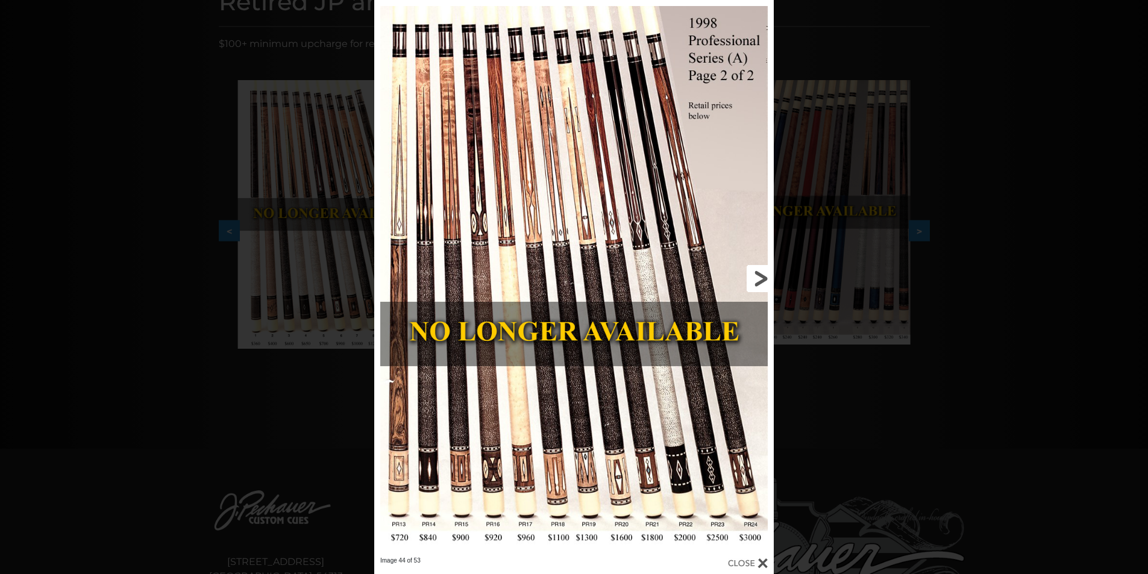
click at [754, 286] on link at bounding box center [684, 278] width 180 height 557
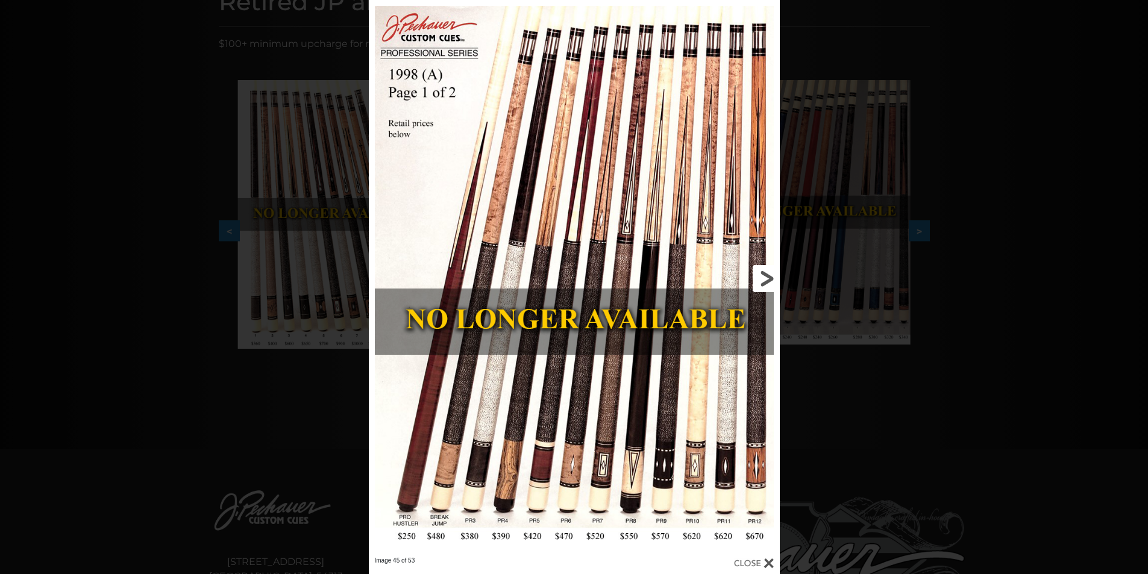
click at [756, 283] on link at bounding box center [687, 278] width 185 height 557
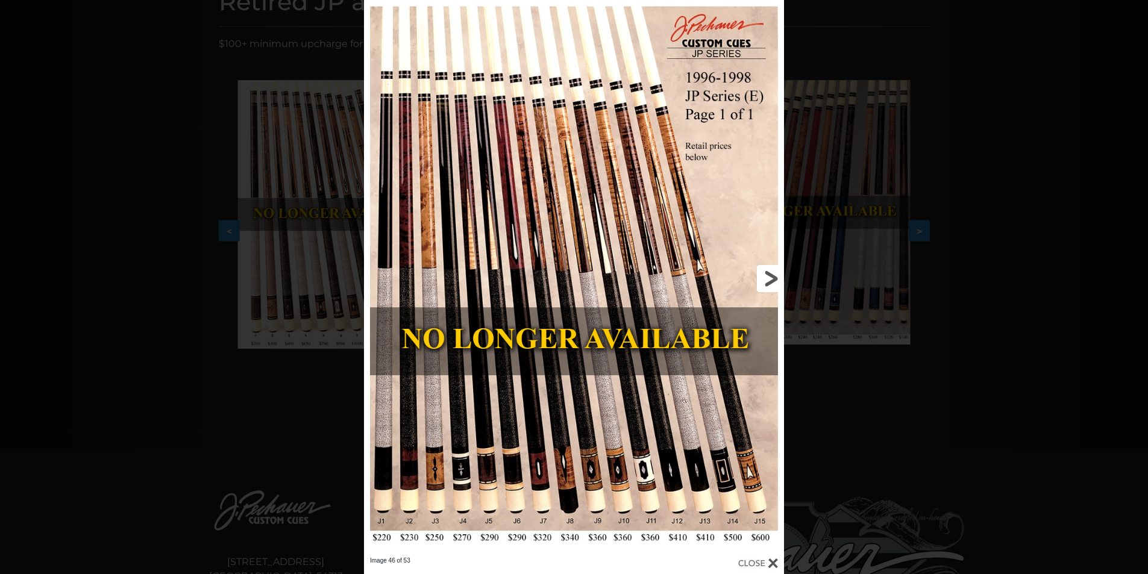
click at [766, 278] on link at bounding box center [689, 278] width 189 height 557
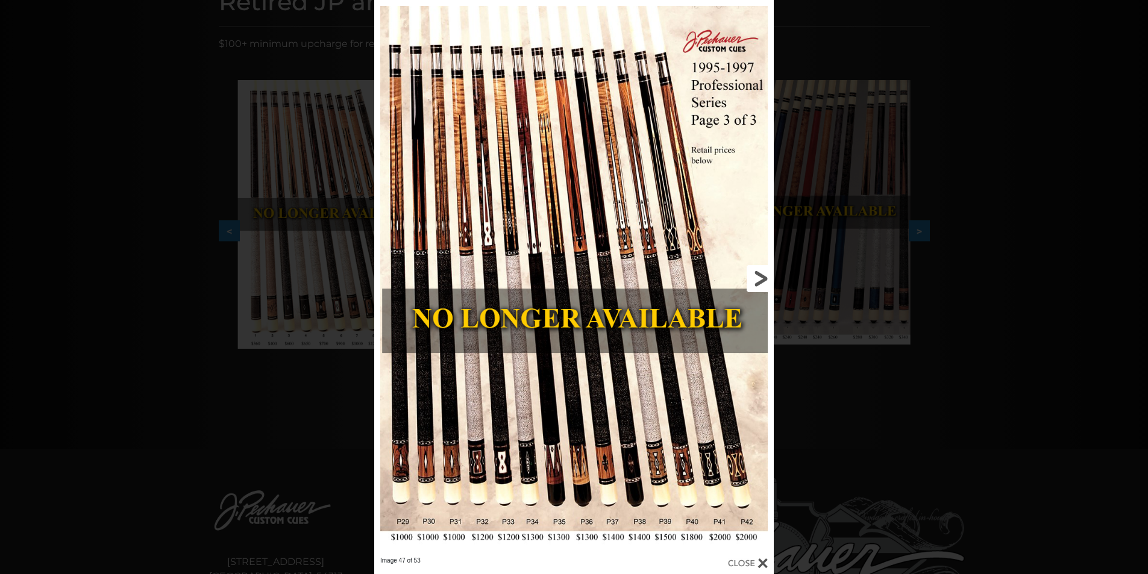
click at [759, 280] on link at bounding box center [684, 278] width 180 height 557
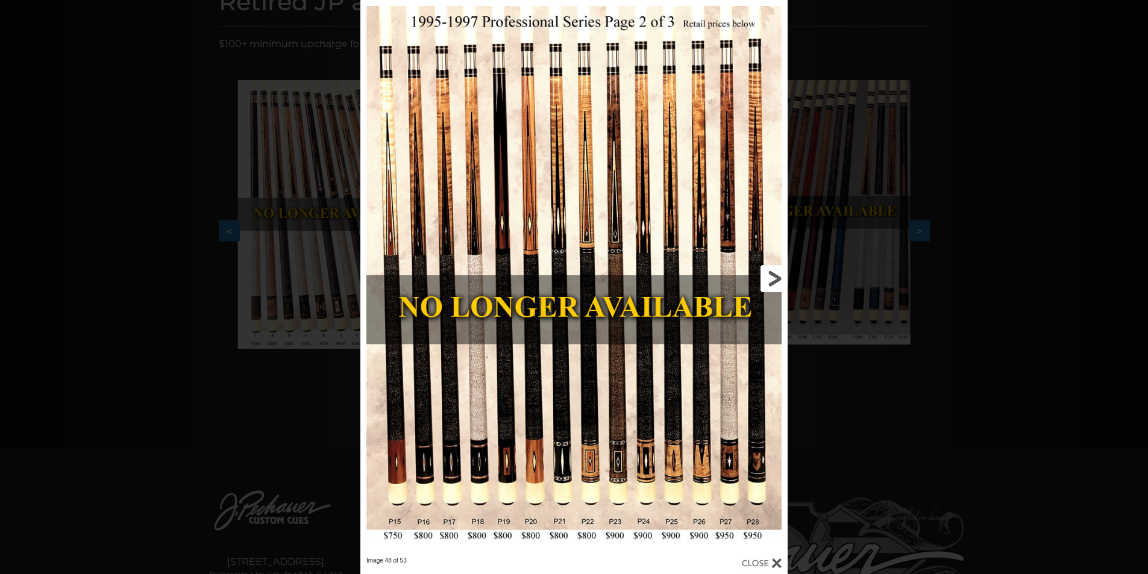
click at [771, 277] on link at bounding box center [692, 278] width 192 height 557
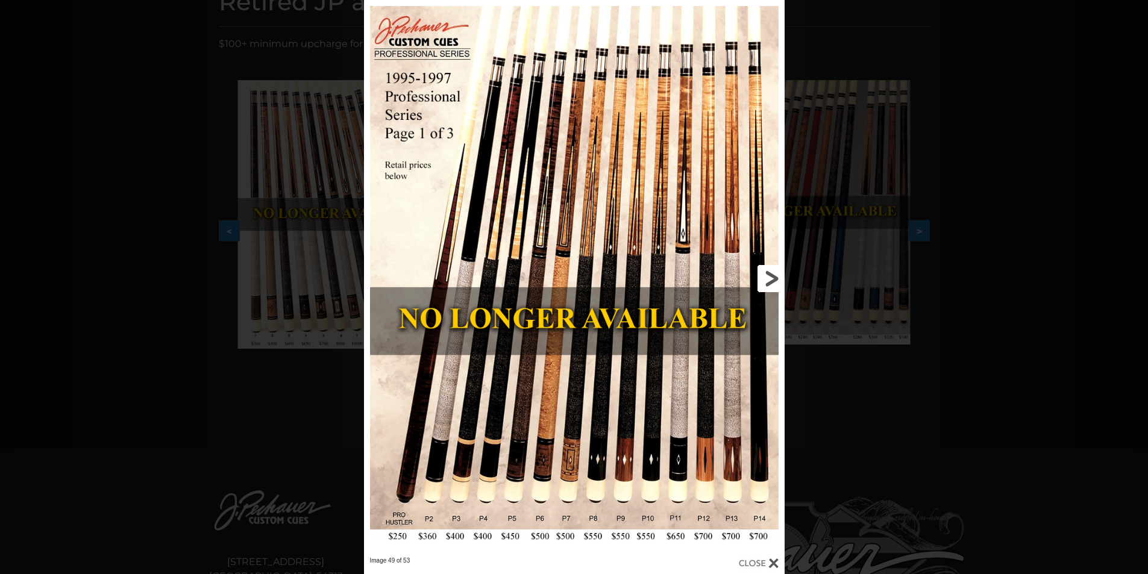
click at [772, 277] on link at bounding box center [689, 278] width 189 height 557
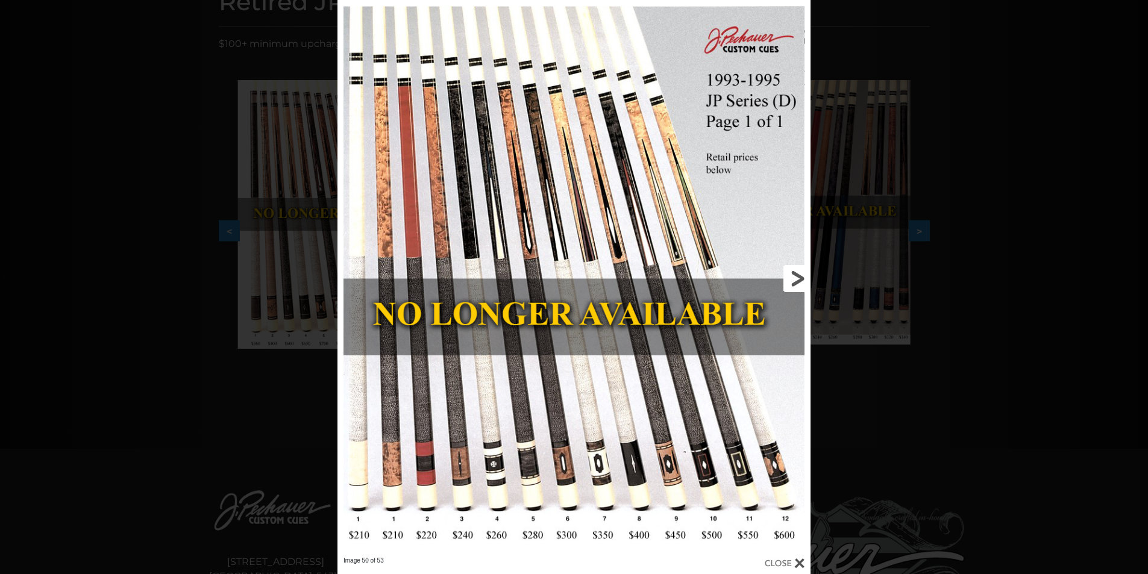
click at [798, 275] on link at bounding box center [704, 278] width 213 height 557
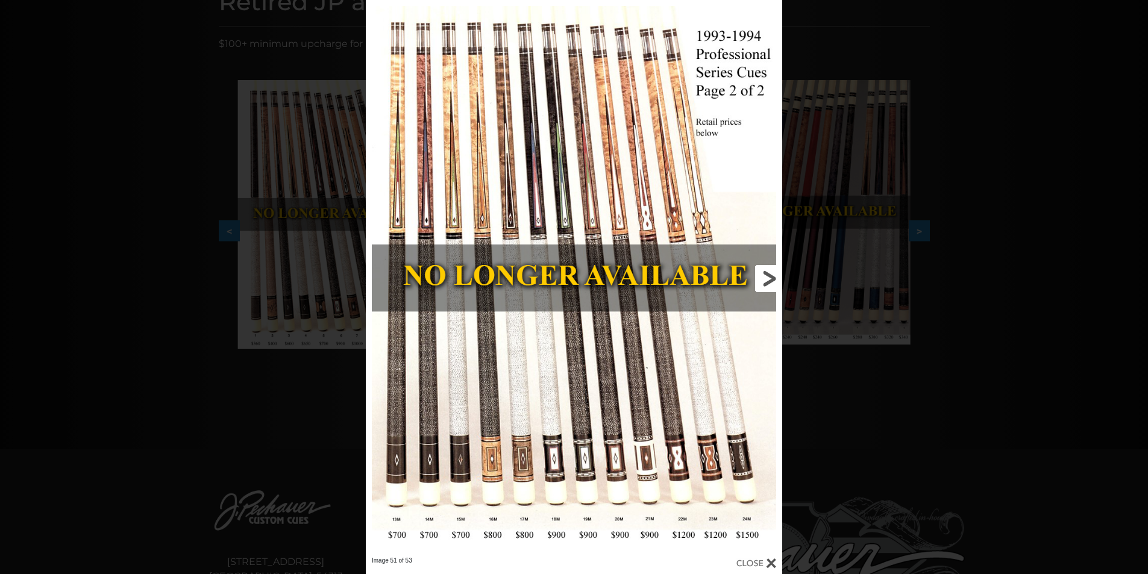
click at [770, 275] on link at bounding box center [688, 278] width 187 height 557
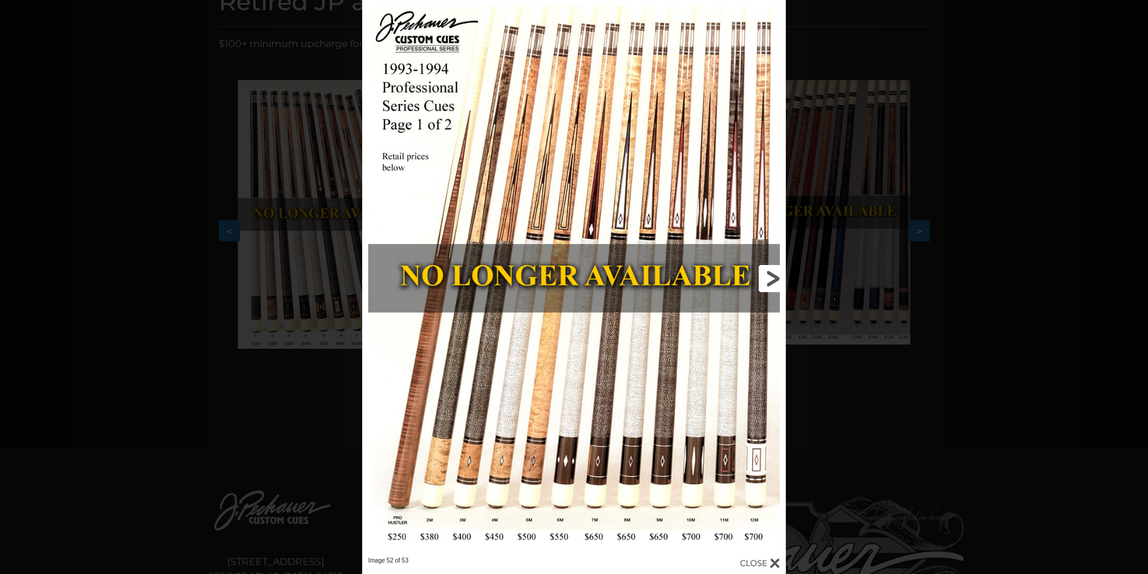
click at [766, 274] on link at bounding box center [691, 278] width 190 height 557
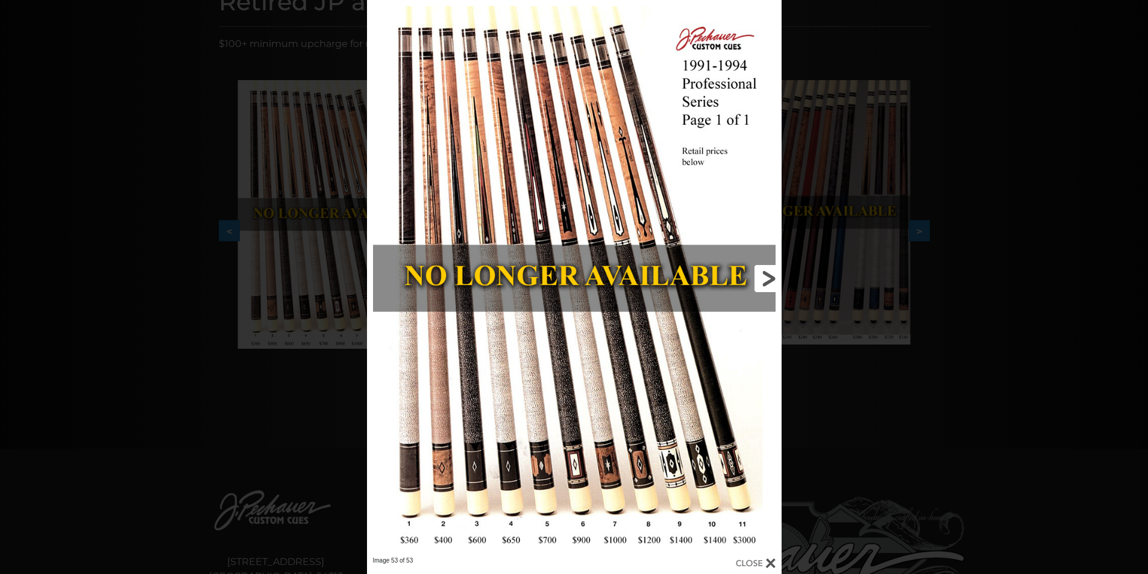
click at [768, 271] on link at bounding box center [688, 278] width 187 height 557
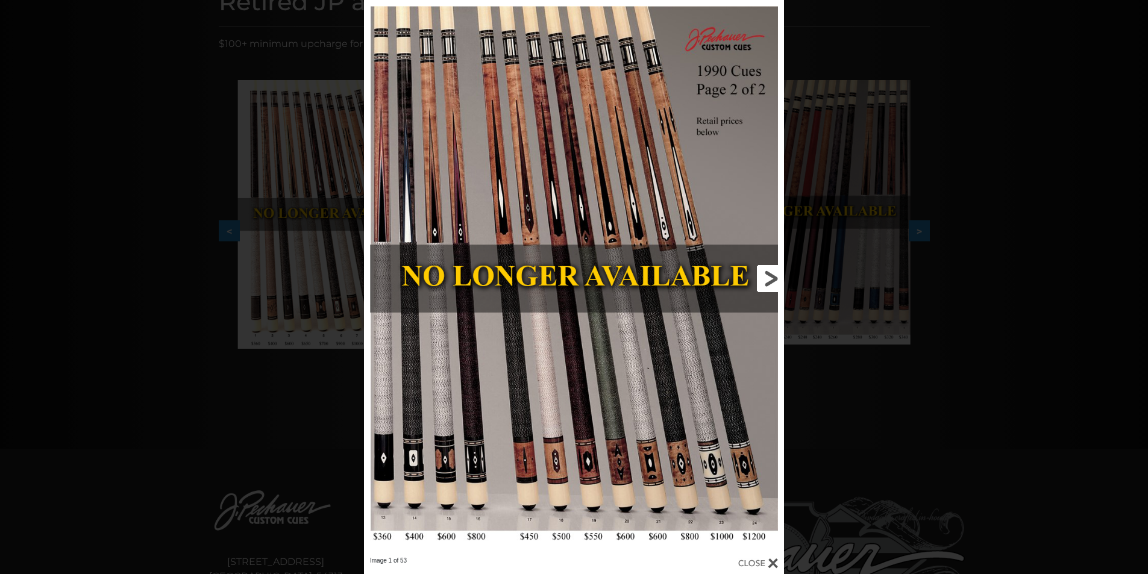
click at [767, 274] on link at bounding box center [689, 278] width 189 height 557
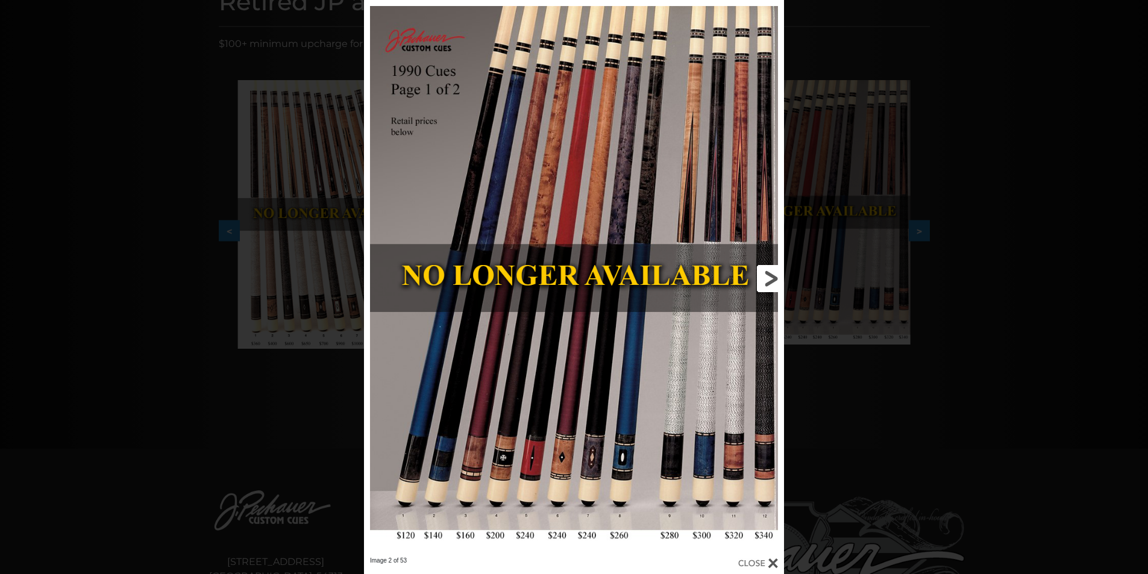
click at [764, 274] on link at bounding box center [689, 278] width 189 height 557
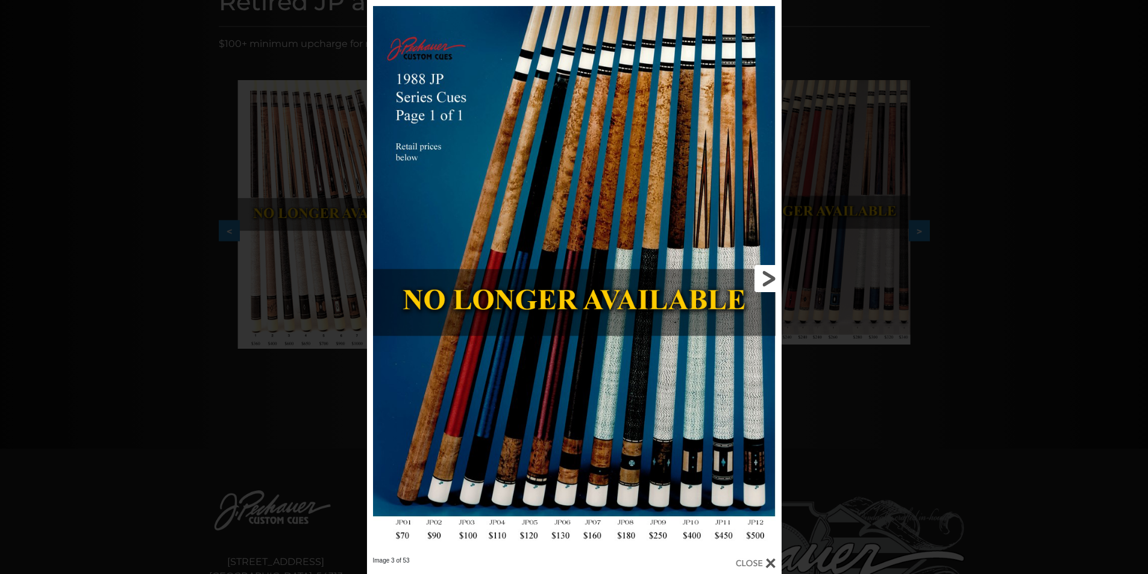
click at [765, 283] on link at bounding box center [688, 278] width 187 height 557
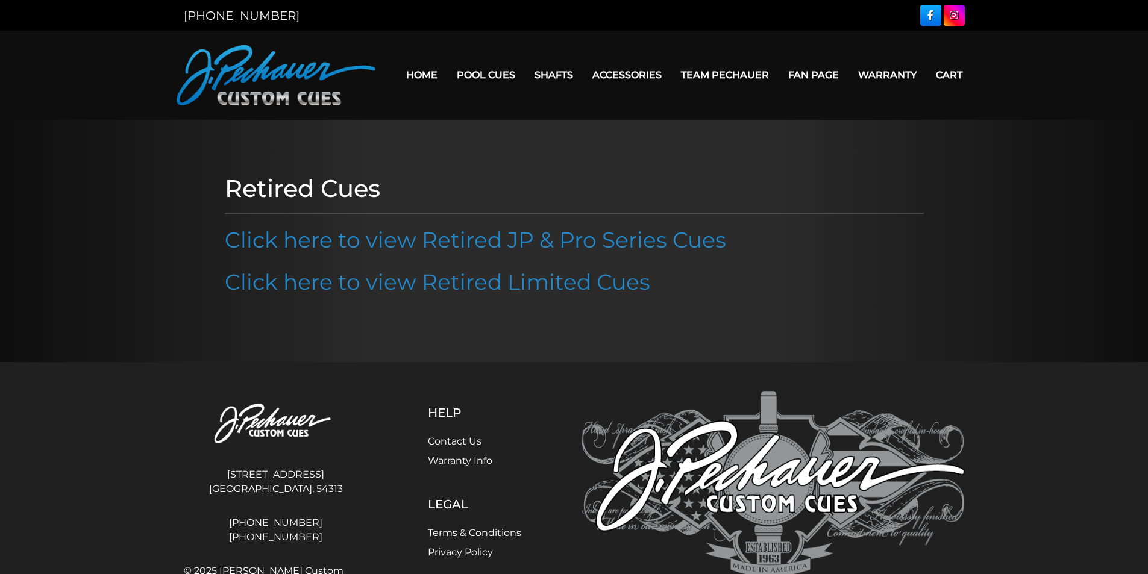
scroll to position [2, 0]
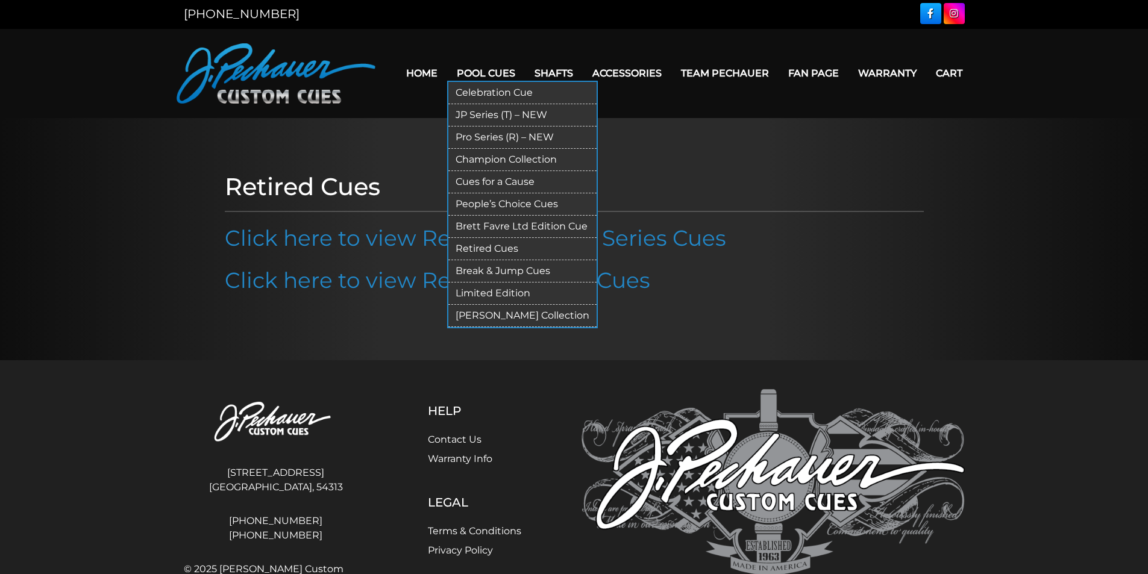
click at [516, 243] on link "Retired Cues" at bounding box center [522, 249] width 148 height 22
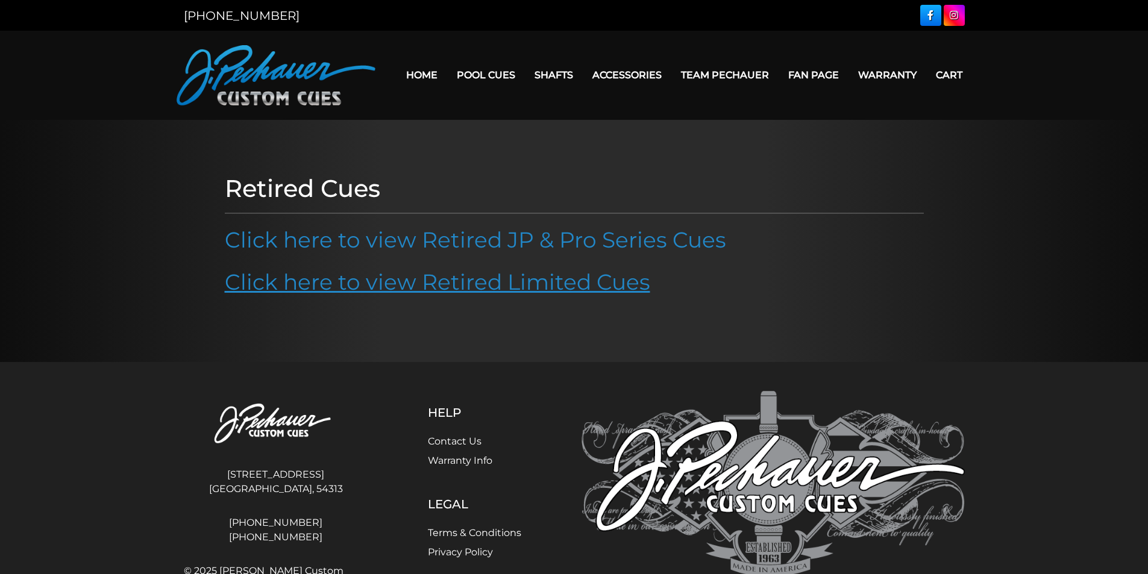
click at [469, 282] on link "Click here to view Retired Limited Cues" at bounding box center [438, 282] width 426 height 27
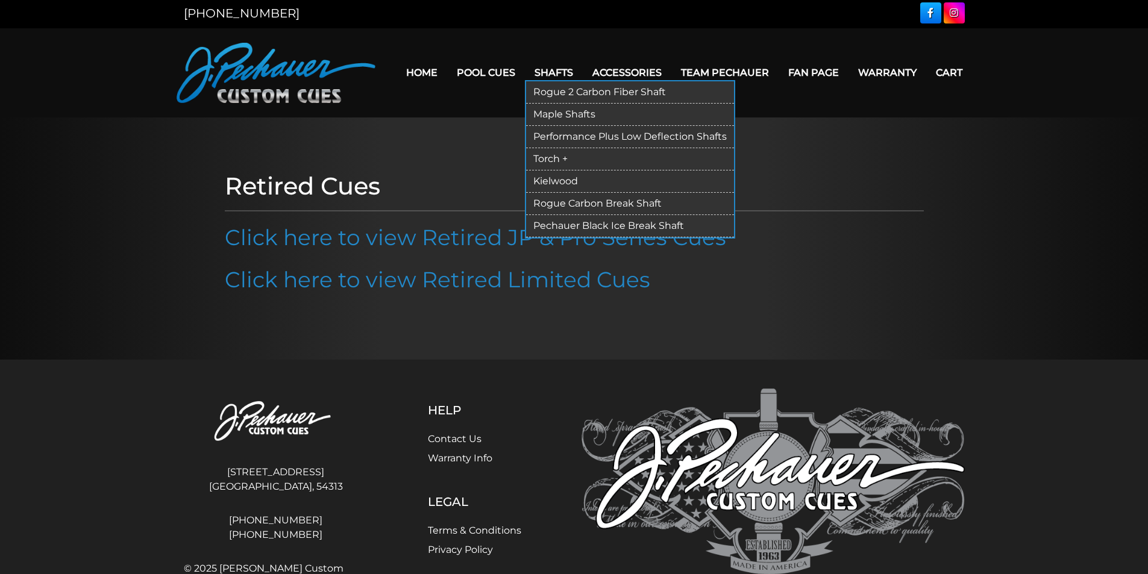
scroll to position [2, 0]
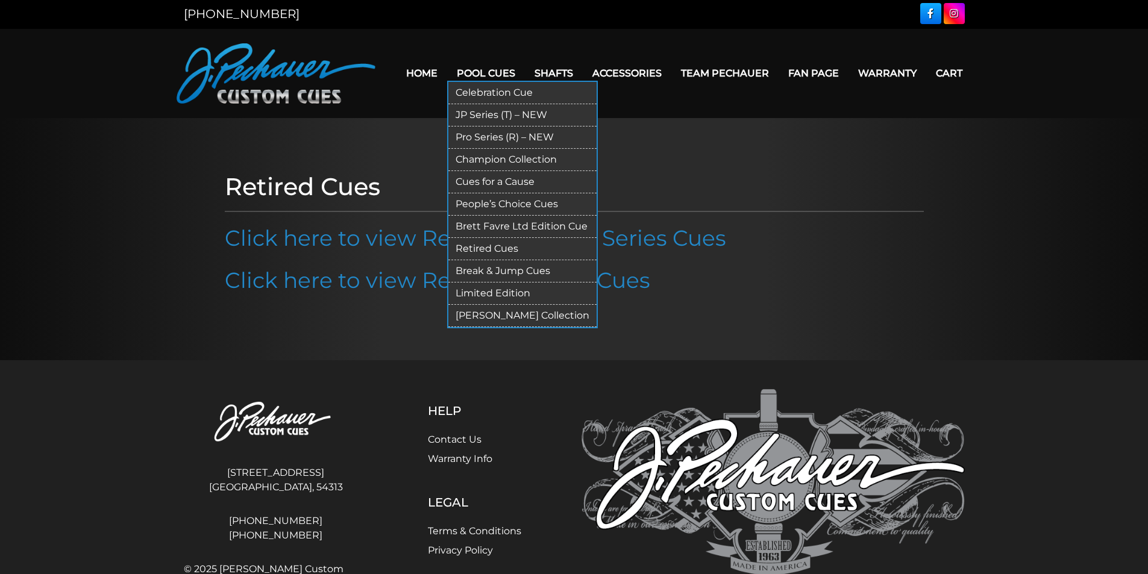
click at [496, 294] on link "Limited Edition" at bounding box center [522, 294] width 148 height 22
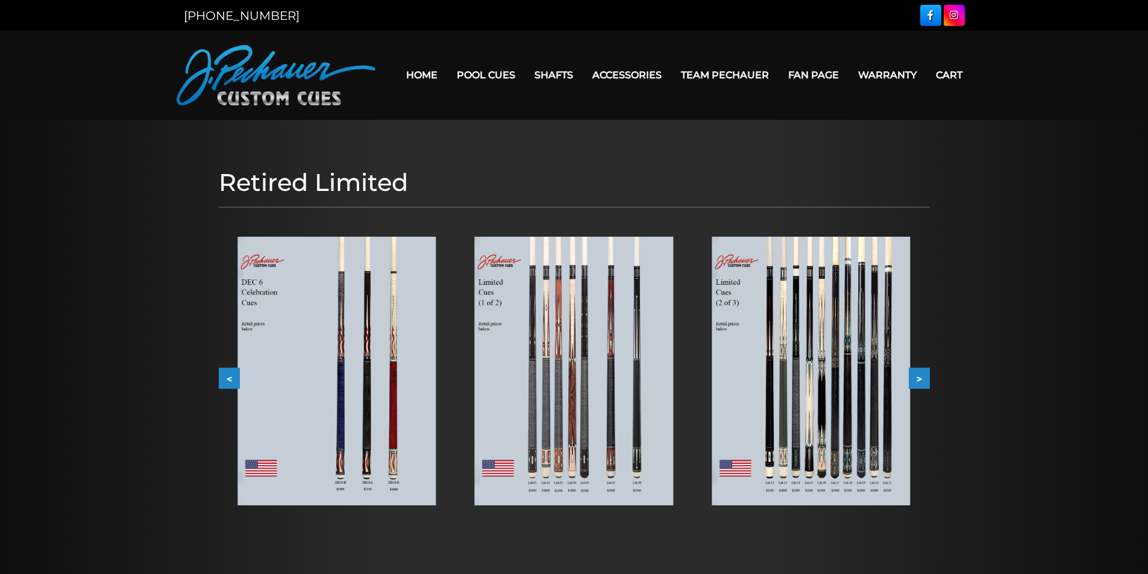
click at [346, 322] on img at bounding box center [337, 371] width 198 height 269
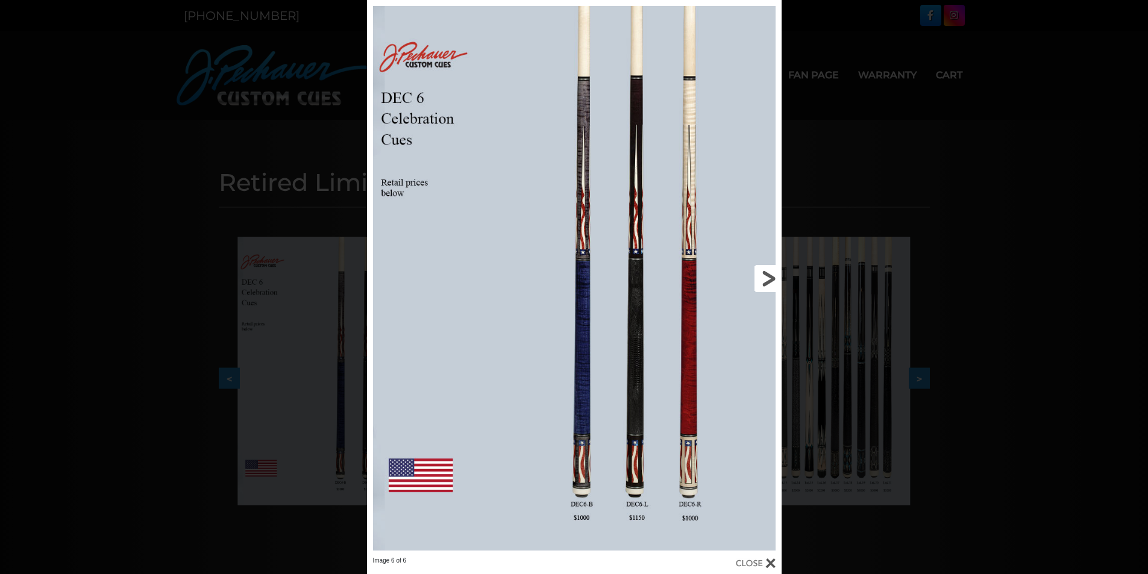
click at [763, 277] on link at bounding box center [688, 278] width 187 height 557
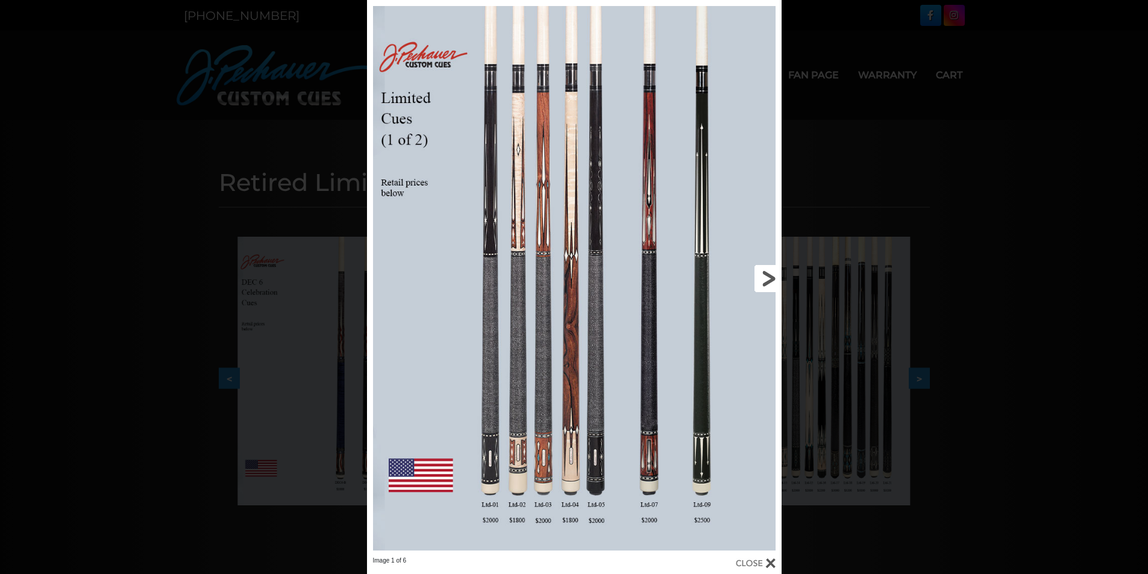
click at [761, 278] on link at bounding box center [688, 278] width 187 height 557
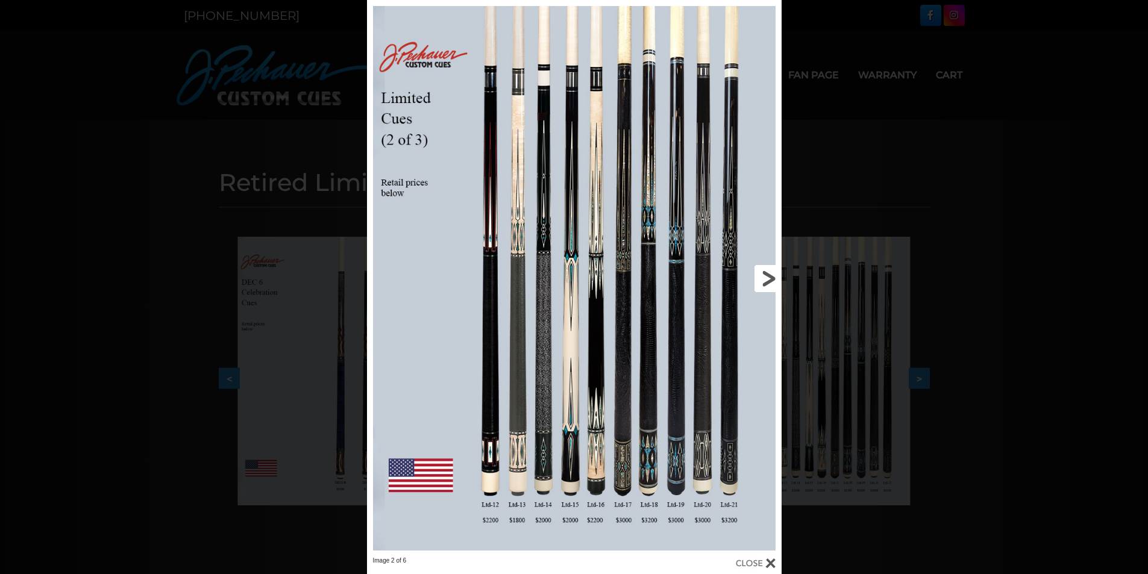
click at [760, 274] on link at bounding box center [688, 278] width 187 height 557
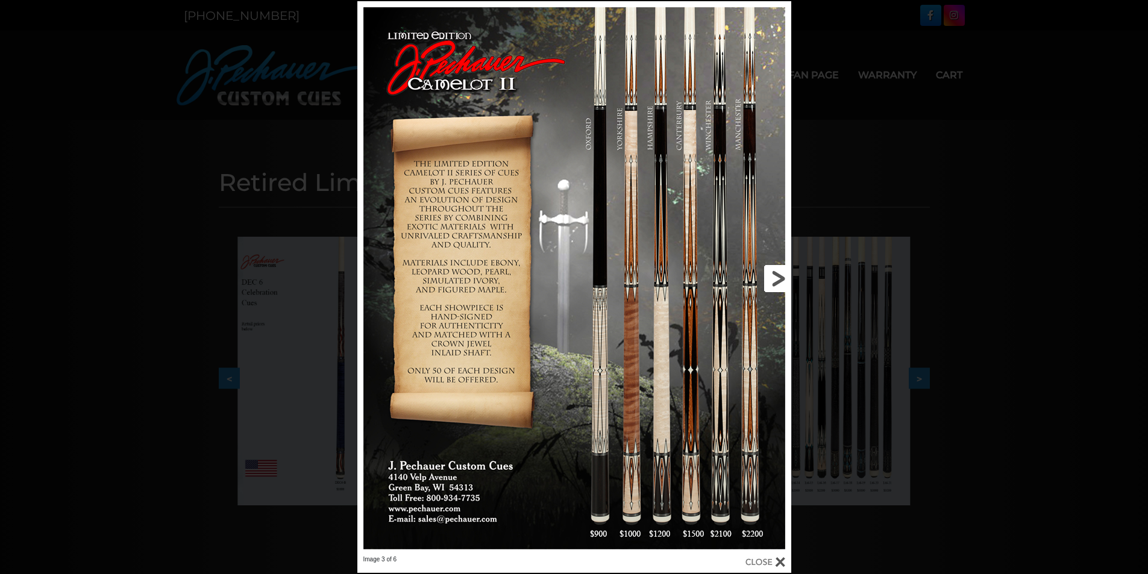
click at [771, 274] on link at bounding box center [693, 278] width 195 height 555
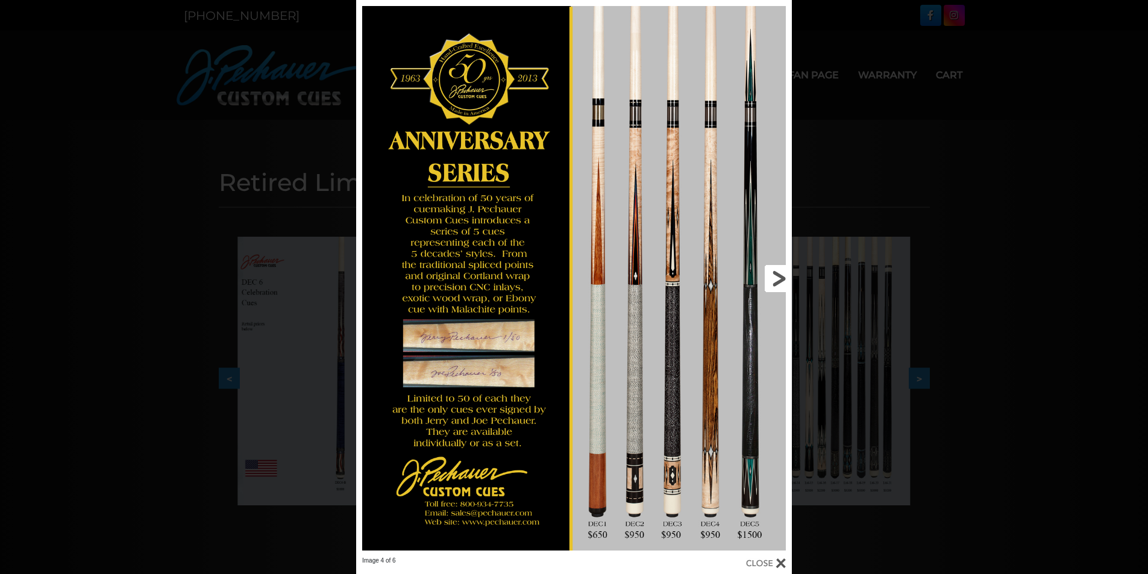
click at [773, 281] on link at bounding box center [694, 278] width 196 height 557
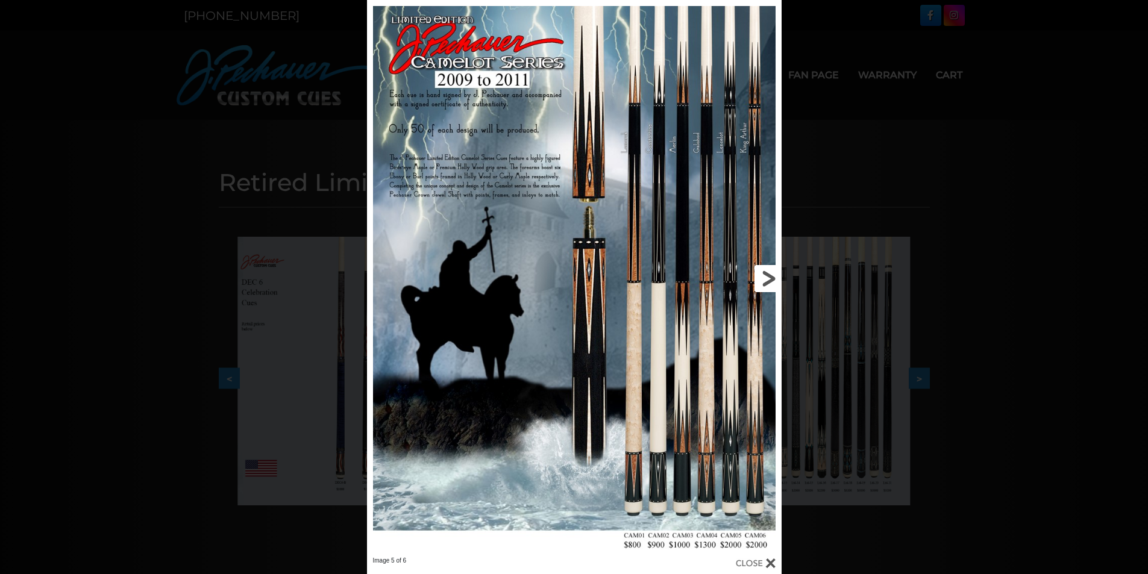
click at [767, 280] on link at bounding box center [688, 278] width 187 height 557
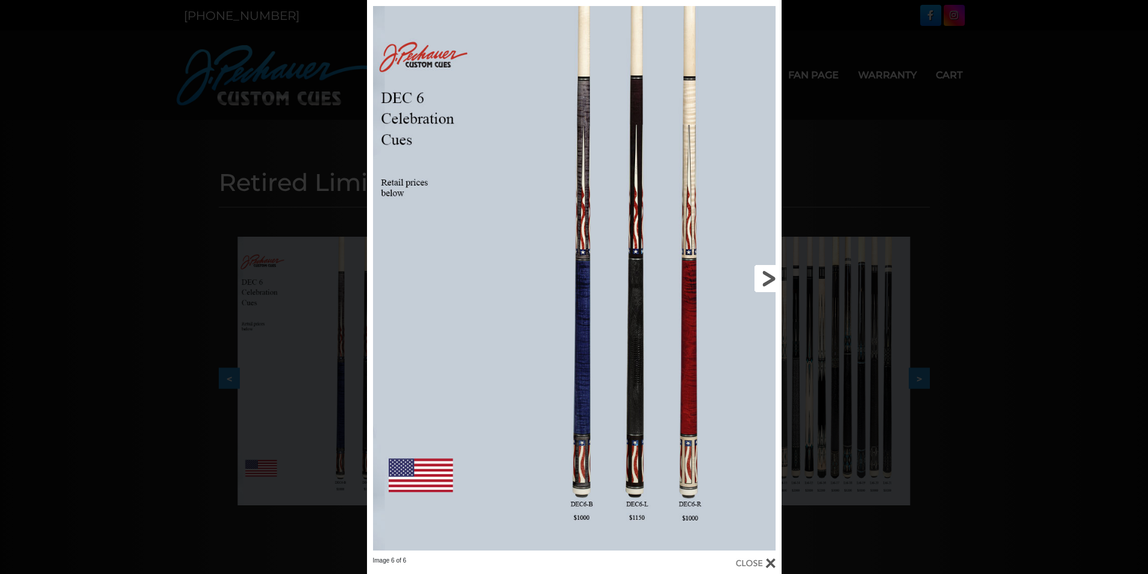
click at [764, 280] on link at bounding box center [688, 278] width 187 height 557
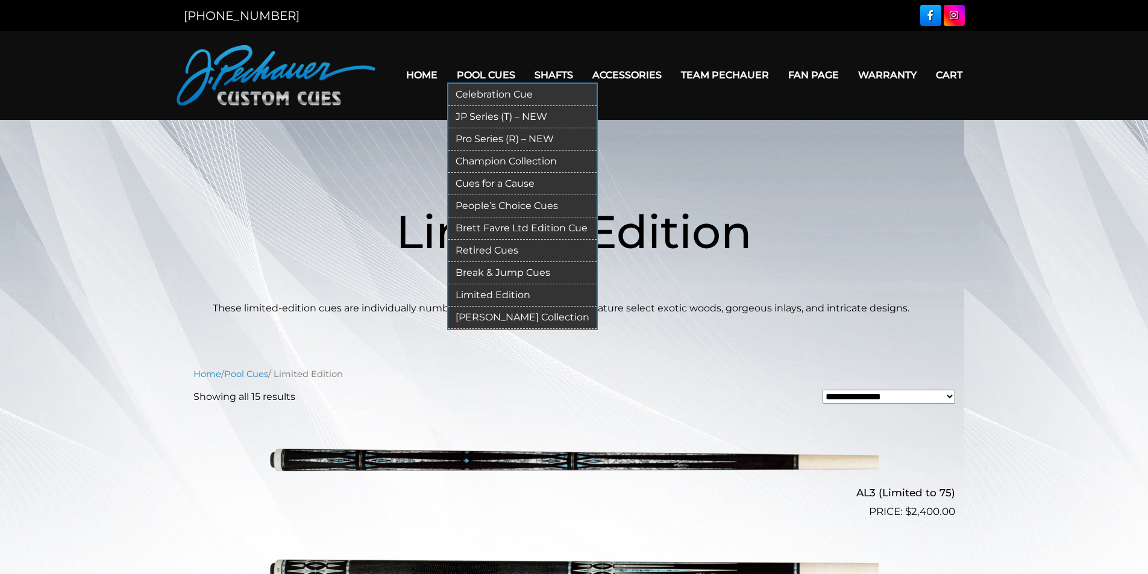
click at [534, 313] on link "[PERSON_NAME] Collection" at bounding box center [522, 318] width 148 height 22
click at [507, 248] on link "Retired Cues" at bounding box center [522, 251] width 148 height 22
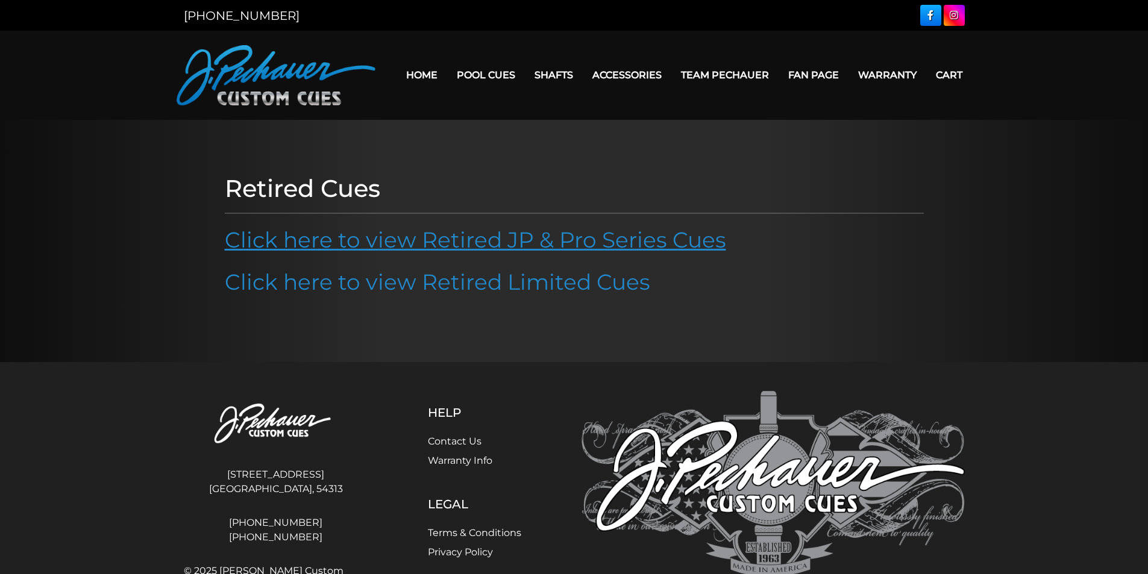
click at [503, 234] on link "Click here to view Retired JP & Pro Series Cues" at bounding box center [476, 240] width 502 height 27
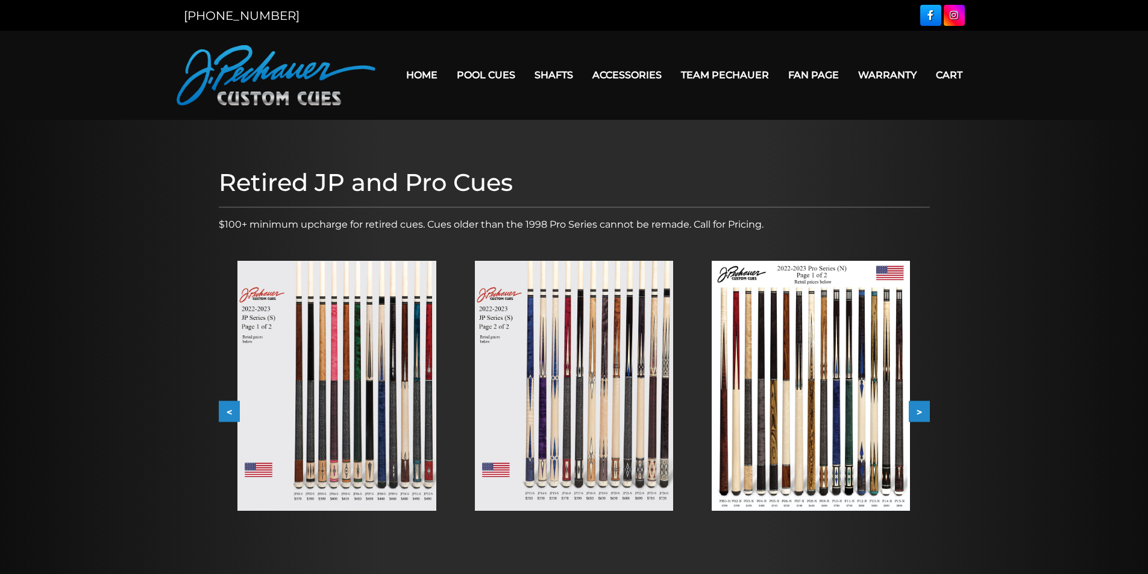
click at [344, 330] on img at bounding box center [337, 386] width 198 height 250
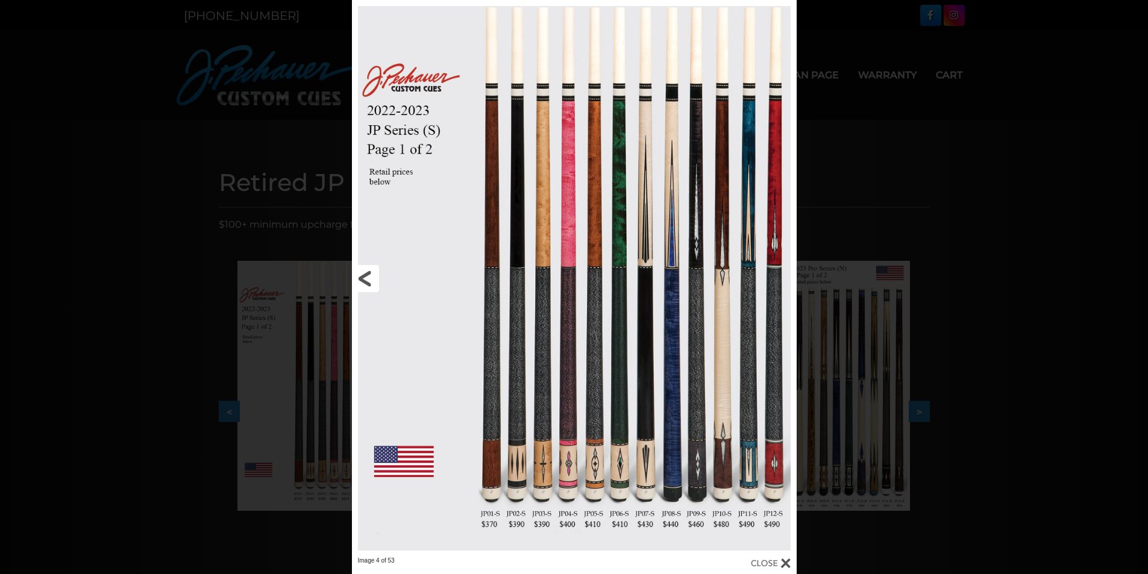
click at [367, 276] on link at bounding box center [452, 278] width 200 height 557
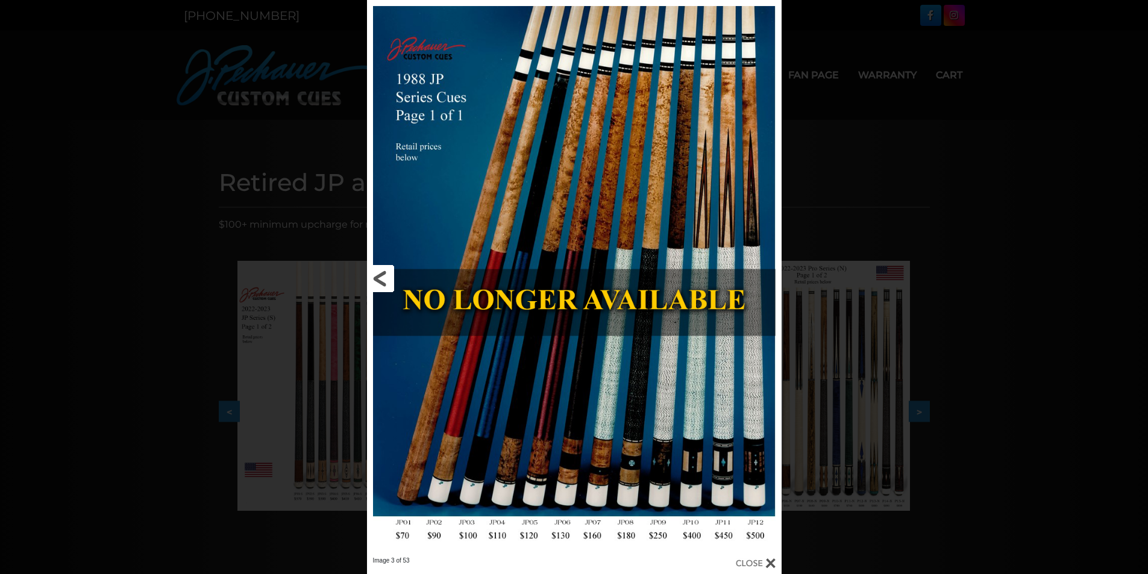
click at [378, 282] on link at bounding box center [460, 278] width 187 height 557
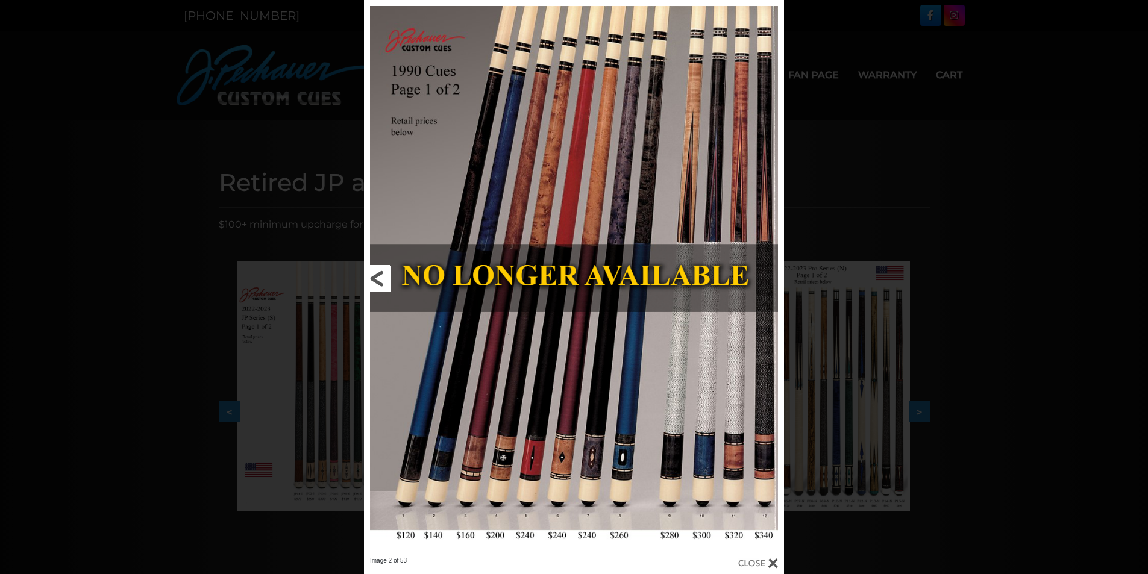
click at [408, 277] on link at bounding box center [458, 278] width 189 height 557
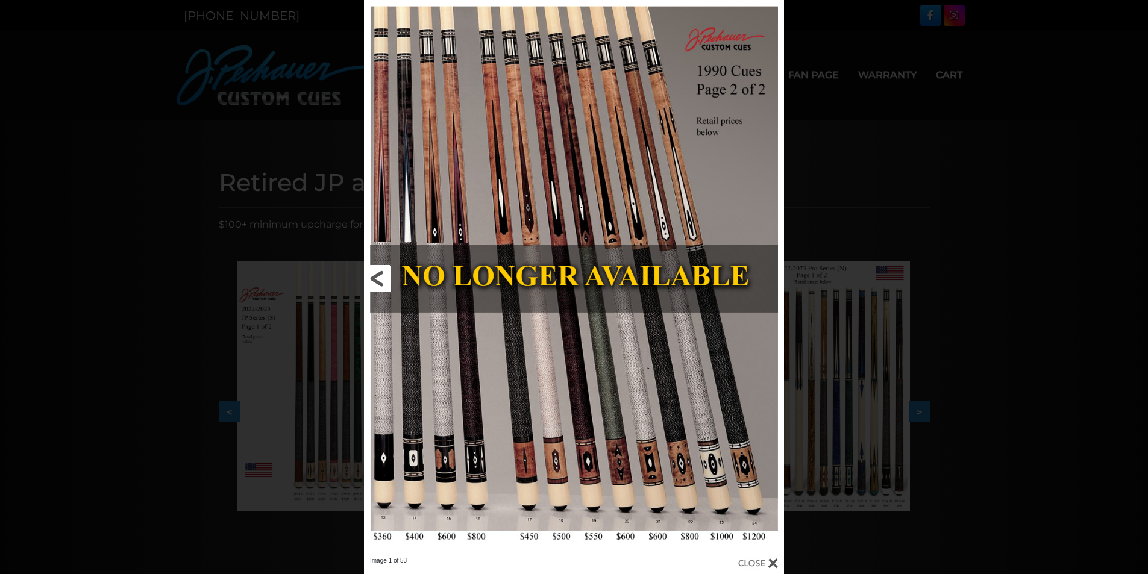
click at [380, 275] on link at bounding box center [458, 278] width 189 height 557
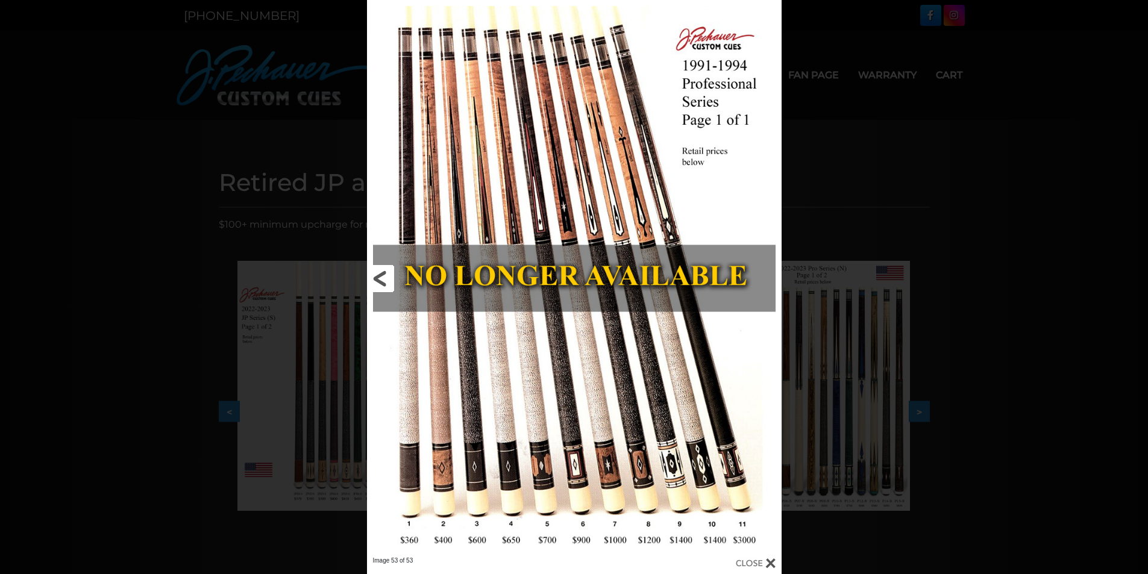
click at [388, 279] on link at bounding box center [460, 278] width 187 height 557
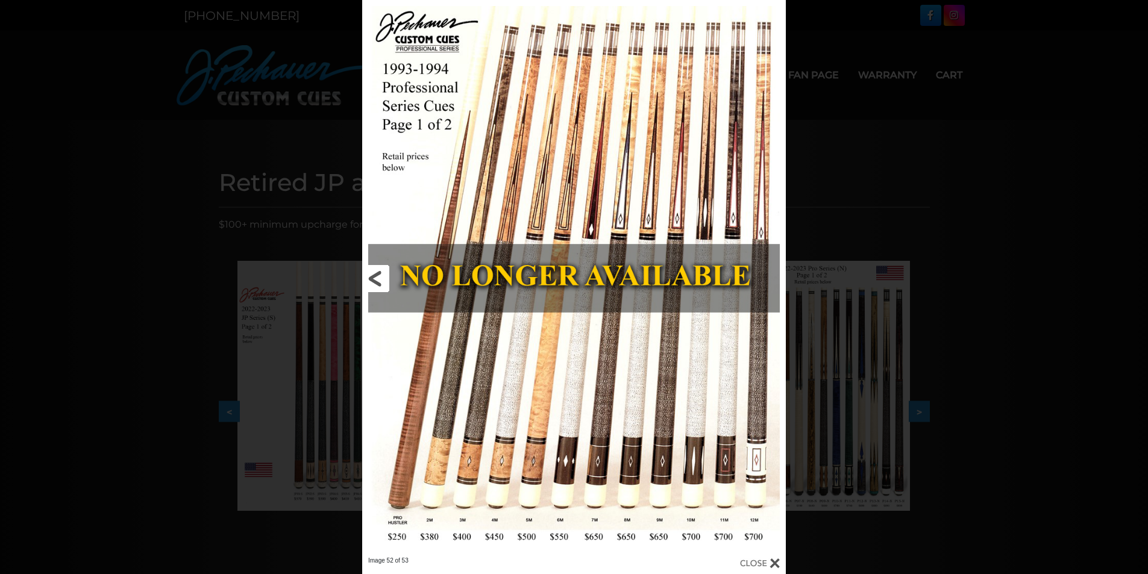
click at [383, 281] on link at bounding box center [457, 278] width 190 height 557
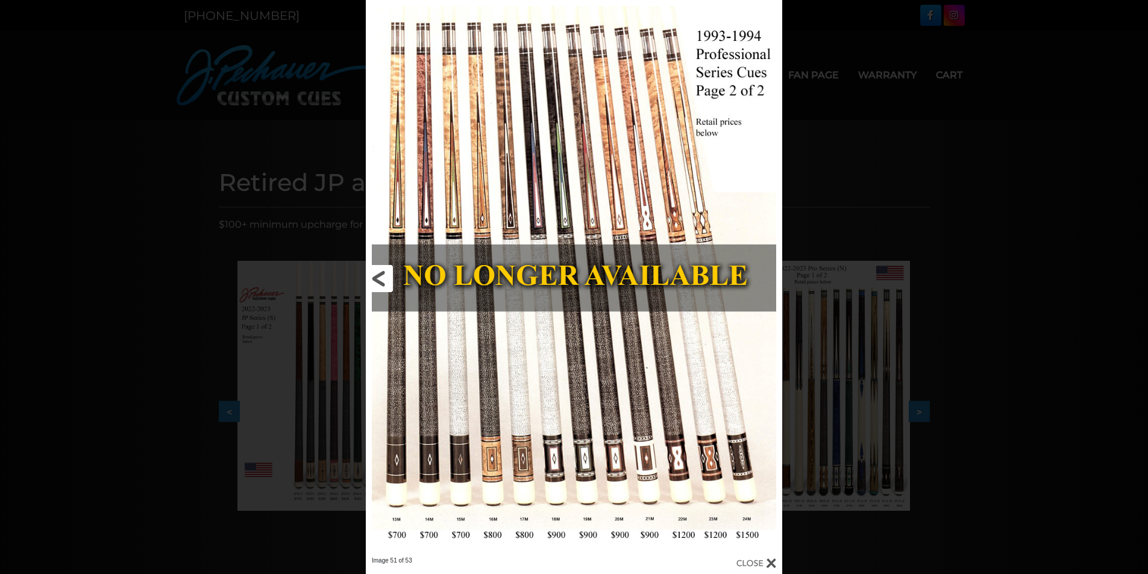
click at [383, 281] on link at bounding box center [459, 278] width 187 height 557
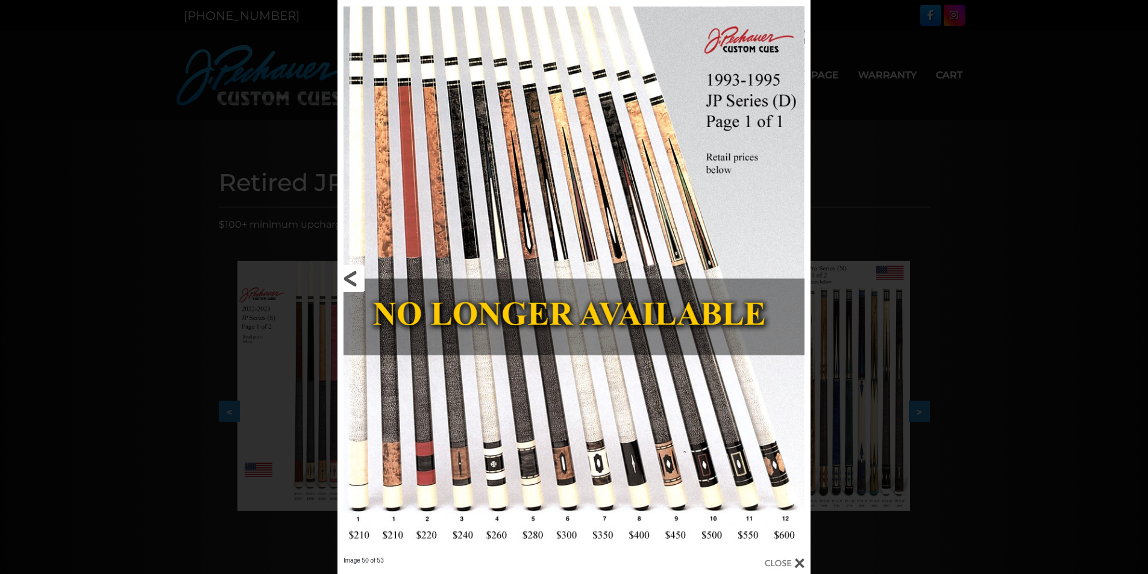
click at [354, 274] on link at bounding box center [444, 278] width 213 height 557
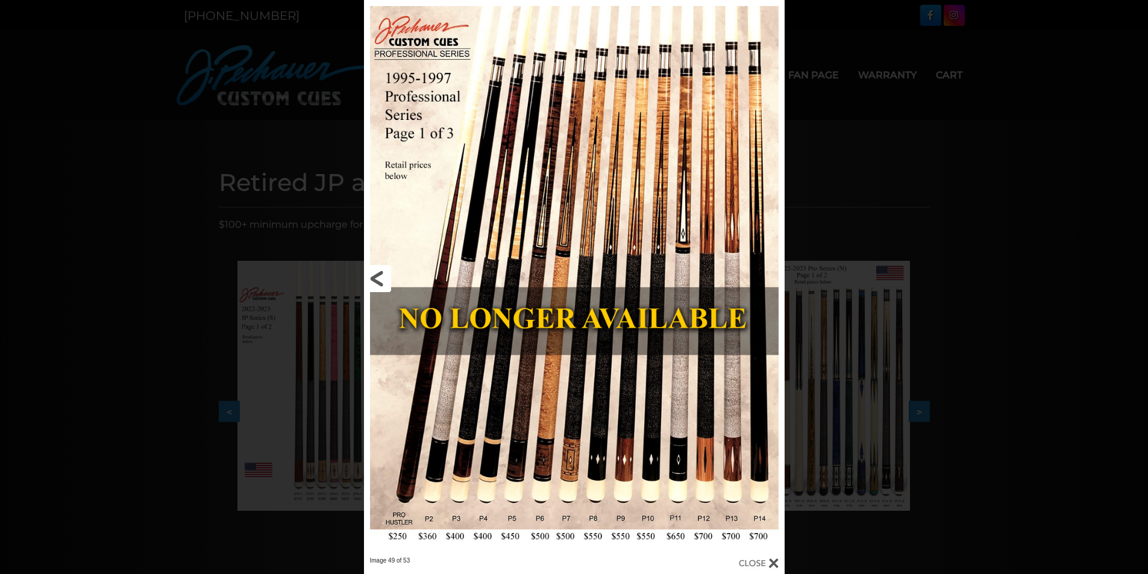
click at [383, 275] on link at bounding box center [458, 278] width 189 height 557
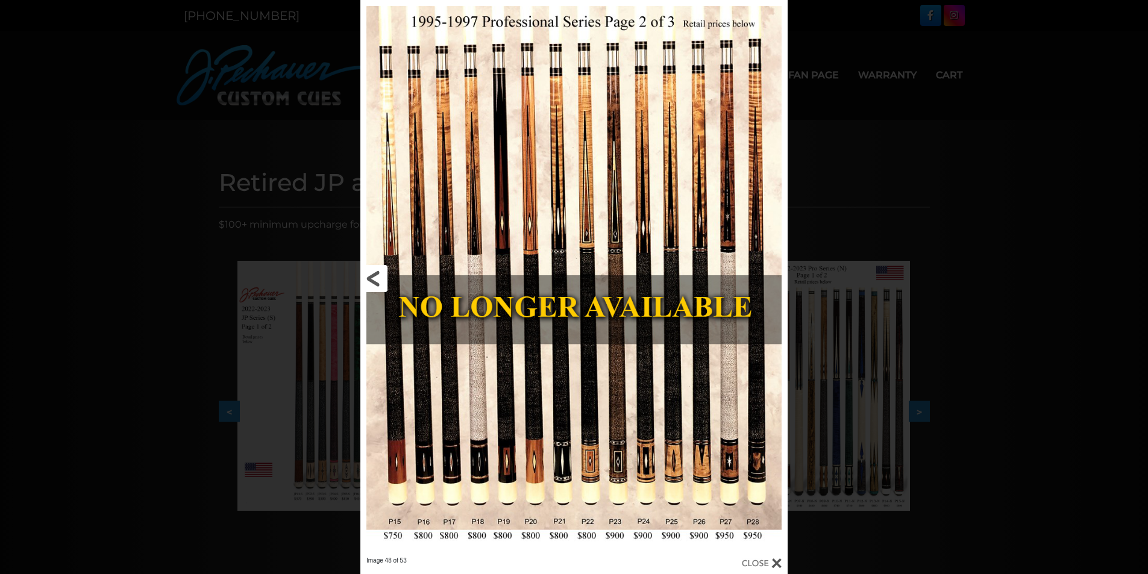
click at [380, 277] on link at bounding box center [456, 278] width 192 height 557
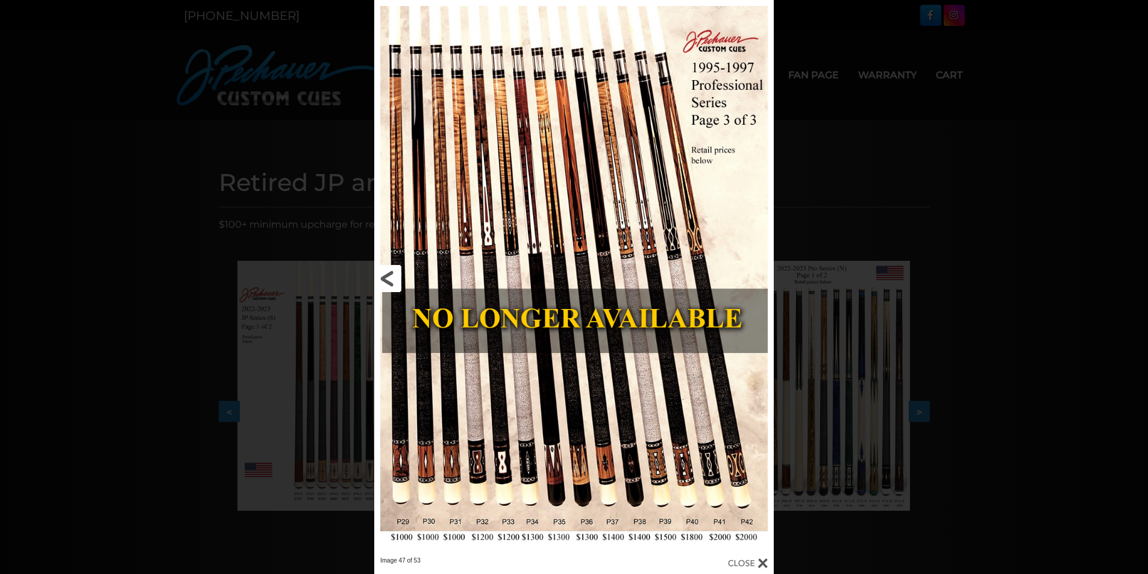
click at [380, 277] on link at bounding box center [464, 278] width 180 height 557
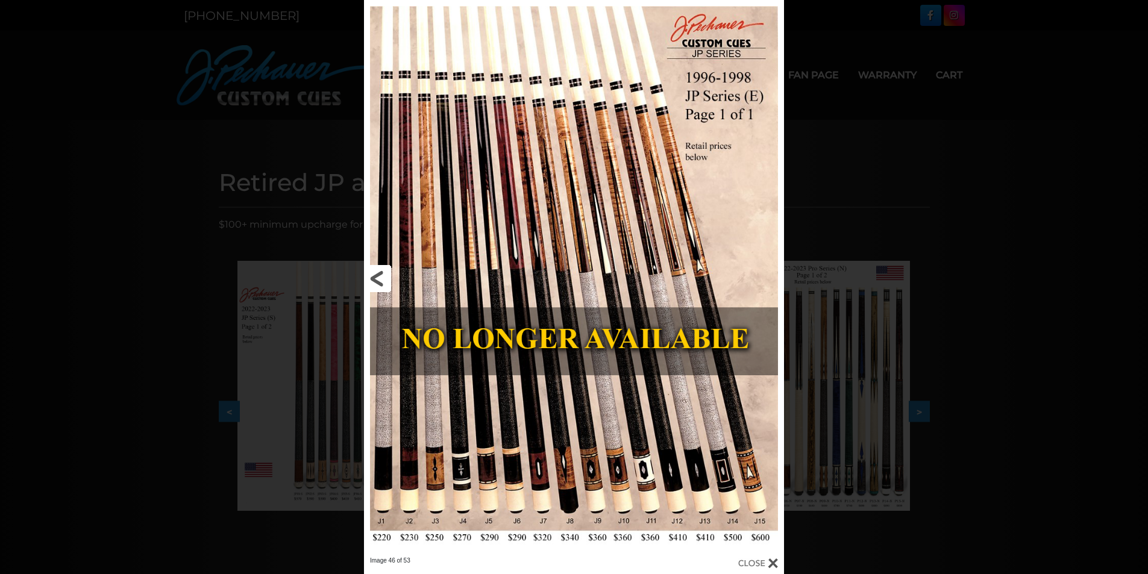
click at [377, 277] on link at bounding box center [458, 278] width 189 height 557
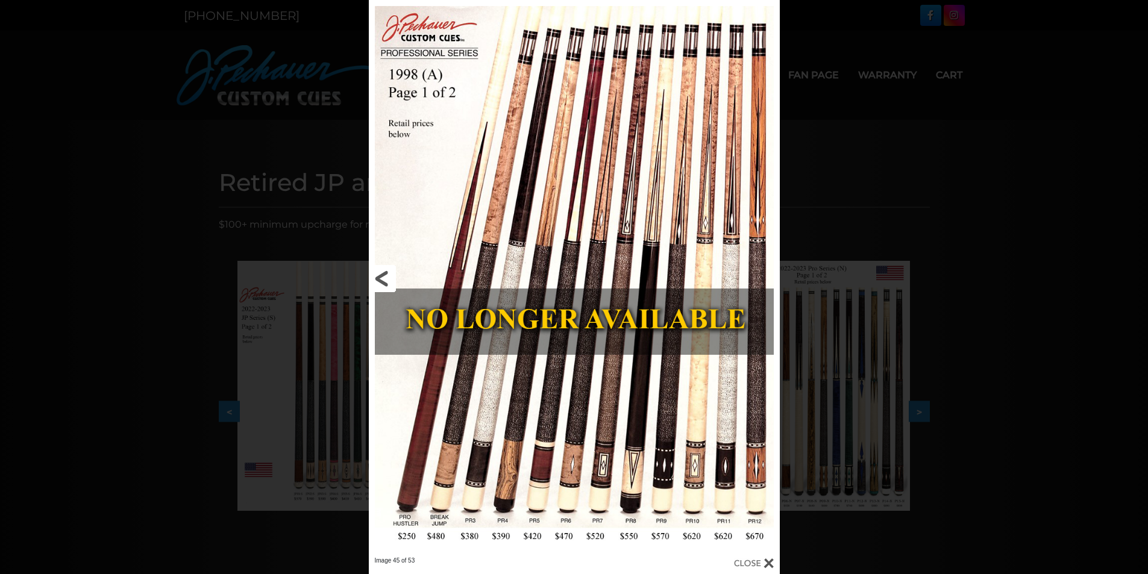
click at [380, 278] on link at bounding box center [461, 278] width 185 height 557
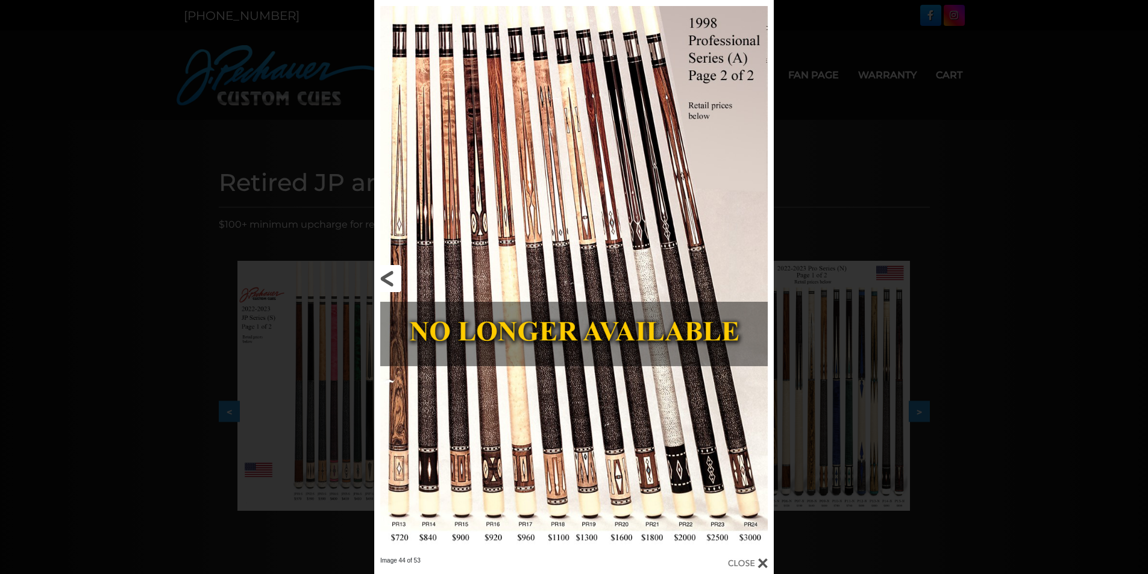
click at [393, 282] on link at bounding box center [464, 278] width 180 height 557
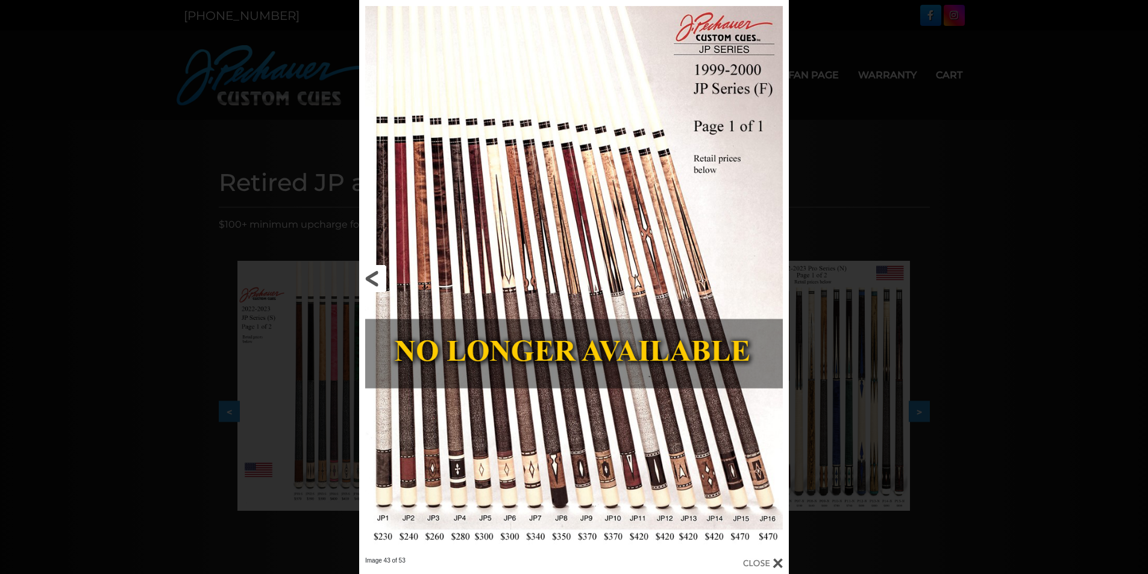
click at [377, 277] on link at bounding box center [455, 278] width 193 height 557
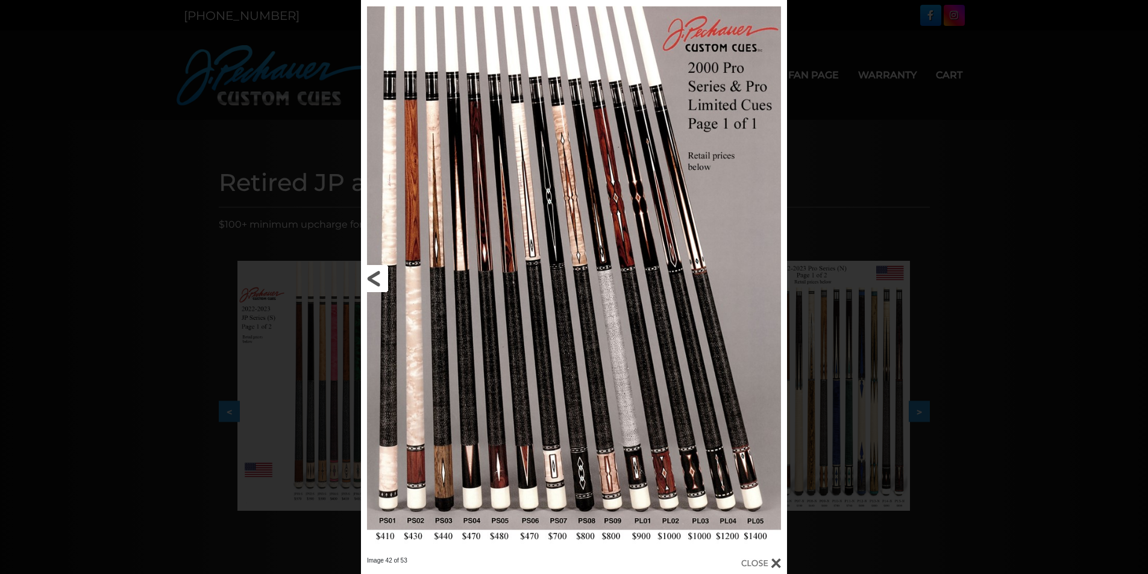
click at [379, 275] on link at bounding box center [457, 278] width 192 height 557
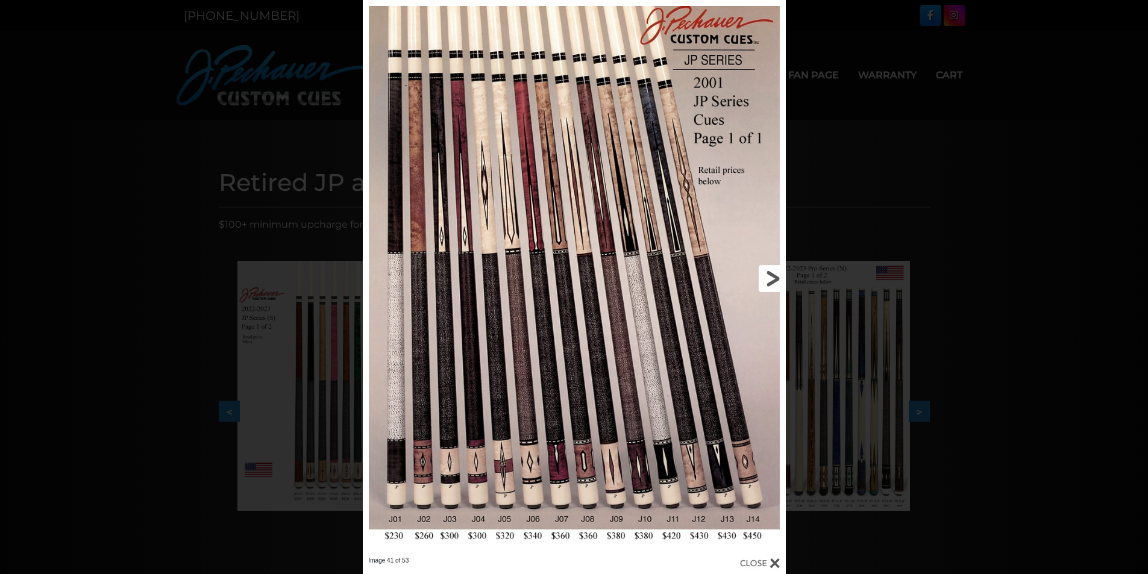
click at [606, 238] on link at bounding box center [691, 278] width 190 height 557
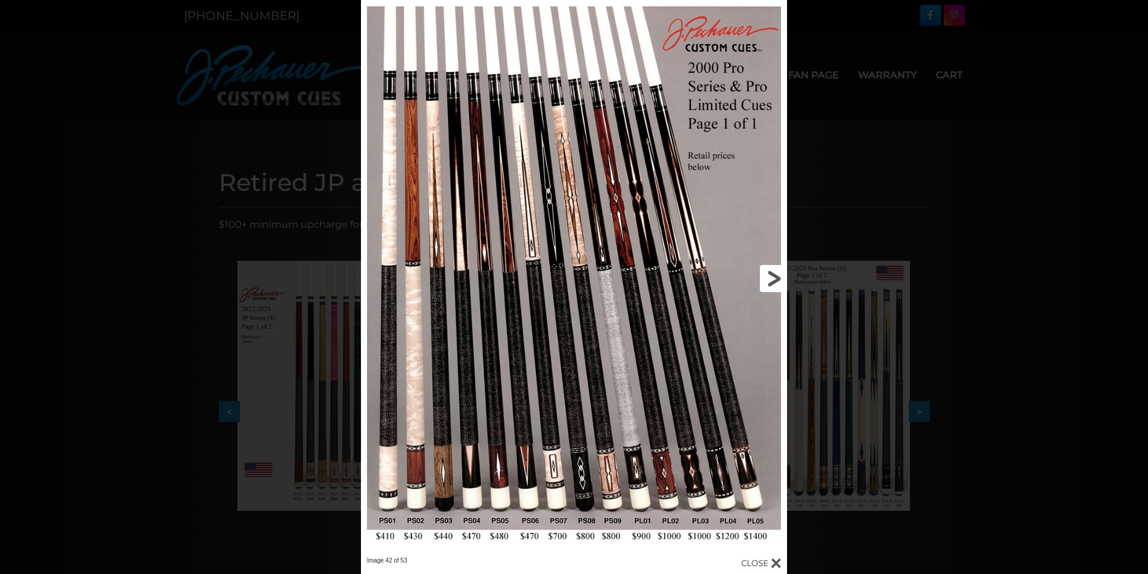
click at [764, 272] on link at bounding box center [692, 278] width 192 height 557
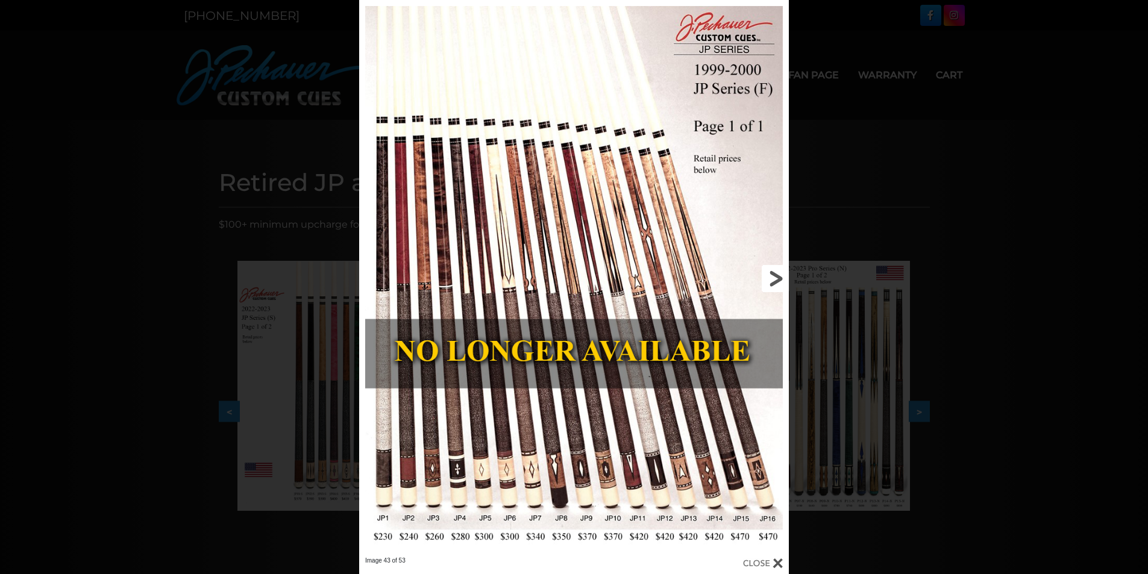
click at [766, 275] on link at bounding box center [692, 278] width 193 height 557
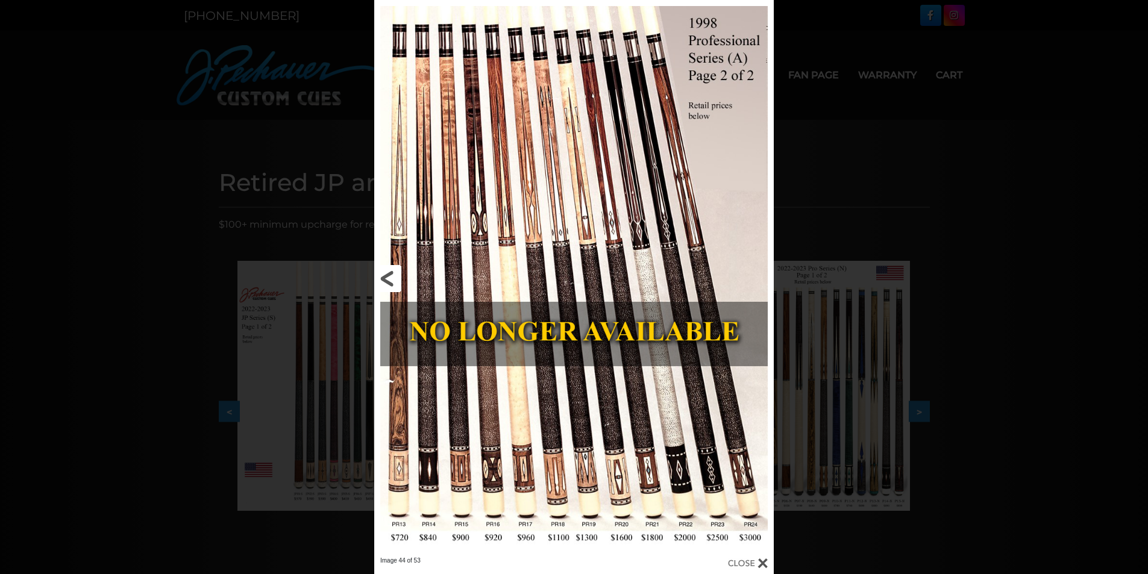
click at [383, 277] on link at bounding box center [464, 278] width 180 height 557
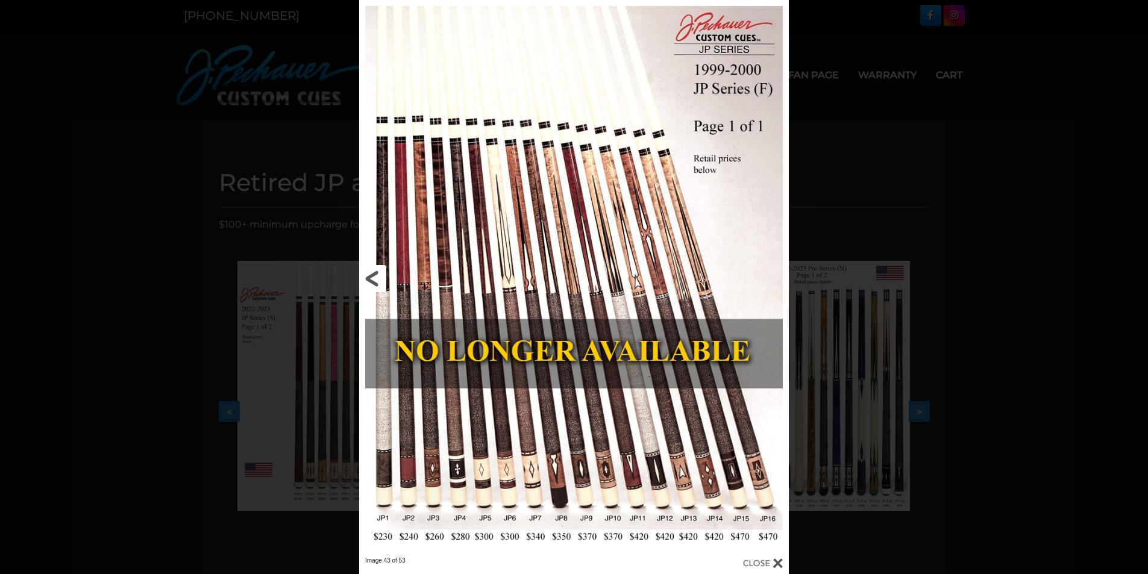
click at [376, 274] on link at bounding box center [455, 278] width 193 height 557
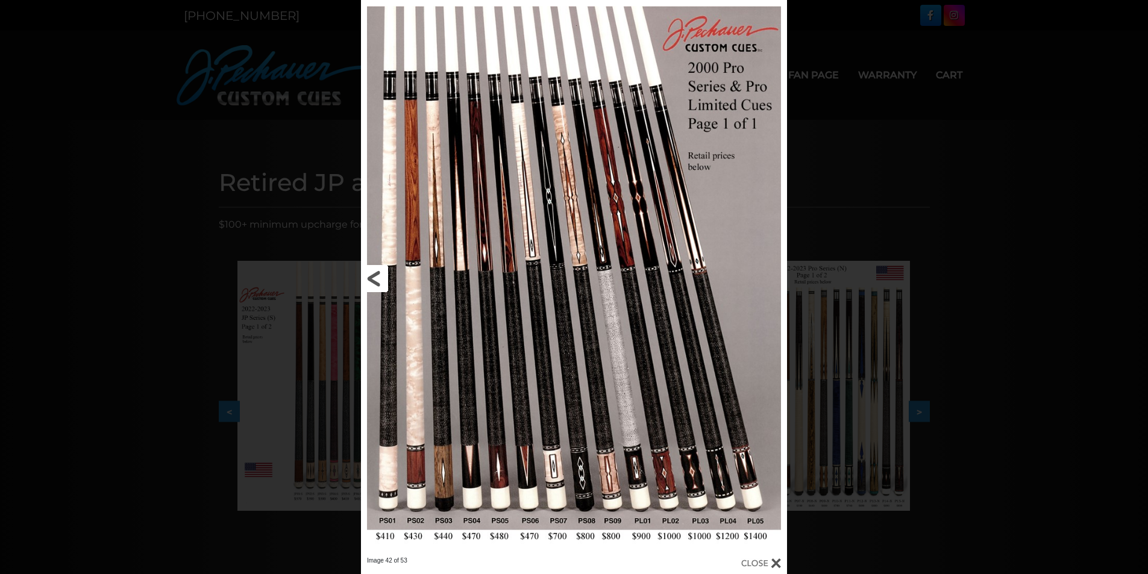
click at [385, 274] on link at bounding box center [457, 278] width 192 height 557
